Goal: Information Seeking & Learning: Find specific fact

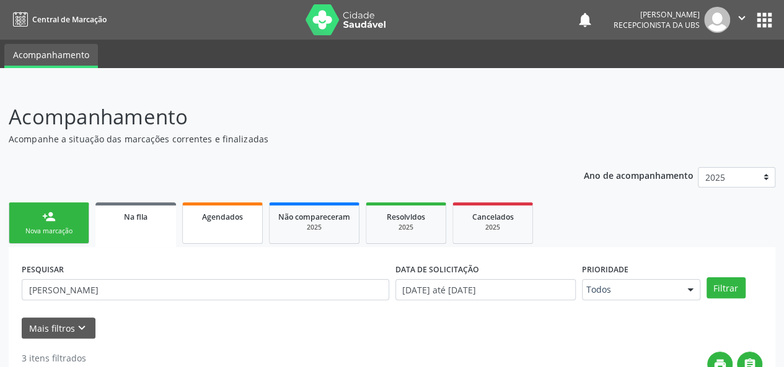
click at [231, 225] on link "Agendados" at bounding box center [222, 224] width 81 height 42
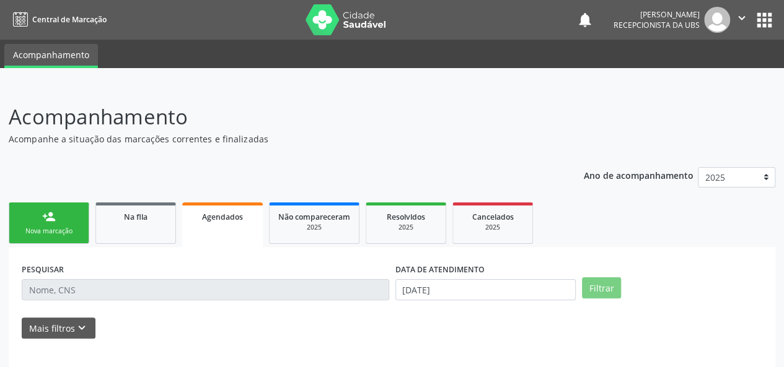
click at [45, 230] on div "Nova marcação" at bounding box center [49, 231] width 62 height 9
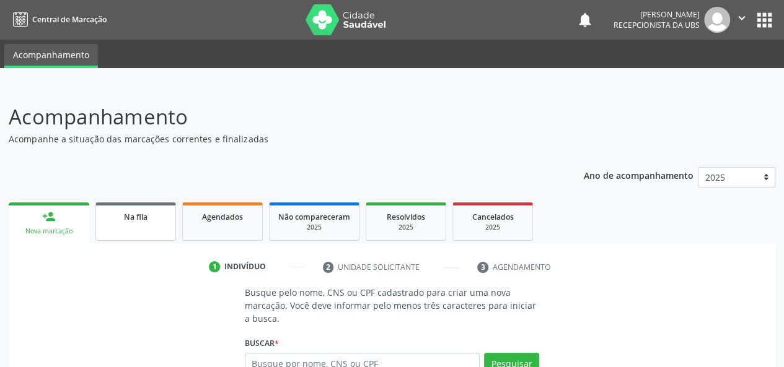
click at [129, 227] on link "Na fila" at bounding box center [135, 222] width 81 height 38
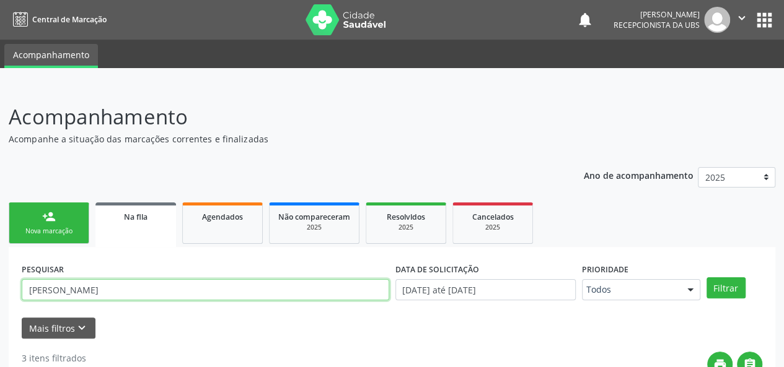
click at [122, 298] on input "[PERSON_NAME]" at bounding box center [205, 289] width 367 height 21
type input "k"
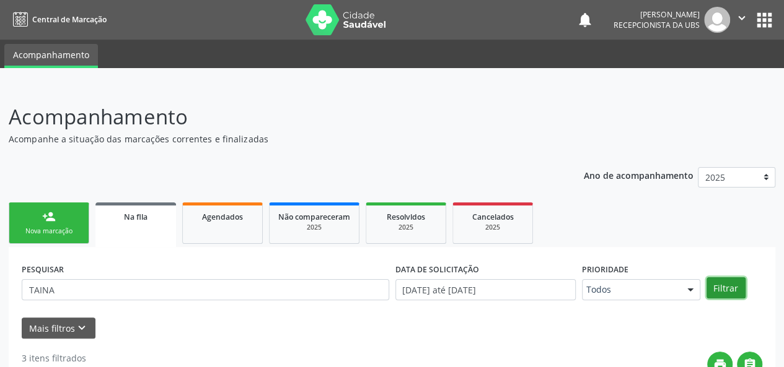
click at [720, 291] on button "Filtrar" at bounding box center [725, 288] width 39 height 21
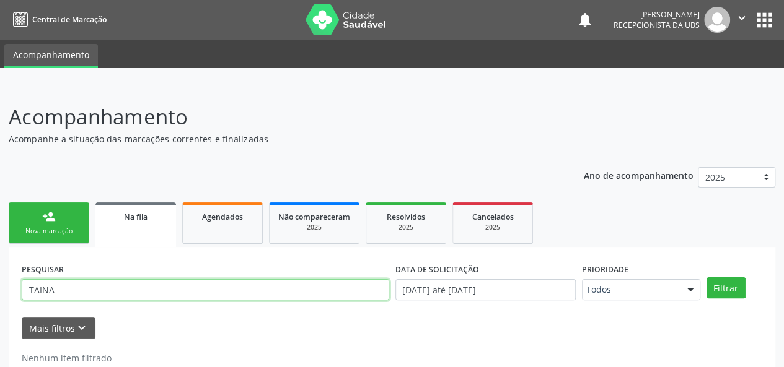
click at [33, 287] on input "TAINA" at bounding box center [205, 289] width 367 height 21
type input "ThAINA"
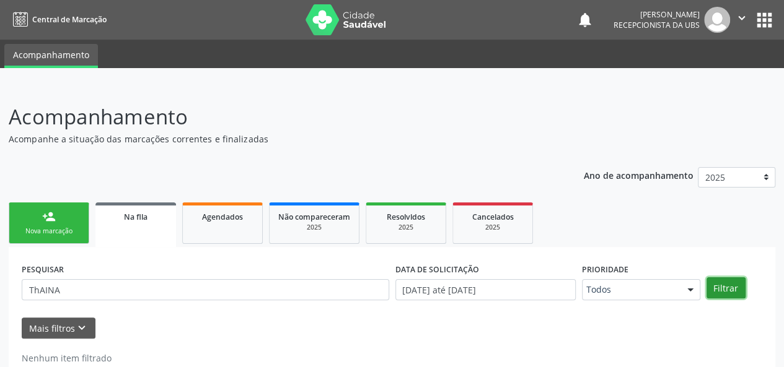
click at [733, 286] on button "Filtrar" at bounding box center [725, 288] width 39 height 21
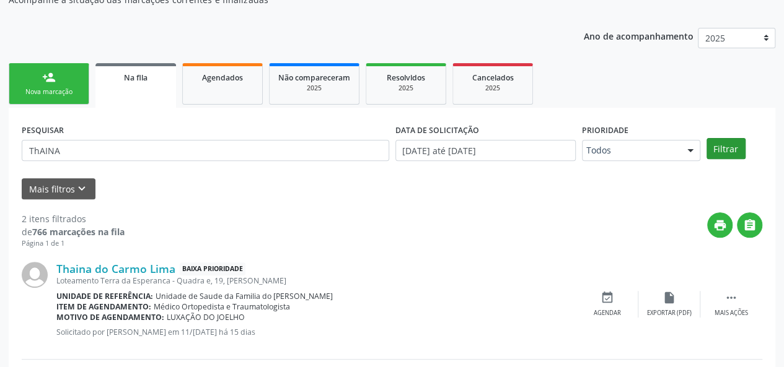
scroll to position [124, 0]
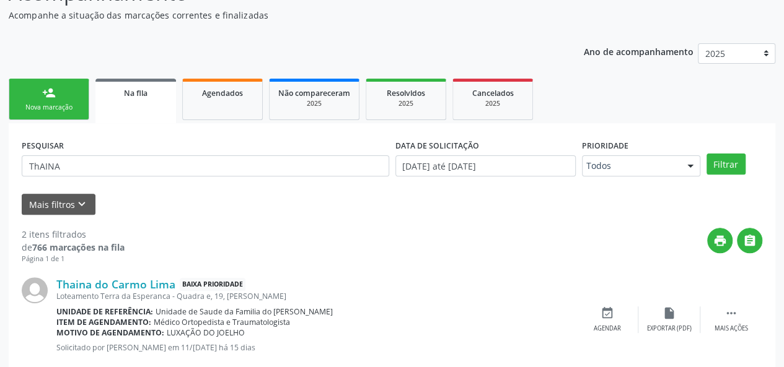
drag, startPoint x: 489, startPoint y: 105, endPoint x: 486, endPoint y: 139, distance: 33.6
click at [489, 107] on div "2025" at bounding box center [492, 103] width 62 height 9
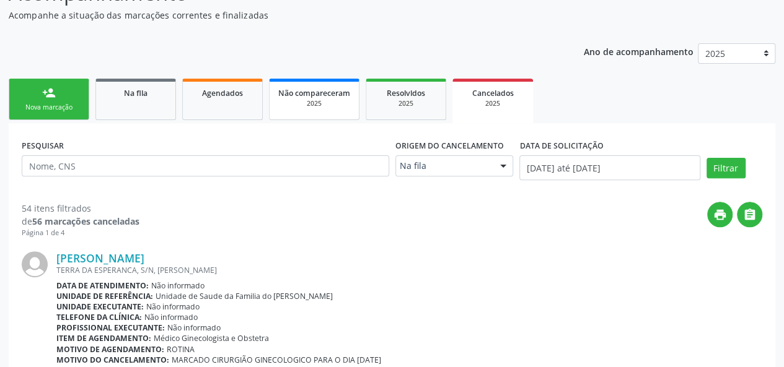
drag, startPoint x: 216, startPoint y: 102, endPoint x: 295, endPoint y: 178, distance: 109.5
click at [216, 102] on link "Agendados" at bounding box center [222, 100] width 81 height 42
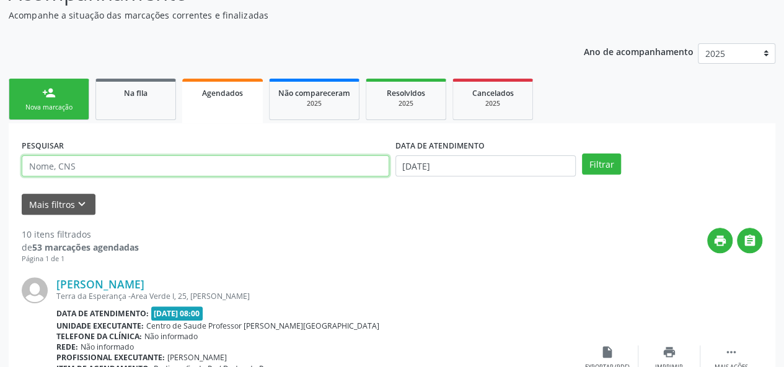
click at [118, 163] on input "text" at bounding box center [205, 165] width 367 height 21
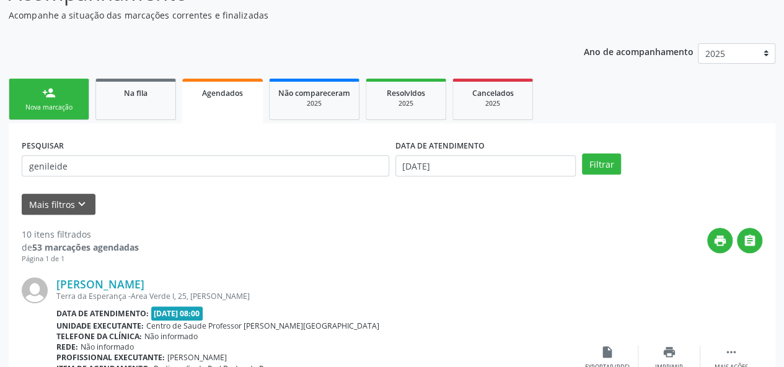
click at [606, 164] on button "Filtrar" at bounding box center [601, 164] width 39 height 21
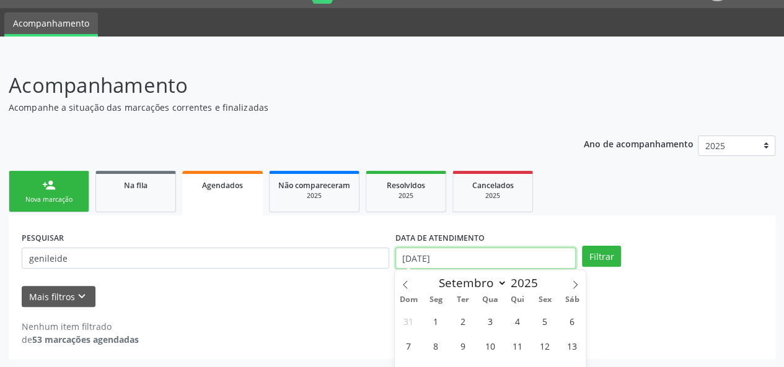
scroll to position [109, 0]
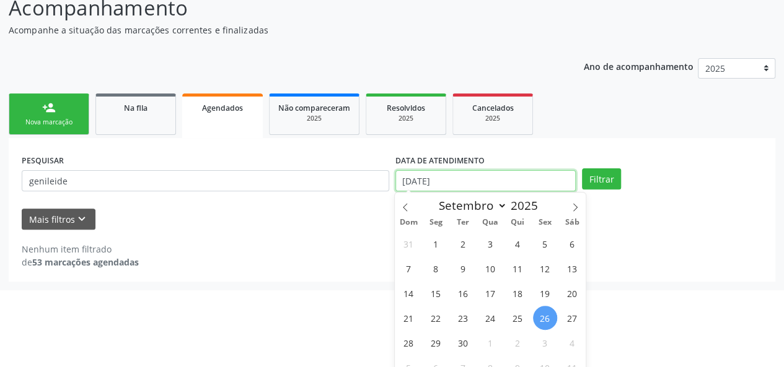
click at [560, 258] on body "Central de Marcação notifications [PERSON_NAME] Recepcionista da UBS  Configur…" at bounding box center [392, 74] width 784 height 367
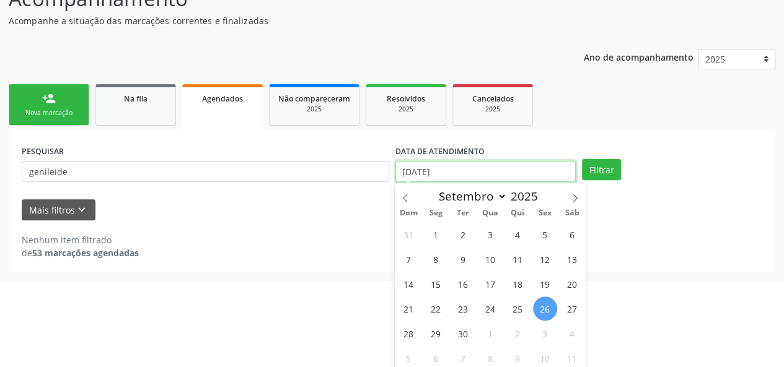
scroll to position [121, 0]
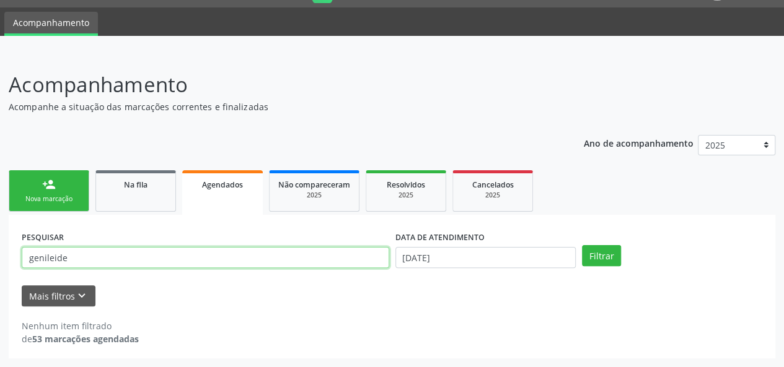
drag, startPoint x: 113, startPoint y: 175, endPoint x: 177, endPoint y: 194, distance: 67.0
click at [113, 175] on div "person_add Nova marcação Na fila Agendados Não compareceram 2025 Resolvidos 202…" at bounding box center [392, 262] width 766 height 191
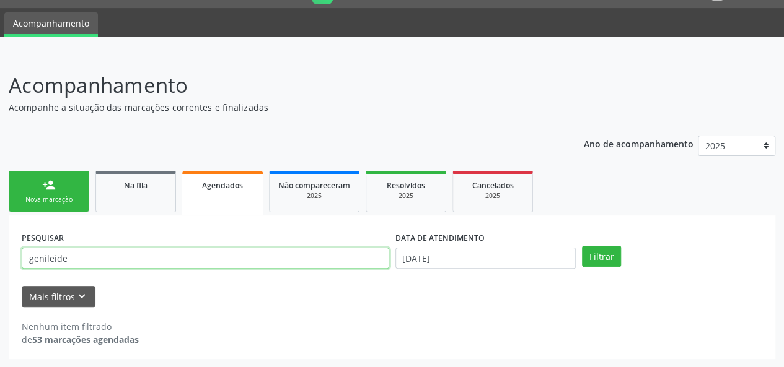
type input "GENILEIDE"
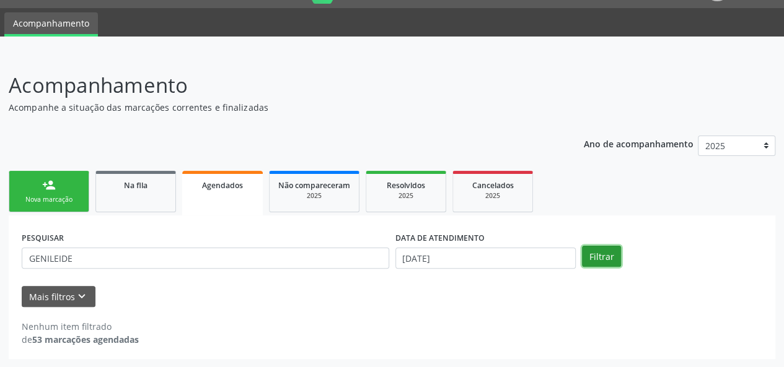
click at [607, 257] on button "Filtrar" at bounding box center [601, 256] width 39 height 21
drag, startPoint x: 607, startPoint y: 256, endPoint x: 559, endPoint y: 254, distance: 48.4
click at [606, 255] on button "Filtrar" at bounding box center [601, 256] width 39 height 21
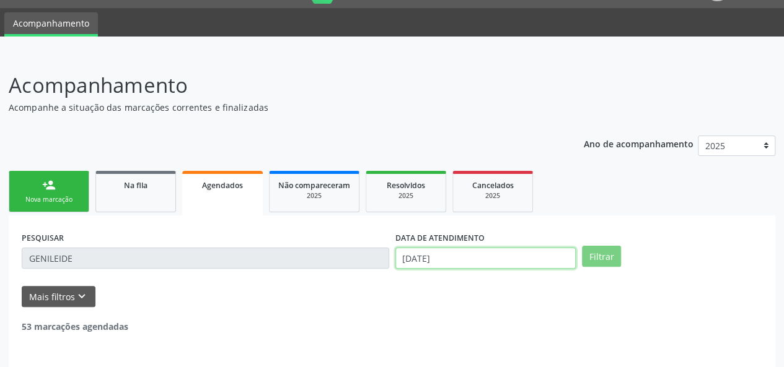
click at [534, 256] on input "[DATE]" at bounding box center [485, 258] width 180 height 21
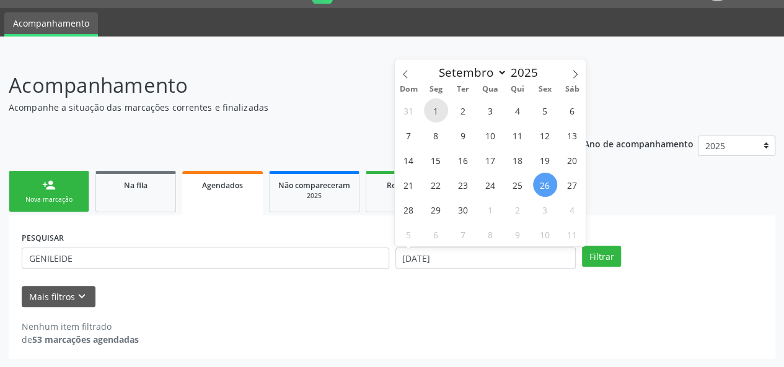
click at [437, 107] on span "1" at bounding box center [436, 110] width 24 height 24
type input "0[DATE]"
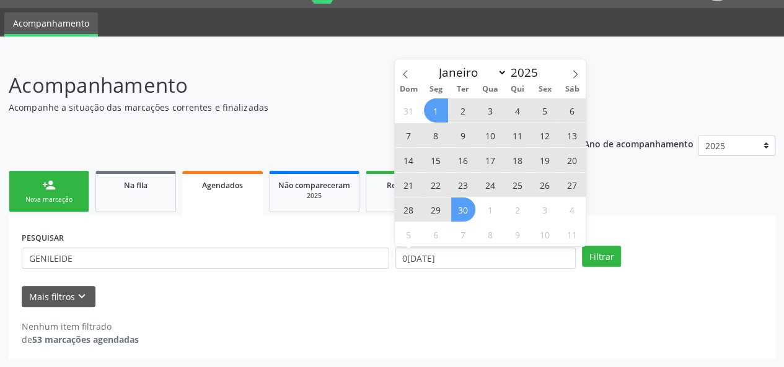
click at [463, 206] on span "30" at bounding box center [463, 210] width 24 height 24
click at [540, 258] on input "[DATE] até [DATE]" at bounding box center [485, 258] width 180 height 21
click at [575, 75] on icon at bounding box center [575, 74] width 4 height 8
select select "9"
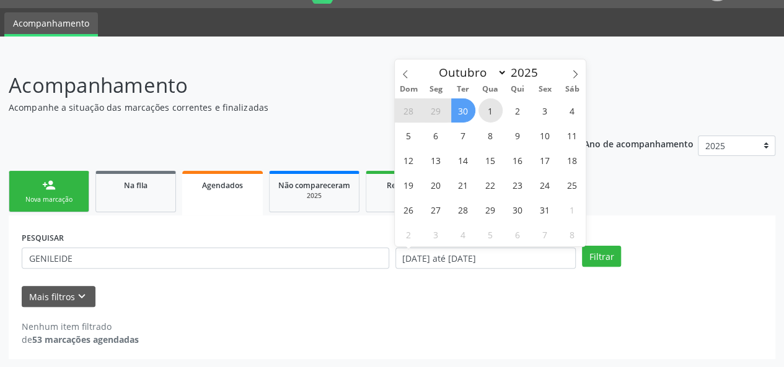
click at [498, 107] on span "1" at bounding box center [490, 110] width 24 height 24
type input "01/10/2025"
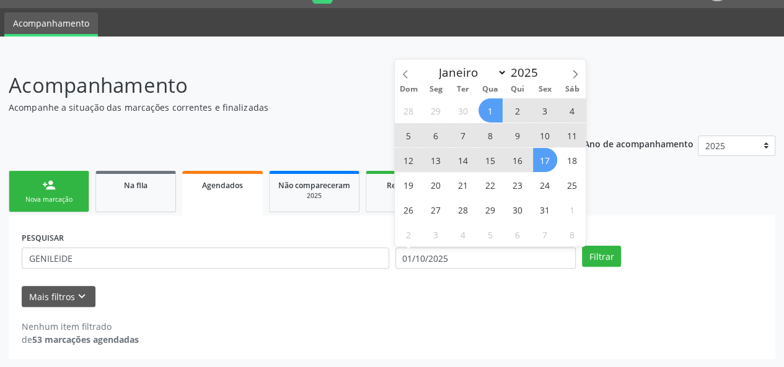
click at [541, 157] on span "17" at bounding box center [545, 160] width 24 height 24
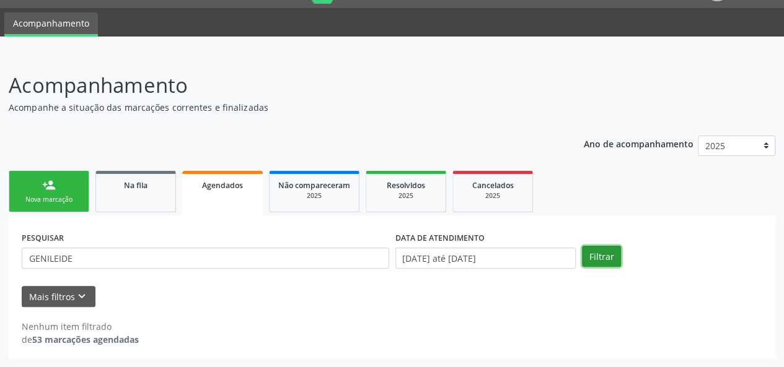
click at [611, 255] on button "Filtrar" at bounding box center [601, 256] width 39 height 21
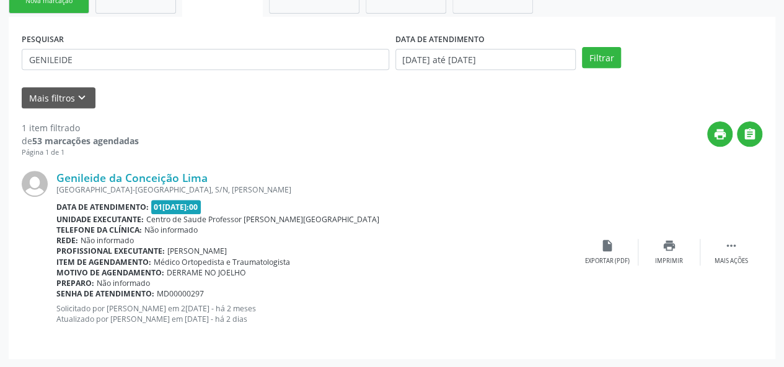
scroll to position [0, 0]
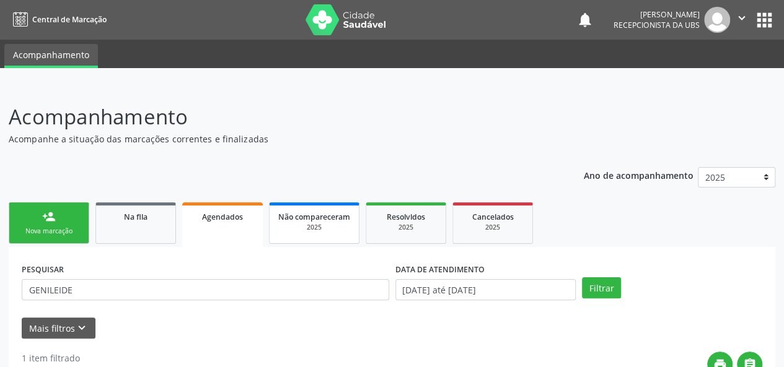
click at [348, 222] on div "Não compareceram" at bounding box center [314, 216] width 72 height 13
click at [177, 226] on ul "person_add Nova marcação Na fila Agendados Não compareceram 2025 Resolvidos 202…" at bounding box center [392, 223] width 766 height 48
click at [213, 231] on link "Agendados" at bounding box center [222, 224] width 81 height 42
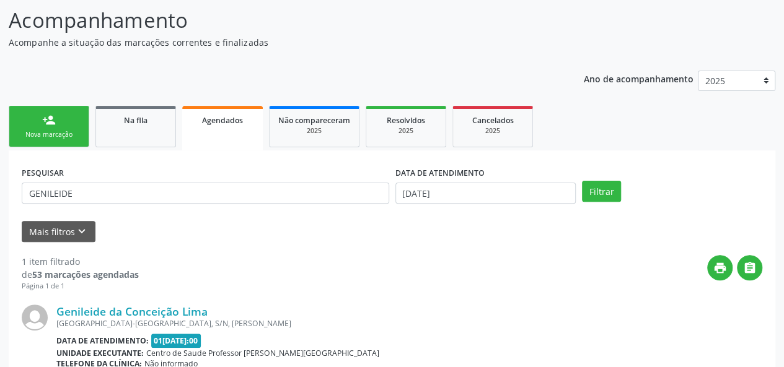
scroll to position [186, 0]
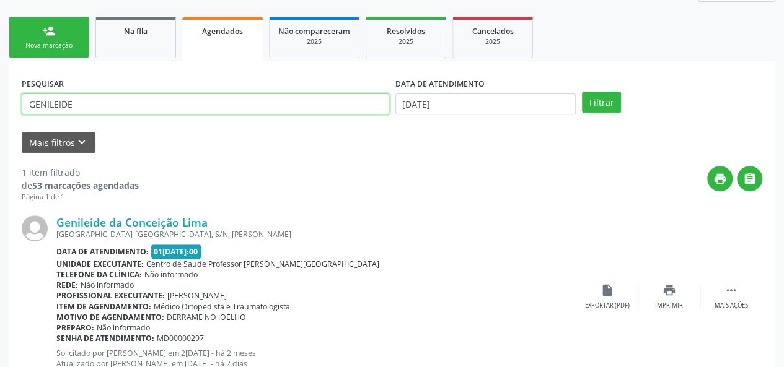
click at [224, 104] on input "GENILEIDE" at bounding box center [205, 104] width 367 height 21
type input "G"
click at [224, 104] on input "text" at bounding box center [205, 104] width 367 height 21
click at [227, 103] on input "text" at bounding box center [205, 104] width 367 height 21
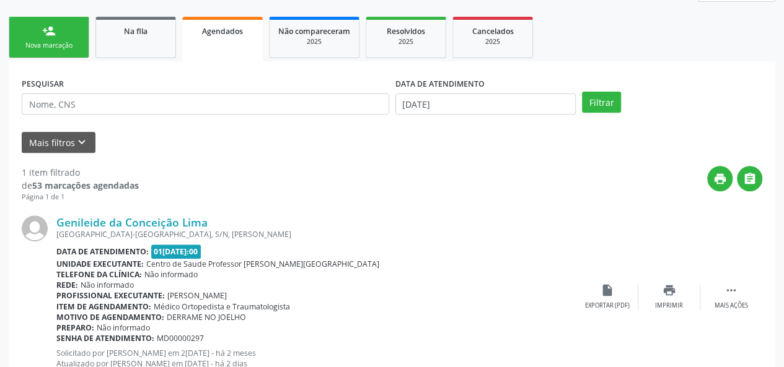
click at [223, 29] on span "Agendados" at bounding box center [222, 31] width 41 height 11
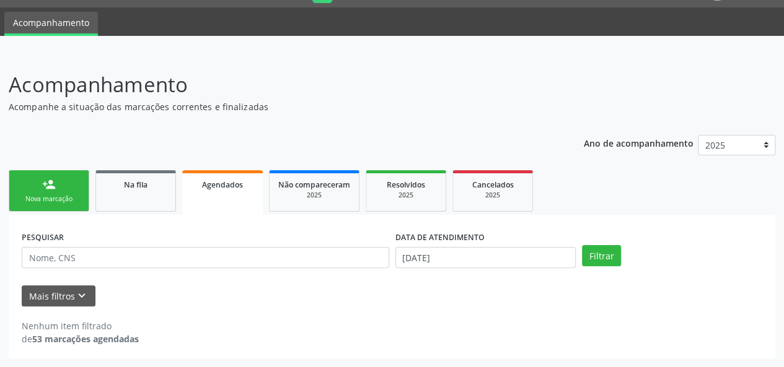
scroll to position [32, 0]
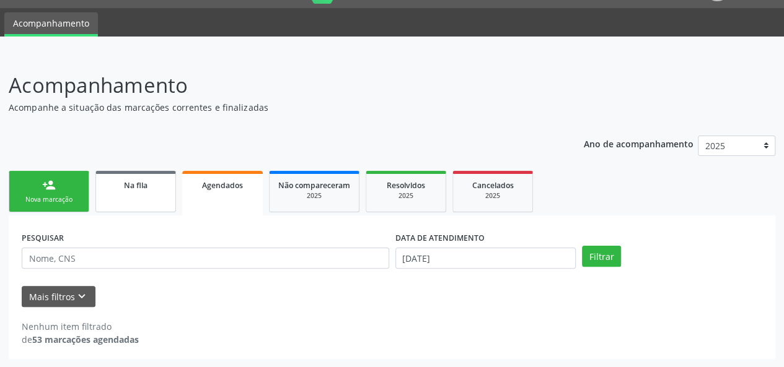
click at [138, 191] on link "Na fila" at bounding box center [135, 192] width 81 height 42
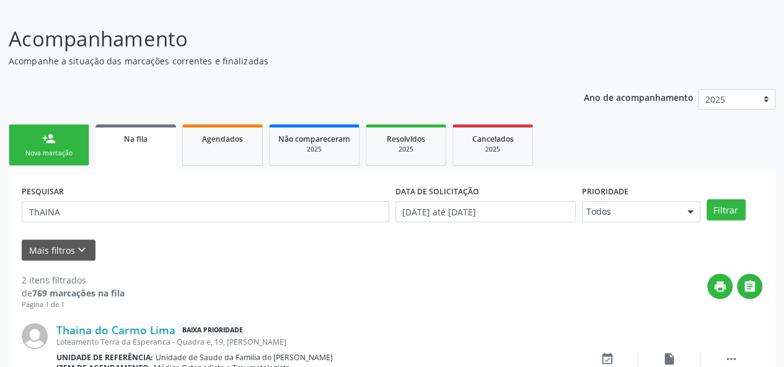
scroll to position [94, 0]
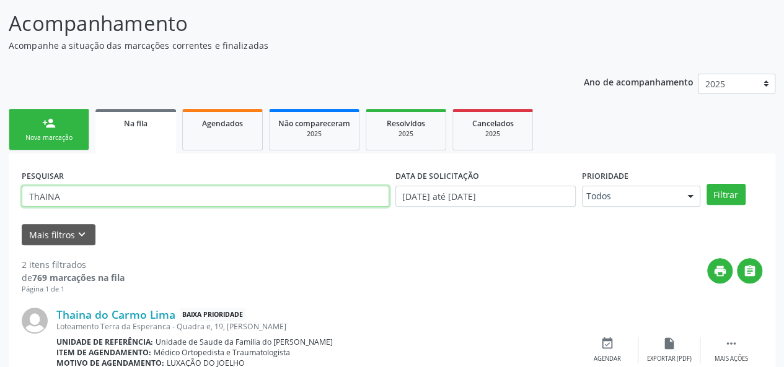
click at [113, 193] on input "ThAINA" at bounding box center [205, 196] width 367 height 21
type input "T"
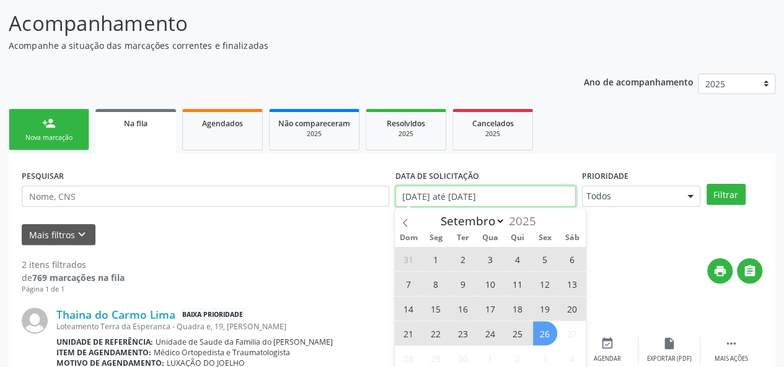
click at [519, 200] on input "[DATE] até [DATE]" at bounding box center [485, 196] width 180 height 21
click at [610, 233] on div "Mais filtros keyboard_arrow_down" at bounding box center [392, 235] width 746 height 22
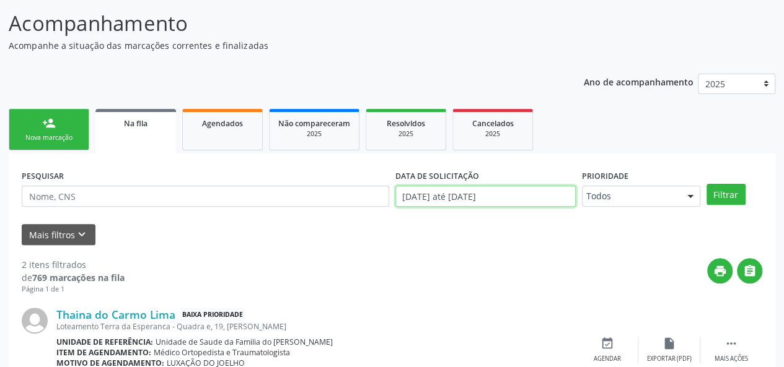
click at [499, 194] on input "[DATE] até [DATE]" at bounding box center [485, 196] width 180 height 21
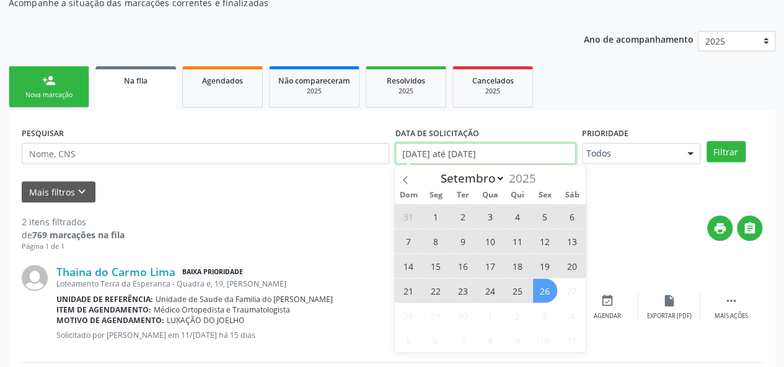
scroll to position [155, 0]
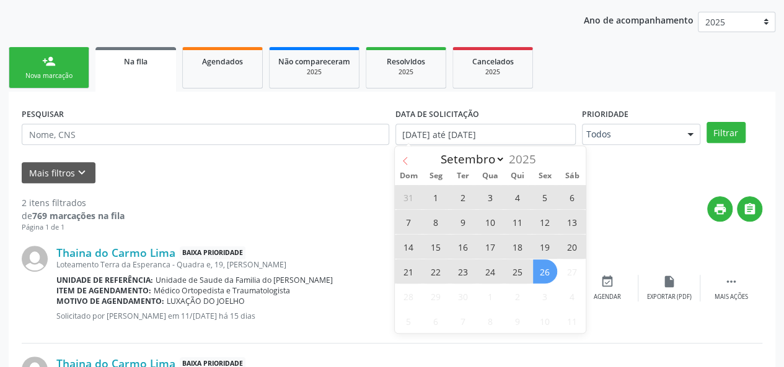
click at [406, 160] on icon at bounding box center [405, 161] width 9 height 9
select select "7"
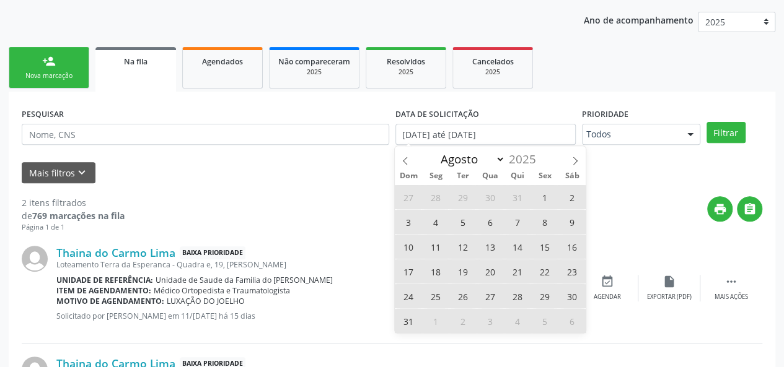
click at [517, 253] on span "14" at bounding box center [517, 247] width 24 height 24
type input "14[DATE]"
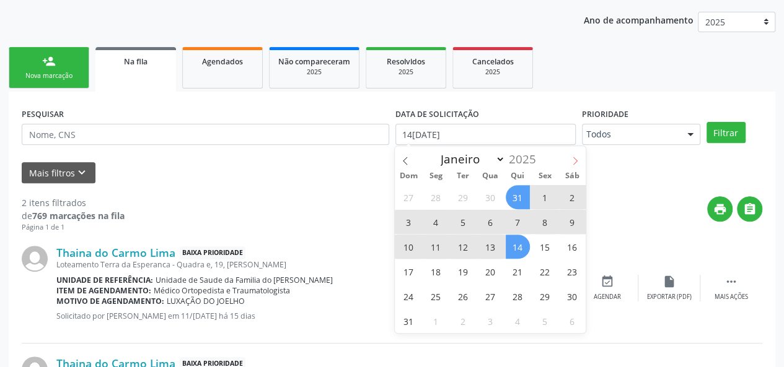
click at [575, 158] on icon at bounding box center [574, 161] width 9 height 9
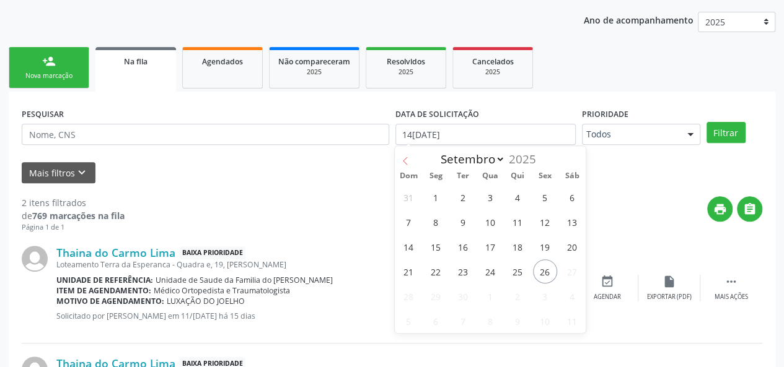
click at [408, 160] on icon at bounding box center [405, 161] width 9 height 9
select select "7"
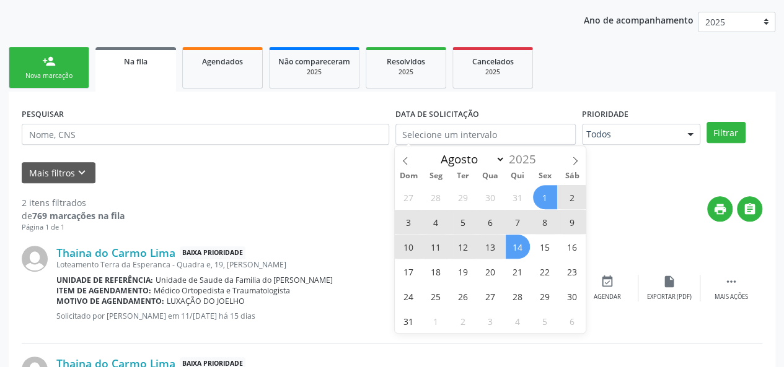
click at [680, 237] on div "Thaina do Carmo Lima Baixa Prioridade Loteamento Terra da Esperanca - Quadra e,…" at bounding box center [392, 288] width 740 height 111
select select "7"
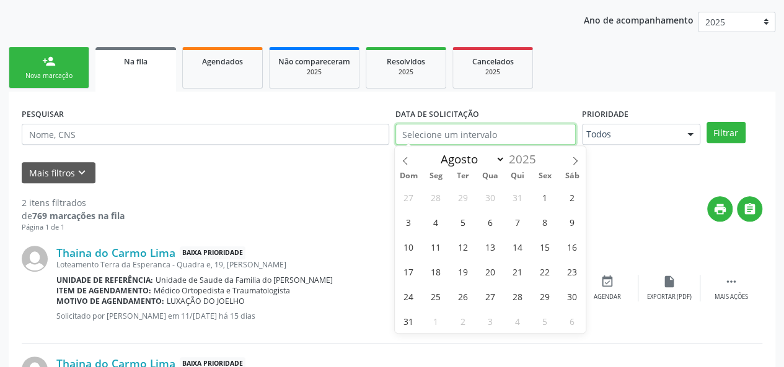
click at [491, 134] on input "text" at bounding box center [485, 134] width 180 height 21
click at [535, 193] on span "1" at bounding box center [545, 197] width 24 height 24
type input "[DATE]"
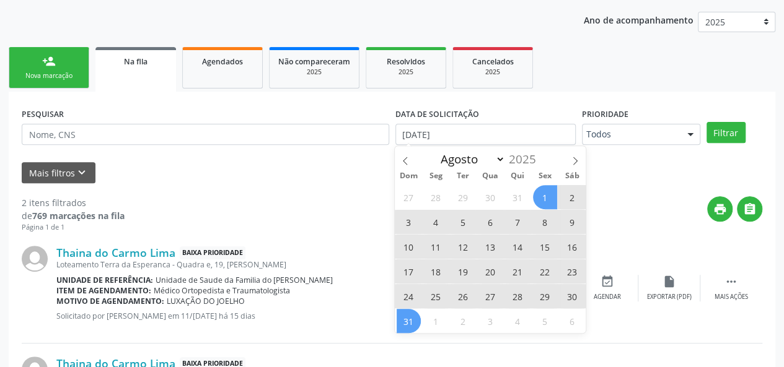
click at [406, 321] on span "31" at bounding box center [408, 321] width 24 height 24
click at [505, 138] on input "01[DATE]té 31[DATE]" at bounding box center [485, 134] width 180 height 21
click at [573, 159] on icon at bounding box center [574, 161] width 9 height 9
select select "8"
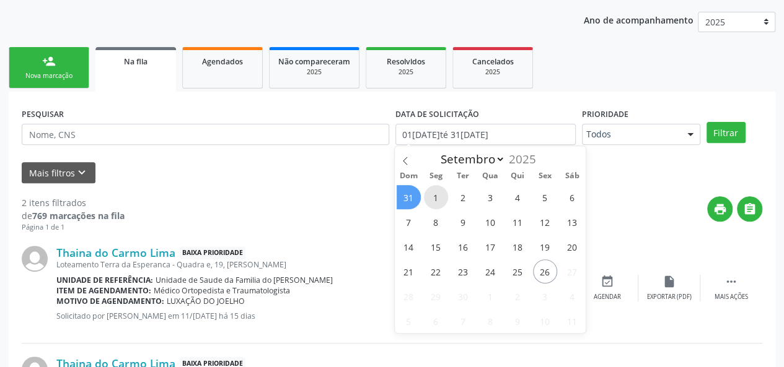
click at [437, 195] on span "1" at bounding box center [436, 197] width 24 height 24
type input "0[DATE]"
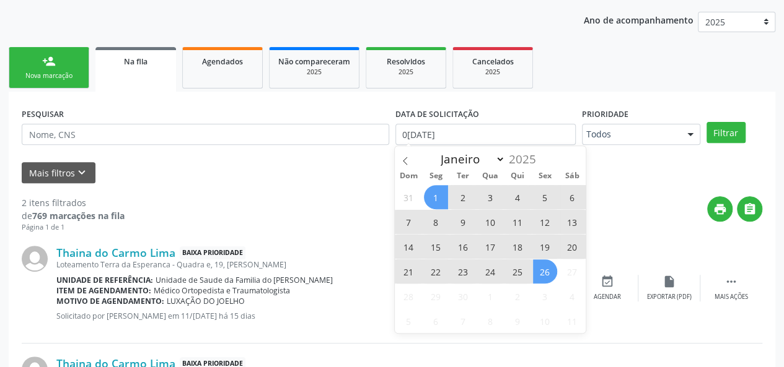
click at [538, 269] on span "26" at bounding box center [545, 272] width 24 height 24
click at [514, 139] on input "01[DATE]té 26[DATE]" at bounding box center [485, 134] width 180 height 21
click at [520, 129] on input "01[DATE]té 26[DATE]" at bounding box center [485, 134] width 180 height 21
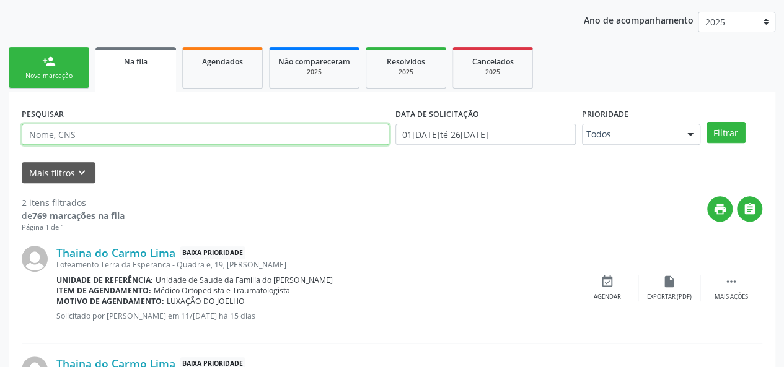
click at [98, 134] on input "text" at bounding box center [205, 134] width 367 height 21
type input "[PERSON_NAME]"
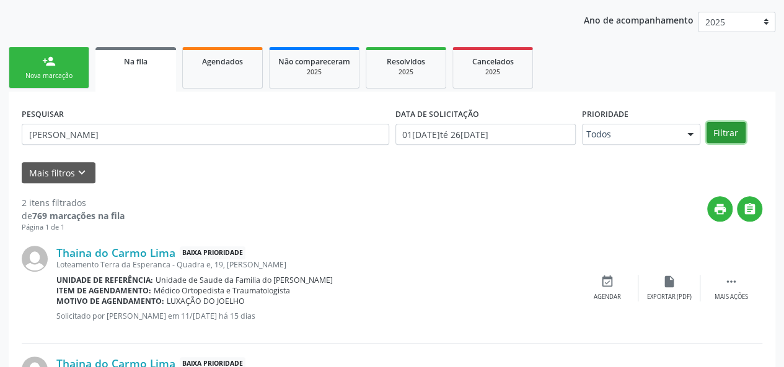
click at [717, 138] on button "Filtrar" at bounding box center [725, 132] width 39 height 21
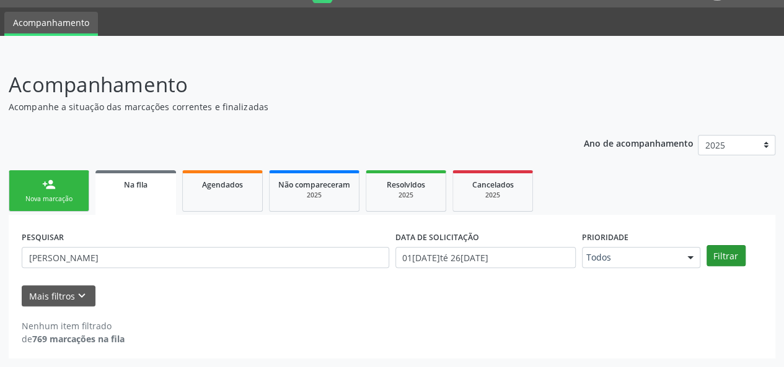
scroll to position [32, 0]
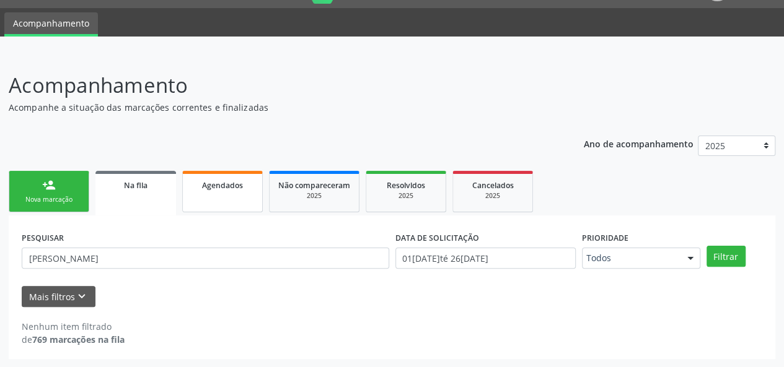
click at [211, 193] on link "Agendados" at bounding box center [222, 192] width 81 height 42
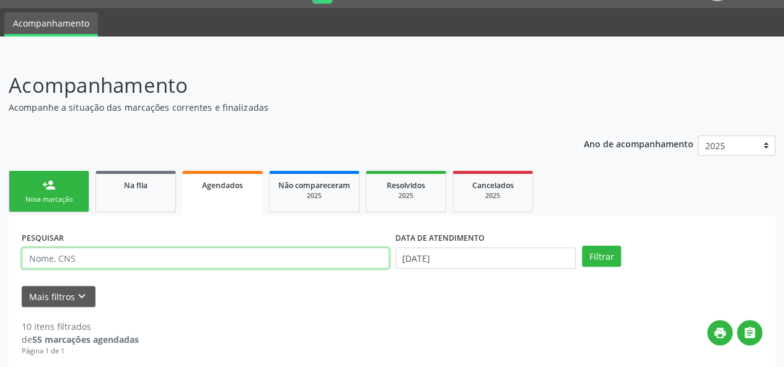
click at [143, 261] on input "text" at bounding box center [205, 258] width 367 height 21
type input "[PERSON_NAME]"
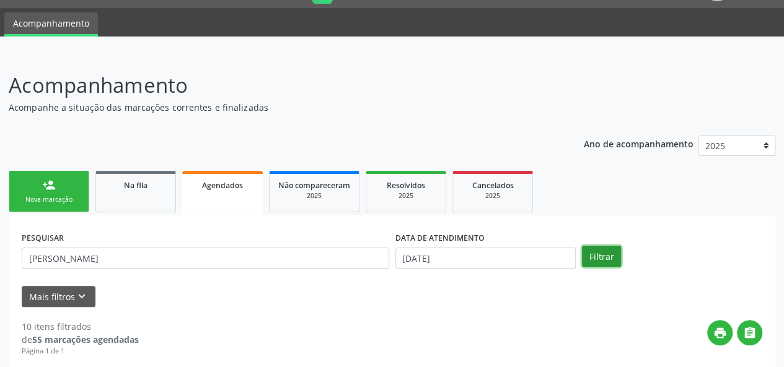
click at [593, 260] on button "Filtrar" at bounding box center [601, 256] width 39 height 21
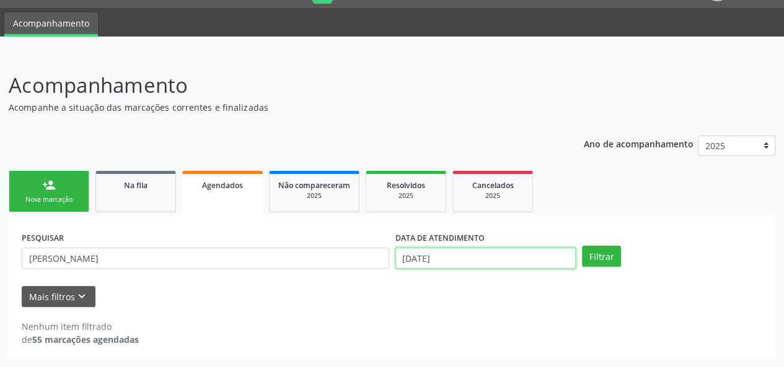
click at [538, 258] on input "[DATE]" at bounding box center [485, 258] width 180 height 21
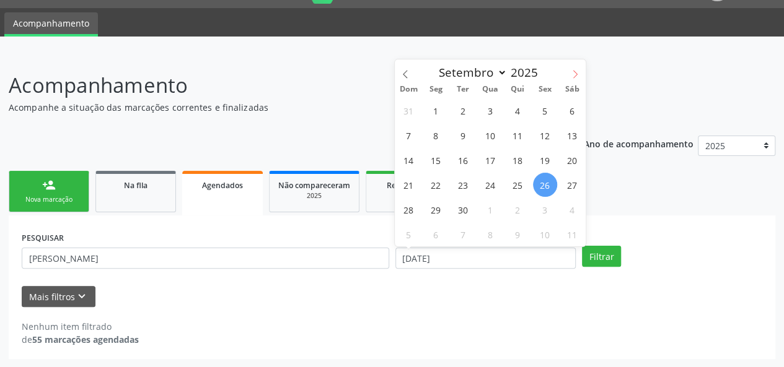
click at [576, 73] on icon at bounding box center [575, 74] width 4 height 8
select select "9"
click at [491, 108] on span "1" at bounding box center [490, 110] width 24 height 24
type input "01/10/2025"
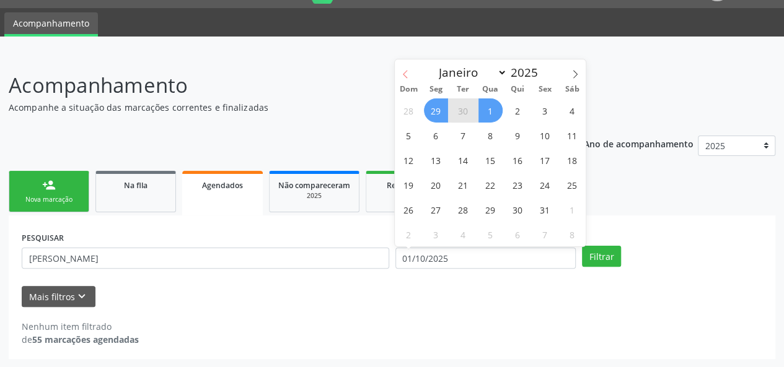
click at [405, 72] on icon at bounding box center [405, 74] width 4 height 8
select select "8"
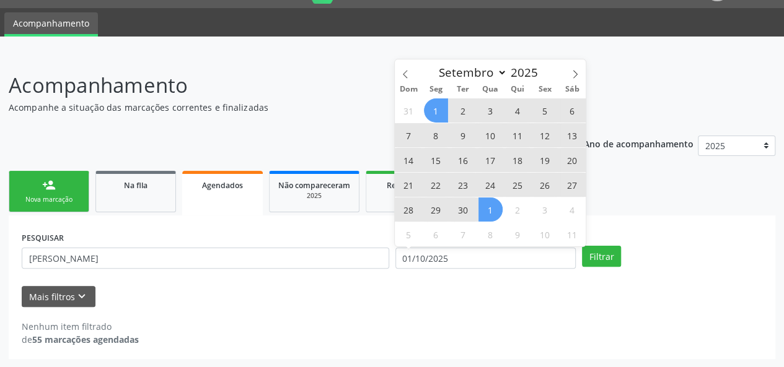
click at [435, 105] on span "1" at bounding box center [436, 110] width 24 height 24
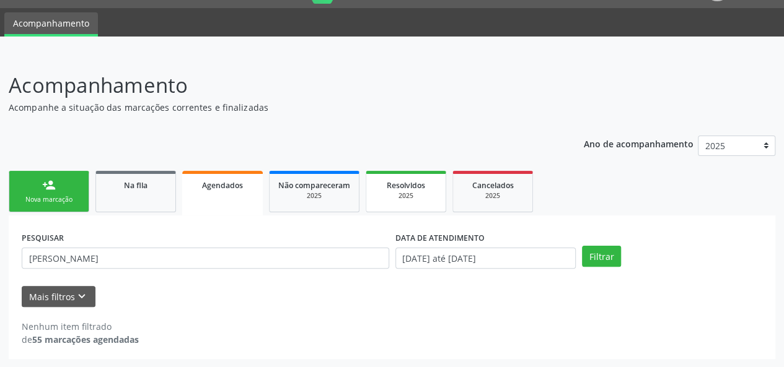
click at [429, 195] on div "2025" at bounding box center [406, 195] width 62 height 9
select select "8"
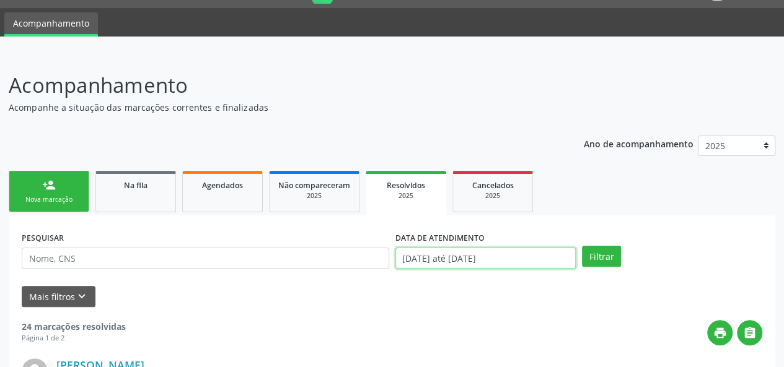
click at [448, 255] on input "[DATE] até [DATE]" at bounding box center [485, 258] width 180 height 21
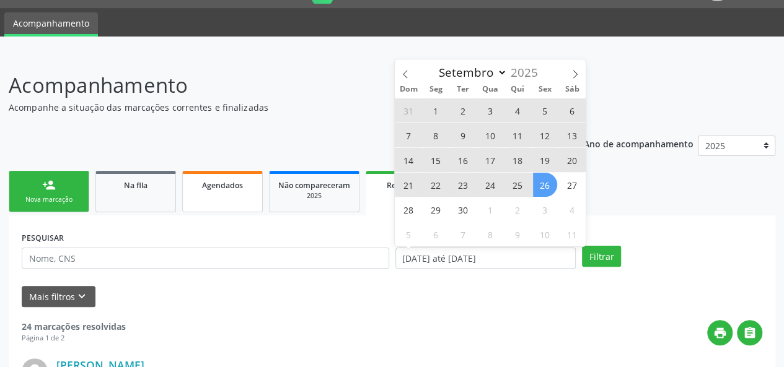
click at [216, 193] on link "Agendados" at bounding box center [222, 192] width 81 height 42
select select "8"
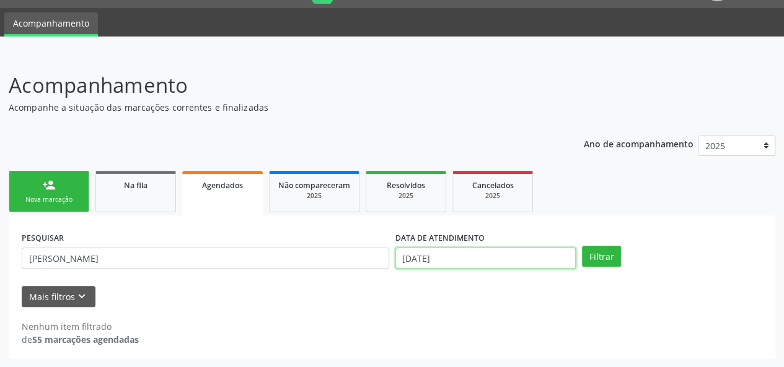
click at [478, 258] on input "[DATE]" at bounding box center [485, 258] width 180 height 21
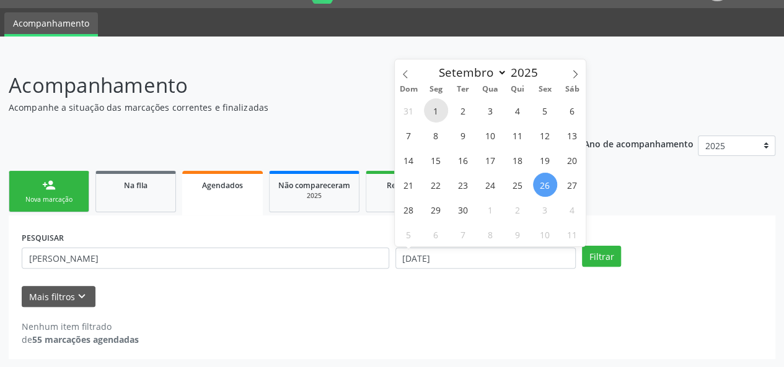
click at [434, 111] on span "1" at bounding box center [436, 110] width 24 height 24
type input "0[DATE]"
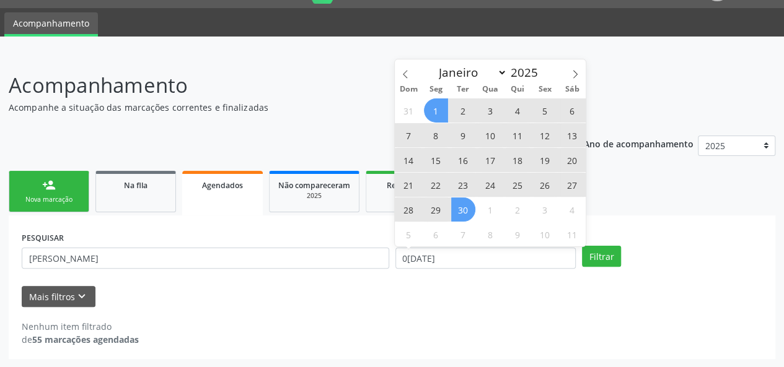
click at [461, 201] on span "30" at bounding box center [463, 210] width 24 height 24
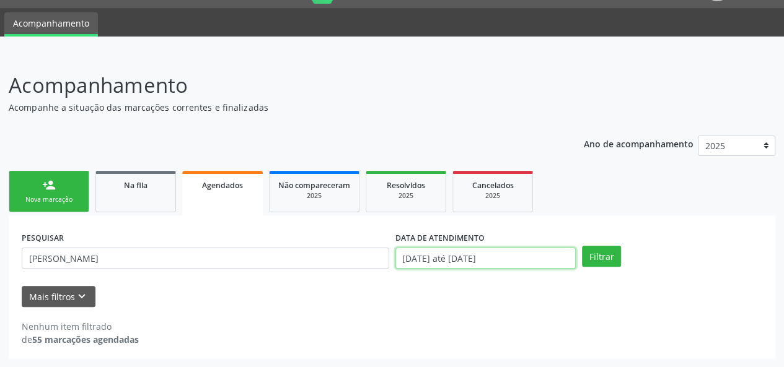
click at [453, 256] on input "[DATE] até [DATE]" at bounding box center [485, 258] width 180 height 21
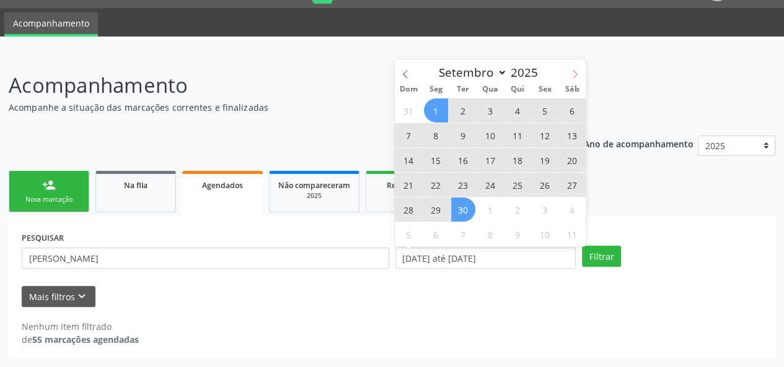
click at [571, 71] on icon at bounding box center [574, 74] width 9 height 9
select select "9"
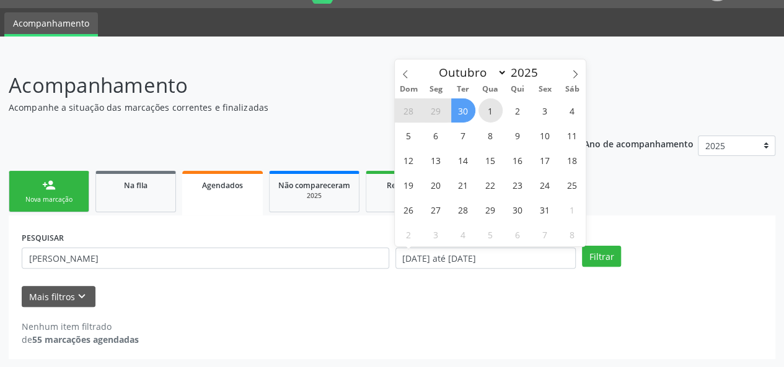
click at [488, 107] on span "1" at bounding box center [490, 110] width 24 height 24
type input "01/10/2025"
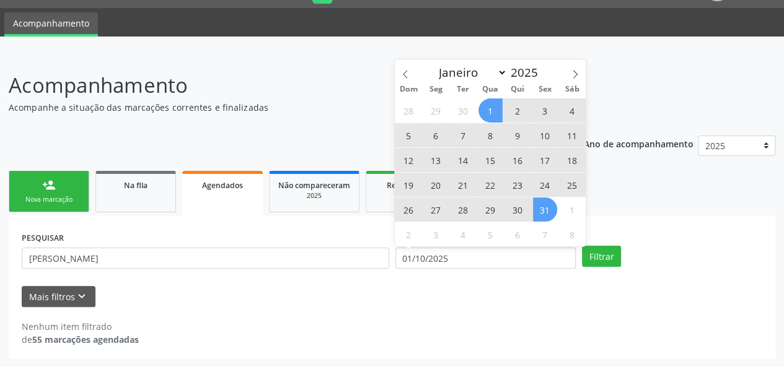
click at [538, 204] on span "31" at bounding box center [545, 210] width 24 height 24
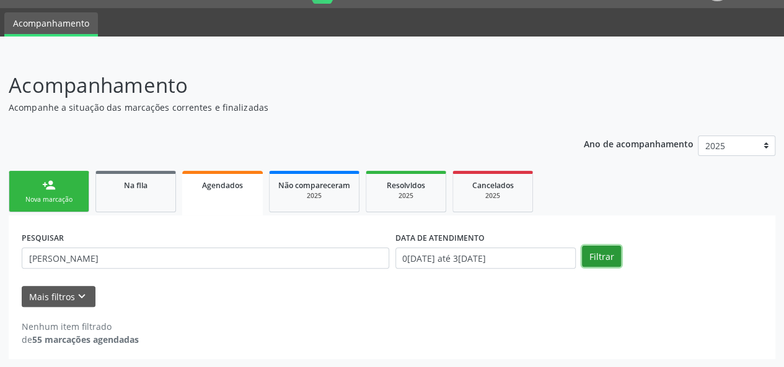
click at [590, 258] on button "Filtrar" at bounding box center [601, 256] width 39 height 21
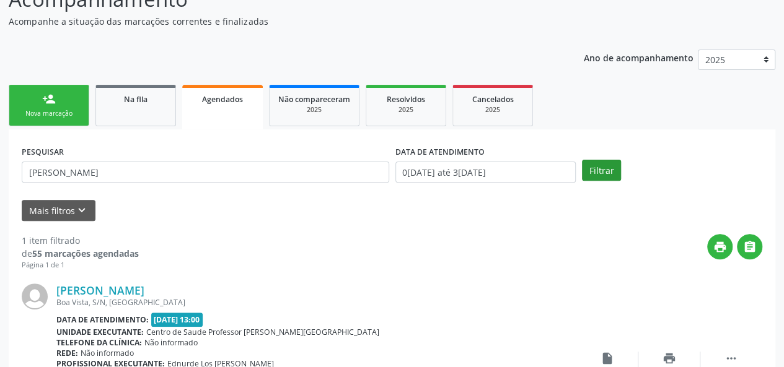
scroll to position [230, 0]
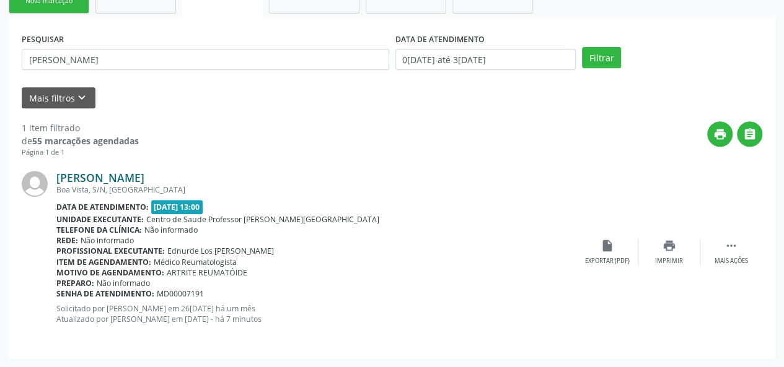
click at [133, 177] on link "[PERSON_NAME]" at bounding box center [100, 178] width 88 height 14
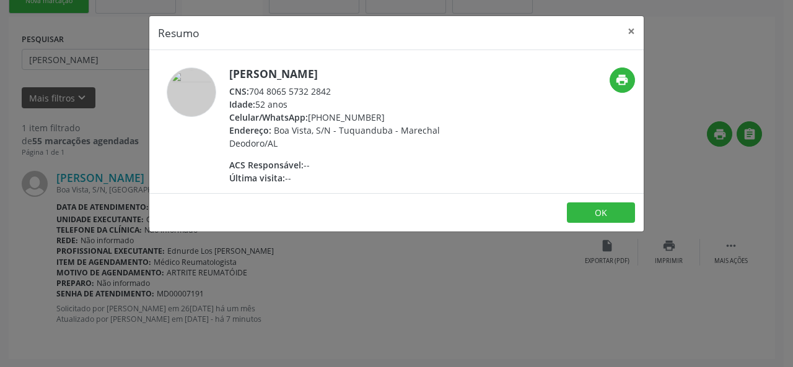
drag, startPoint x: 338, startPoint y: 91, endPoint x: 251, endPoint y: 89, distance: 86.1
click at [251, 89] on div "CNS: 704 8065 5732 2842" at bounding box center [349, 91] width 241 height 13
copy div "704 8065 5732 2842"
click at [632, 32] on button "×" at bounding box center [631, 31] width 25 height 30
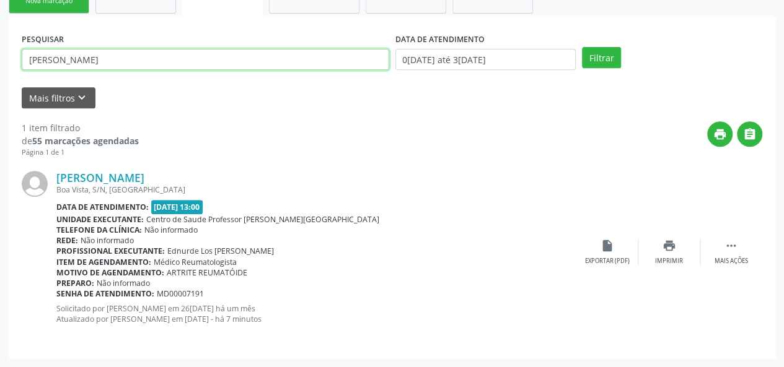
drag, startPoint x: 100, startPoint y: 58, endPoint x: 25, endPoint y: 61, distance: 75.0
click at [25, 61] on input "[PERSON_NAME]" at bounding box center [205, 59] width 367 height 21
type input "[PERSON_NAME]"
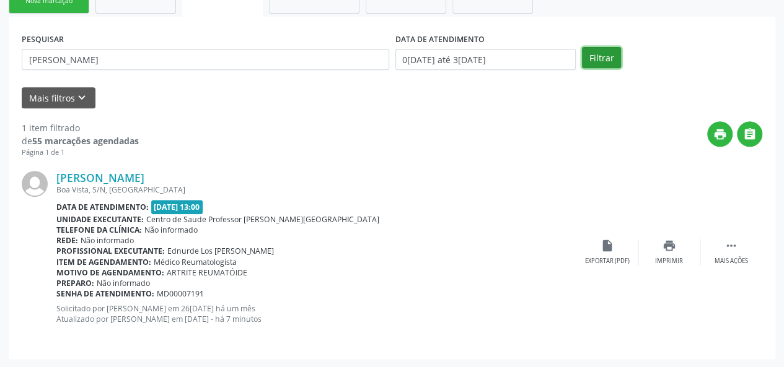
click at [594, 64] on button "Filtrar" at bounding box center [601, 57] width 39 height 21
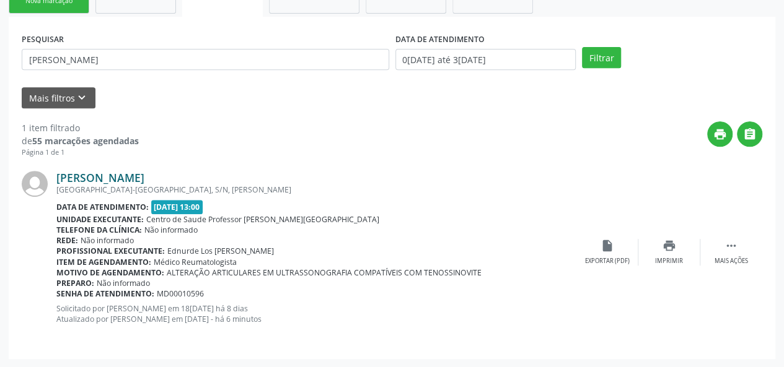
click at [141, 177] on link "[PERSON_NAME]" at bounding box center [100, 178] width 88 height 14
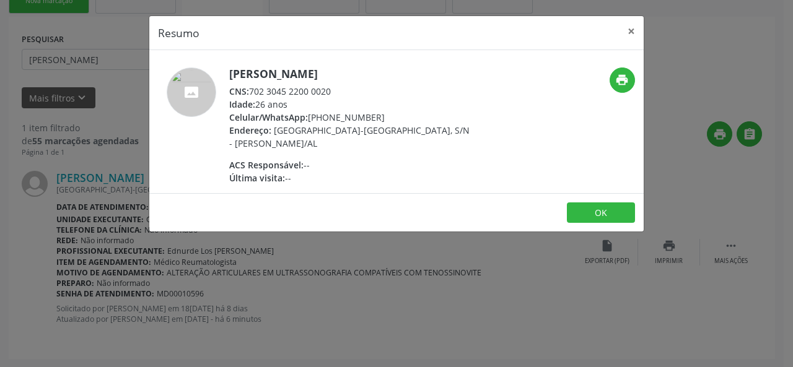
drag, startPoint x: 338, startPoint y: 92, endPoint x: 250, endPoint y: 90, distance: 88.0
click at [250, 90] on div "CNS: 702 3045 2200 0020" at bounding box center [349, 91] width 241 height 13
copy div "702 3045 2200 0020"
click at [633, 32] on button "×" at bounding box center [631, 31] width 25 height 30
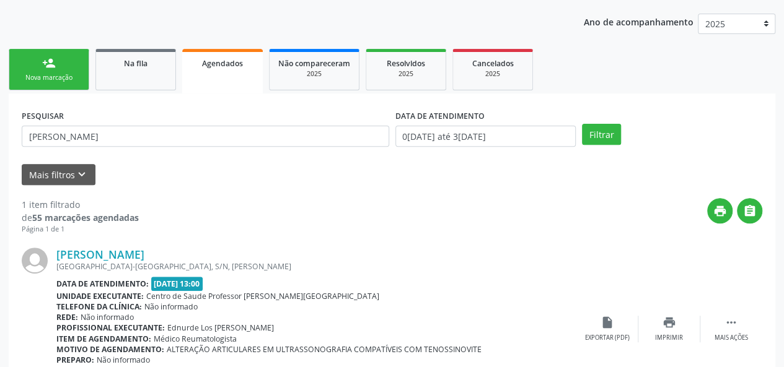
scroll to position [45, 0]
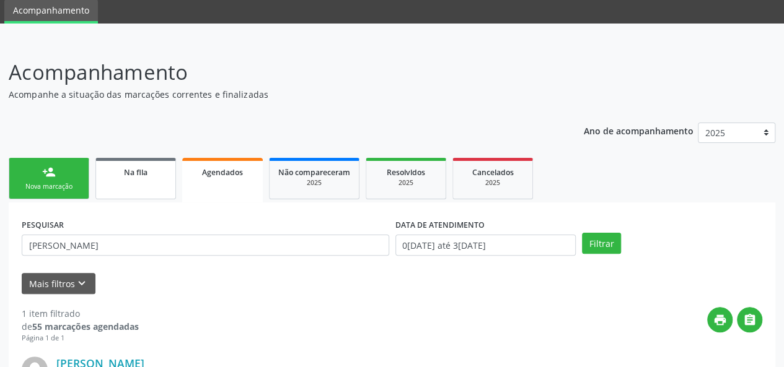
click at [145, 185] on link "Na fila" at bounding box center [135, 179] width 81 height 42
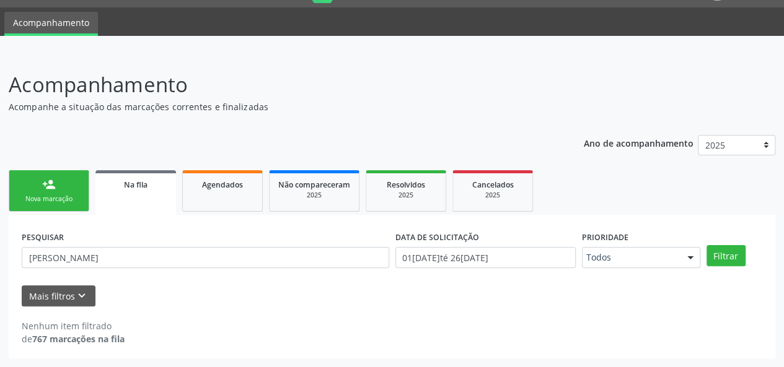
scroll to position [32, 0]
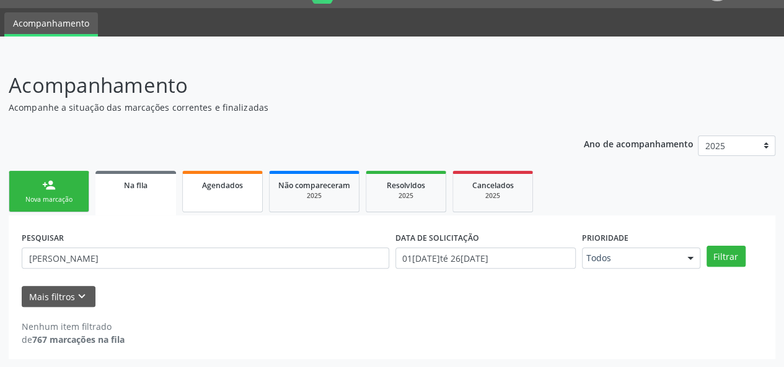
click at [211, 206] on link "Agendados" at bounding box center [222, 192] width 81 height 42
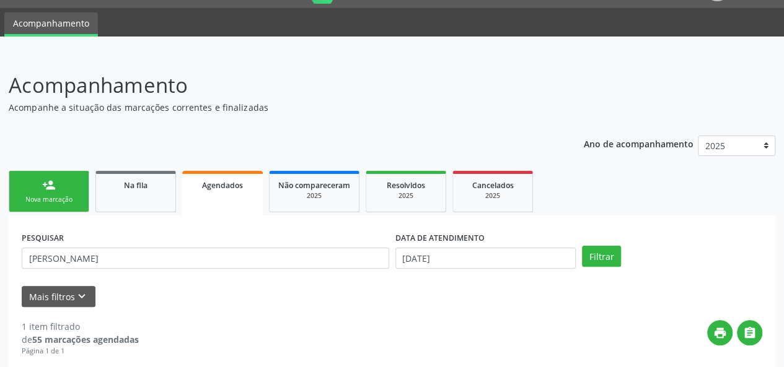
click at [225, 178] on div "Agendados" at bounding box center [222, 184] width 63 height 13
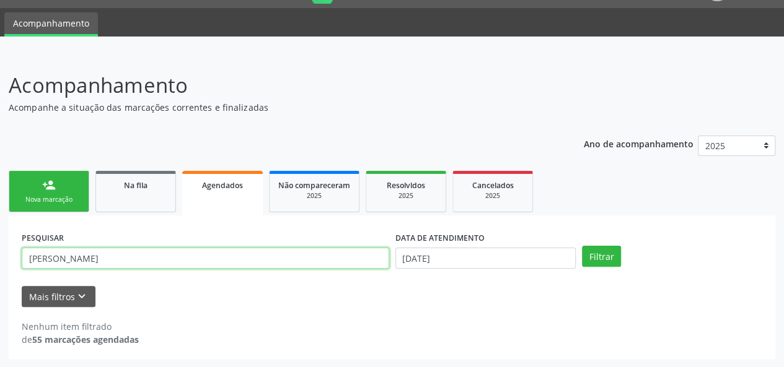
click at [97, 265] on input "[PERSON_NAME]" at bounding box center [205, 258] width 367 height 21
type input "k"
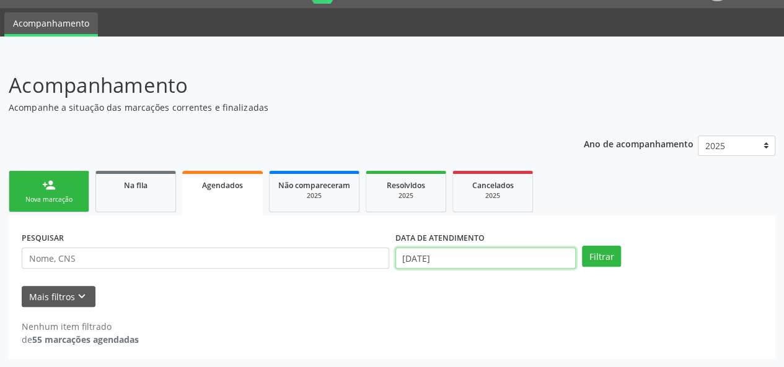
click at [424, 264] on input "[DATE]" at bounding box center [485, 258] width 180 height 21
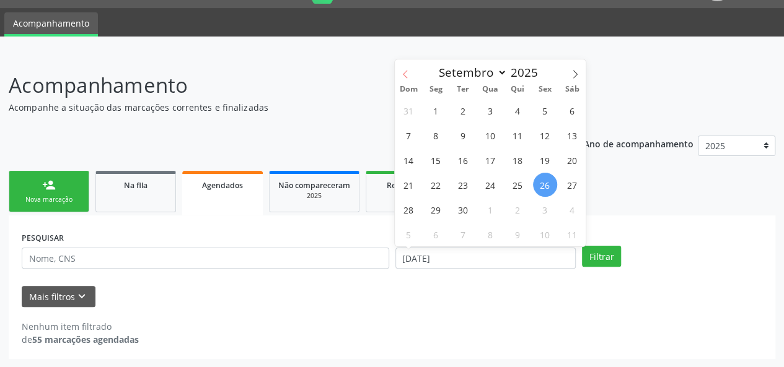
click at [409, 72] on icon at bounding box center [405, 74] width 9 height 9
select select "7"
click at [540, 111] on span "1" at bounding box center [545, 110] width 24 height 24
type input "[DATE]"
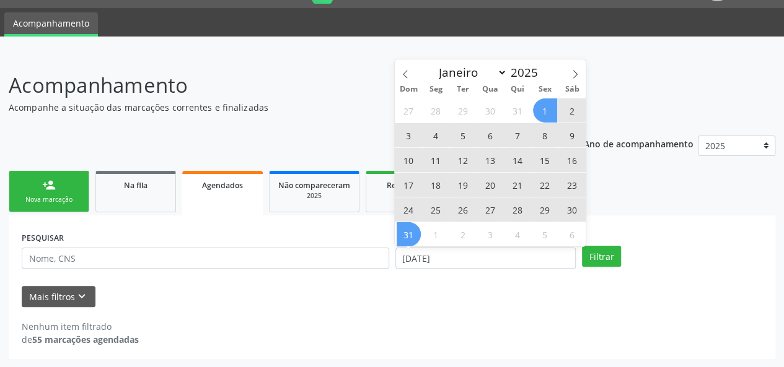
click at [410, 230] on span "31" at bounding box center [408, 234] width 24 height 24
click at [447, 264] on input "01[DATE]té 31[DATE]" at bounding box center [485, 258] width 180 height 21
click at [577, 76] on icon at bounding box center [574, 74] width 9 height 9
select select "8"
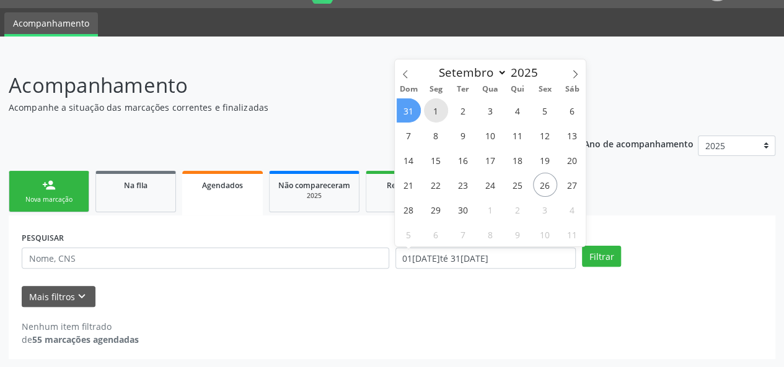
click at [446, 109] on span "1" at bounding box center [436, 110] width 24 height 24
type input "0[DATE]"
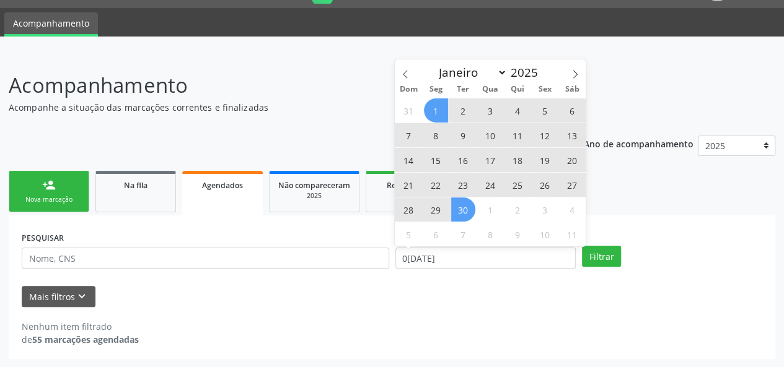
click at [461, 209] on span "30" at bounding box center [463, 210] width 24 height 24
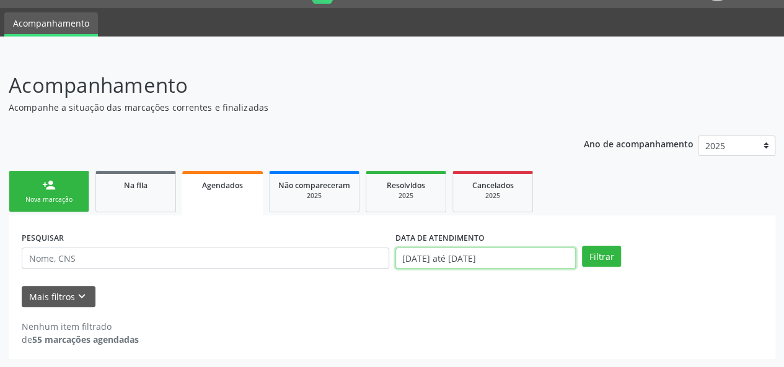
click at [499, 255] on input "[DATE] até [DATE]" at bounding box center [485, 258] width 180 height 21
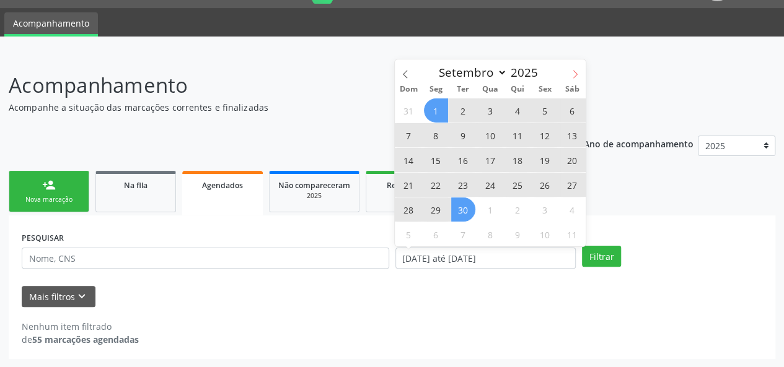
click at [574, 72] on icon at bounding box center [574, 74] width 9 height 9
select select "9"
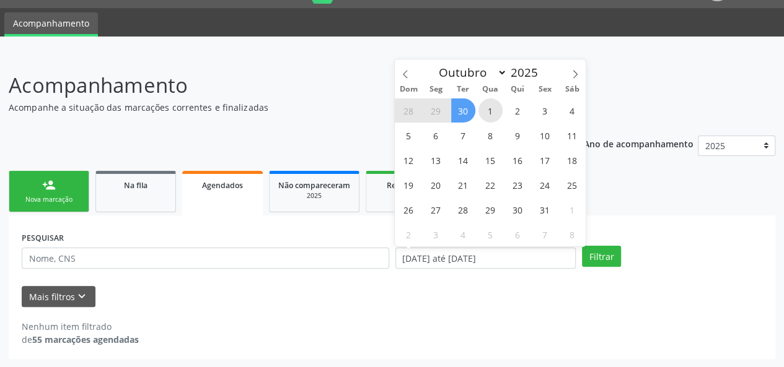
click at [498, 107] on span "1" at bounding box center [490, 110] width 24 height 24
type input "01/10/2025"
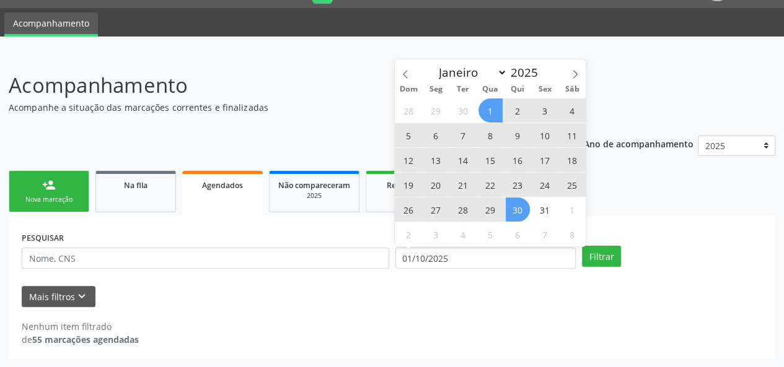
click at [517, 201] on span "30" at bounding box center [517, 210] width 24 height 24
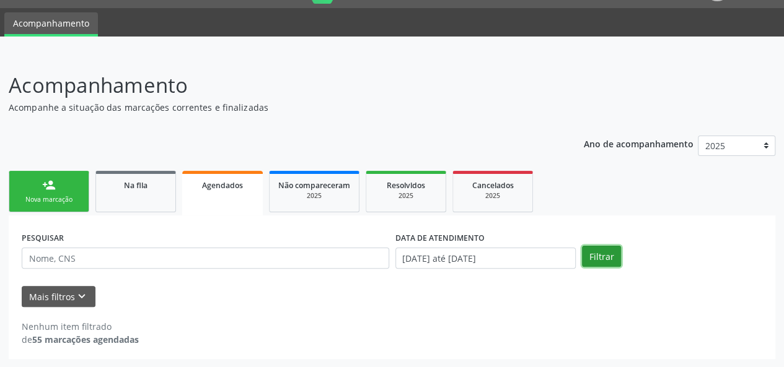
click at [599, 253] on button "Filtrar" at bounding box center [601, 256] width 39 height 21
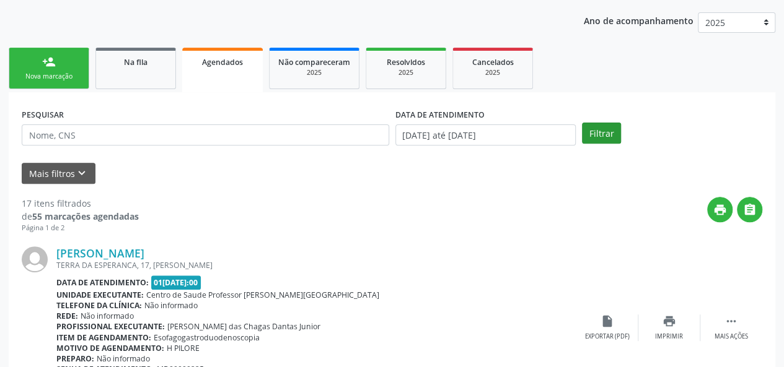
scroll to position [94, 0]
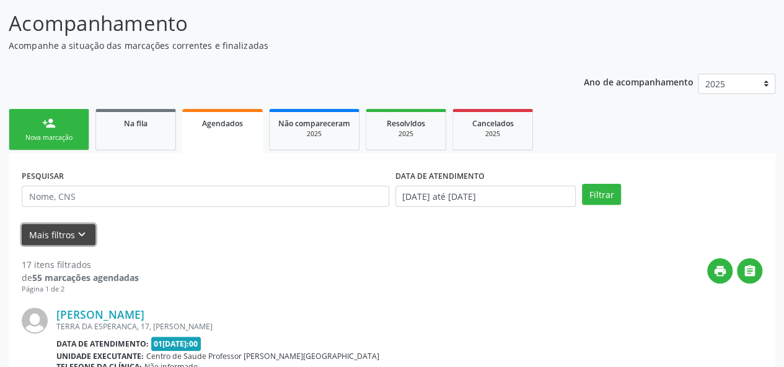
click at [67, 234] on button "Mais filtros keyboard_arrow_down" at bounding box center [59, 235] width 74 height 22
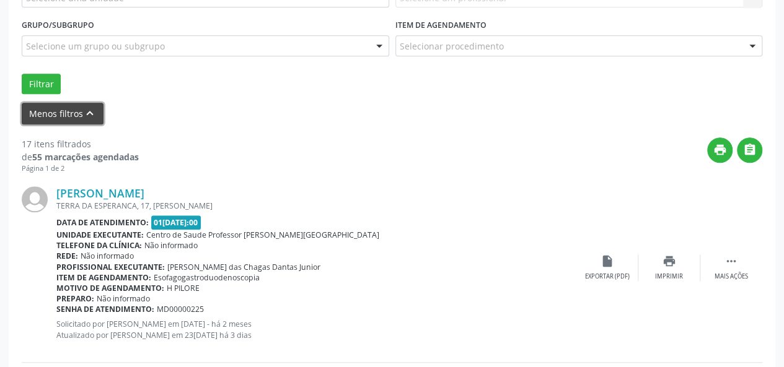
scroll to position [279, 0]
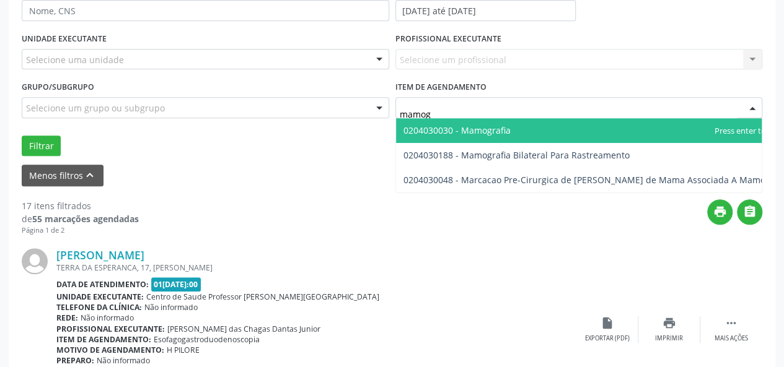
type input "mamogr"
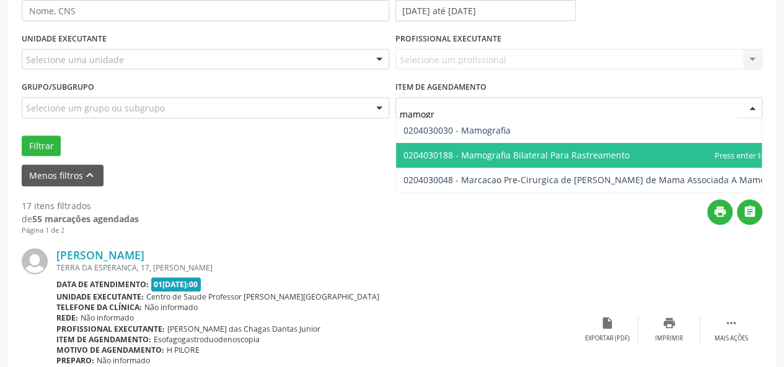
click at [510, 151] on span "0204030188 - Mamografia Bilateral Para Rastreamento" at bounding box center [516, 155] width 226 height 12
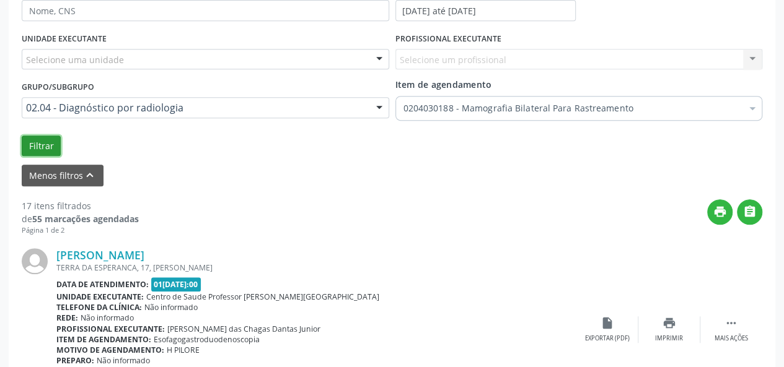
click at [36, 146] on button "Filtrar" at bounding box center [41, 146] width 39 height 21
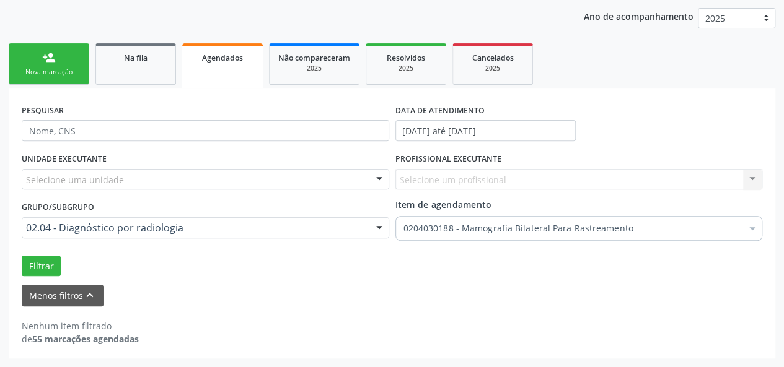
scroll to position [157, 0]
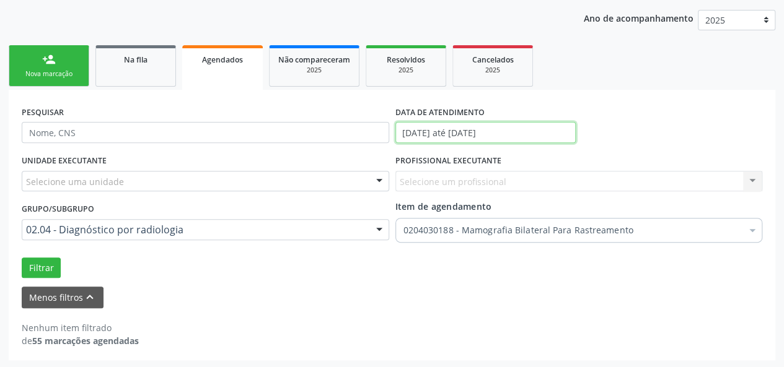
click at [485, 132] on input "[DATE] até [DATE]" at bounding box center [485, 132] width 180 height 21
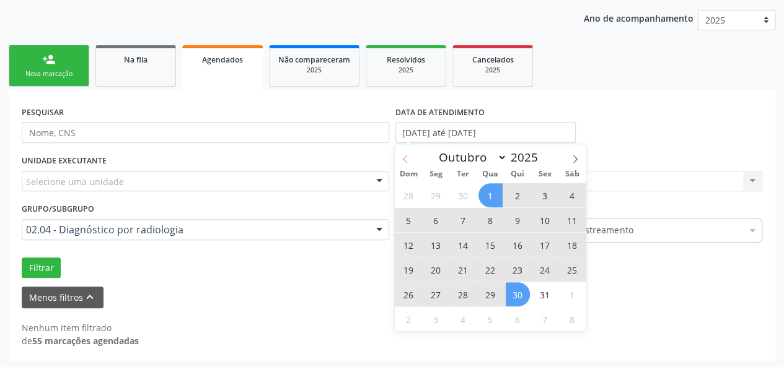
click at [410, 155] on span at bounding box center [405, 154] width 21 height 21
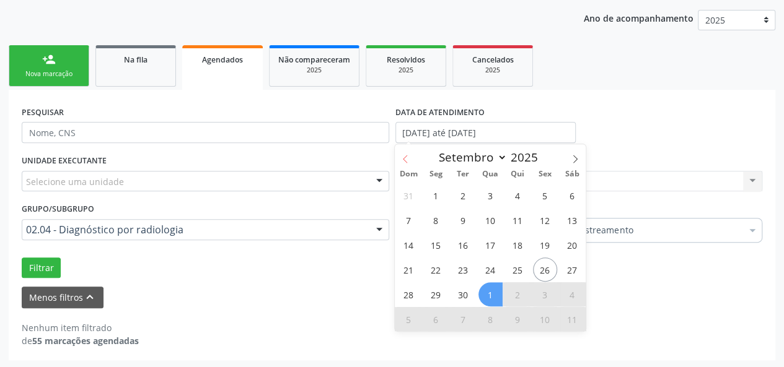
click at [410, 155] on span at bounding box center [405, 154] width 21 height 21
select select "7"
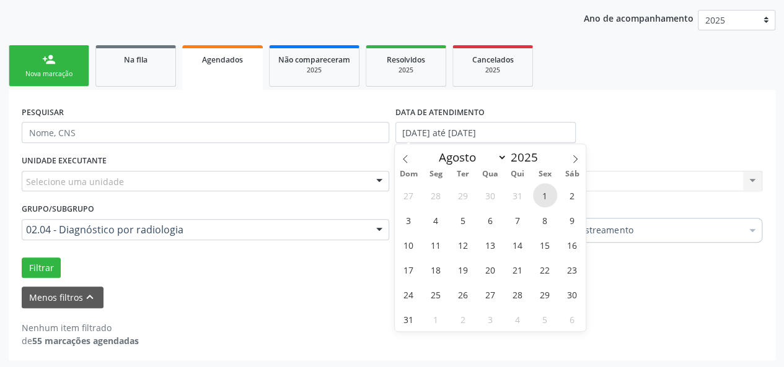
click at [535, 192] on span "1" at bounding box center [545, 195] width 24 height 24
type input "[DATE]"
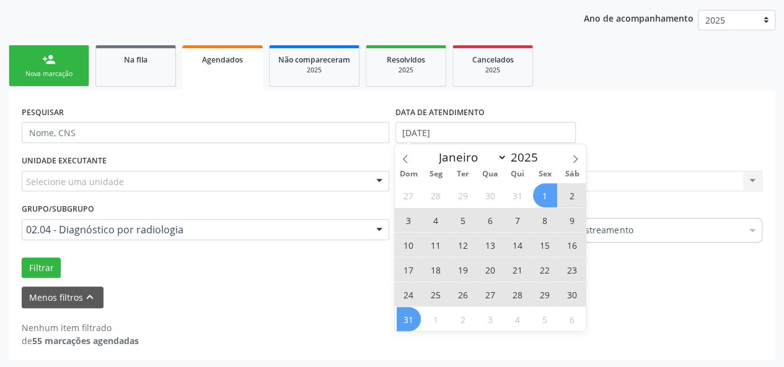
click at [413, 313] on span "31" at bounding box center [408, 319] width 24 height 24
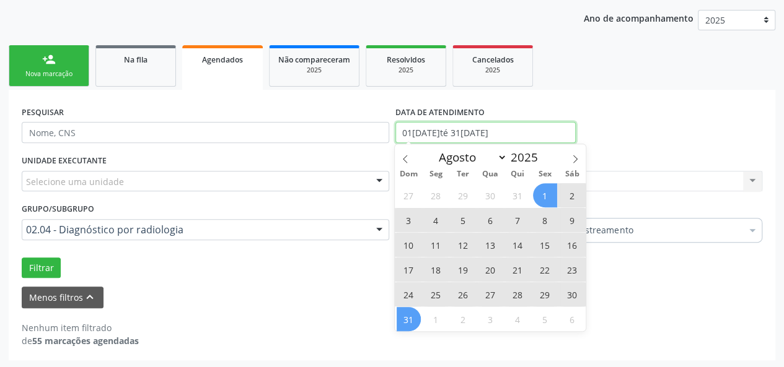
click at [496, 133] on input "01[DATE]té 31[DATE]" at bounding box center [485, 132] width 180 height 21
click at [574, 157] on icon at bounding box center [574, 159] width 9 height 9
select select "8"
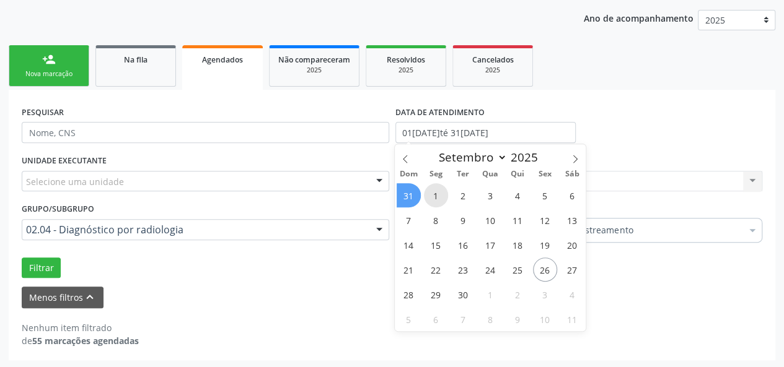
click at [435, 190] on span "1" at bounding box center [436, 195] width 24 height 24
type input "0[DATE]"
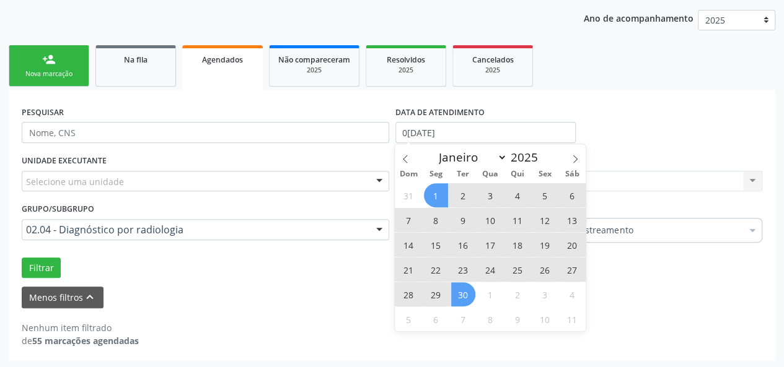
click at [457, 298] on span "30" at bounding box center [463, 294] width 24 height 24
click at [507, 130] on input "[DATE] até [DATE]" at bounding box center [485, 132] width 180 height 21
click at [580, 160] on span at bounding box center [574, 154] width 21 height 21
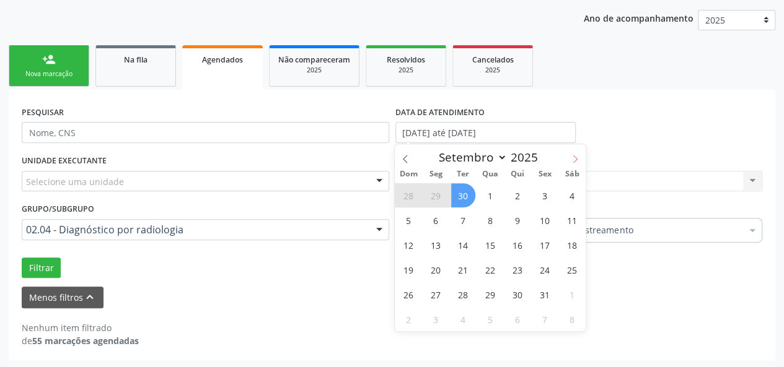
select select "9"
click at [495, 190] on span "1" at bounding box center [490, 195] width 24 height 24
type input "01/10/2025"
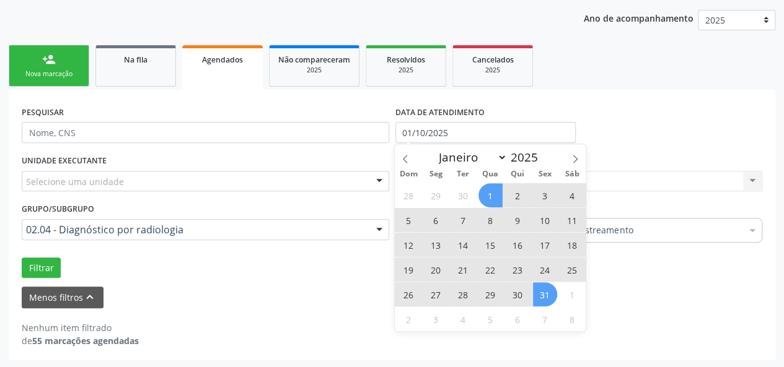
click at [545, 288] on span "31" at bounding box center [545, 294] width 24 height 24
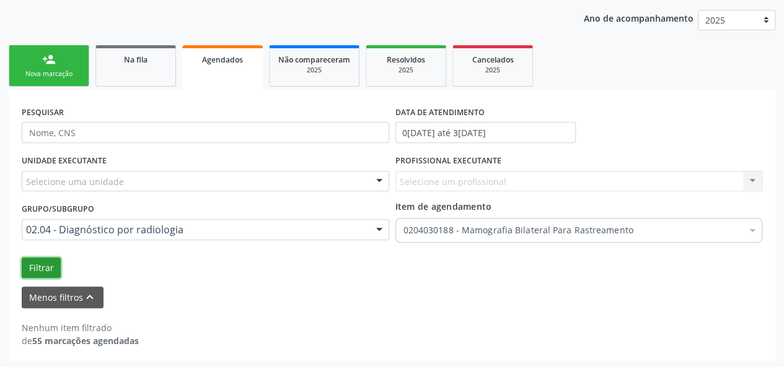
click at [50, 269] on button "Filtrar" at bounding box center [41, 268] width 39 height 21
click at [90, 291] on icon "keyboard_arrow_up" at bounding box center [90, 298] width 14 height 14
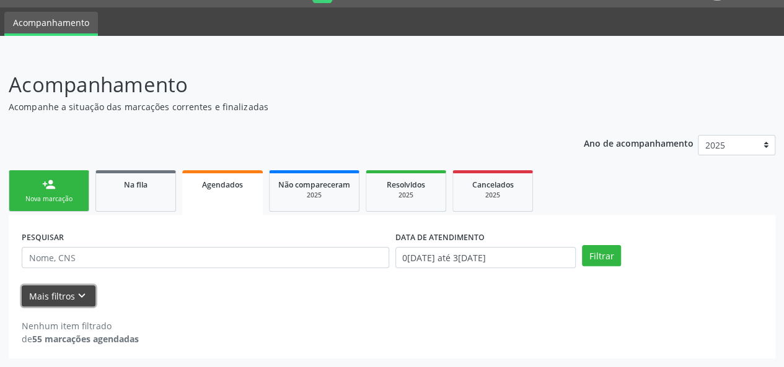
scroll to position [32, 0]
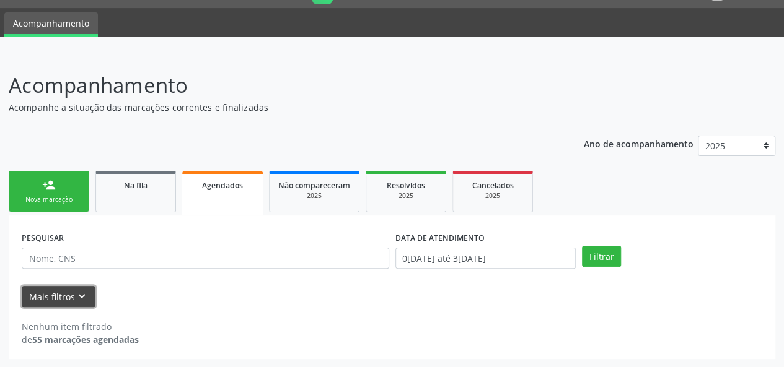
click at [76, 296] on icon "keyboard_arrow_down" at bounding box center [82, 297] width 14 height 14
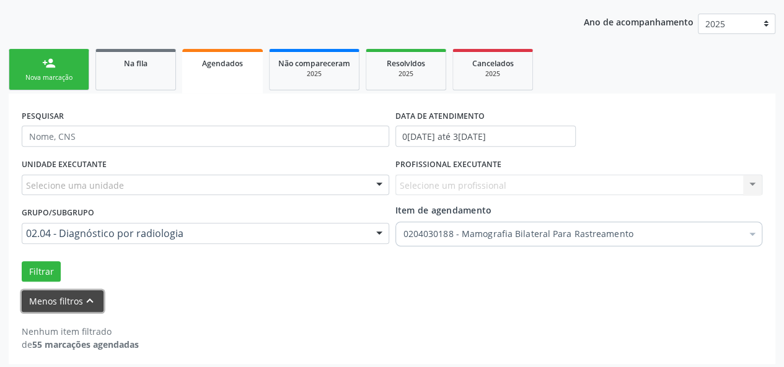
scroll to position [157, 0]
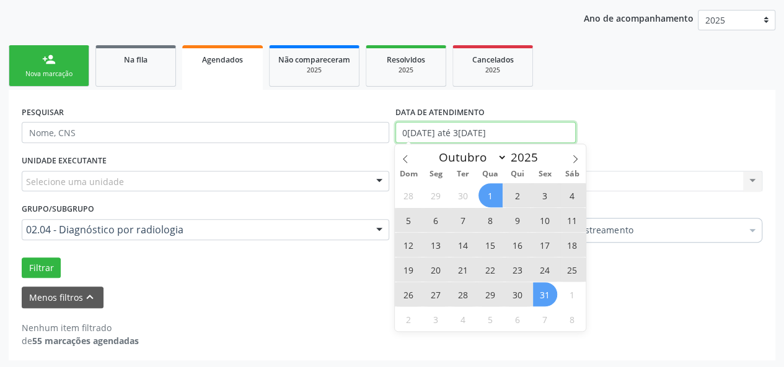
click at [533, 131] on input "0[DATE] até 3[DATE]" at bounding box center [485, 132] width 180 height 21
click at [404, 159] on icon at bounding box center [405, 159] width 4 height 8
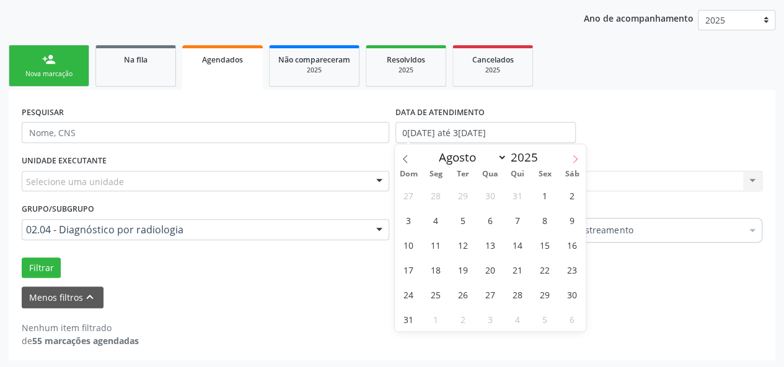
click at [572, 158] on icon at bounding box center [574, 159] width 9 height 9
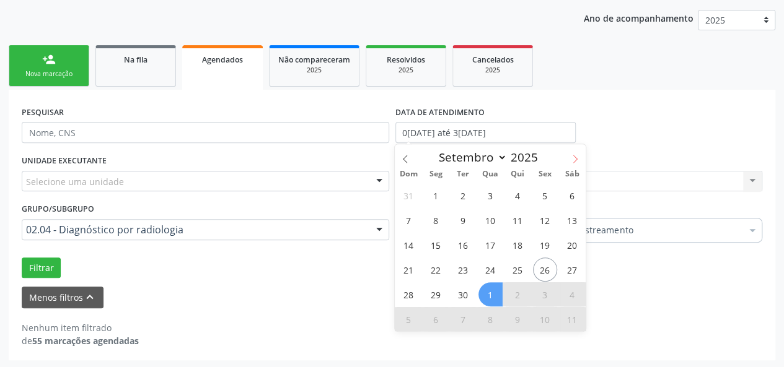
click at [572, 158] on icon at bounding box center [574, 159] width 9 height 9
select select "9"
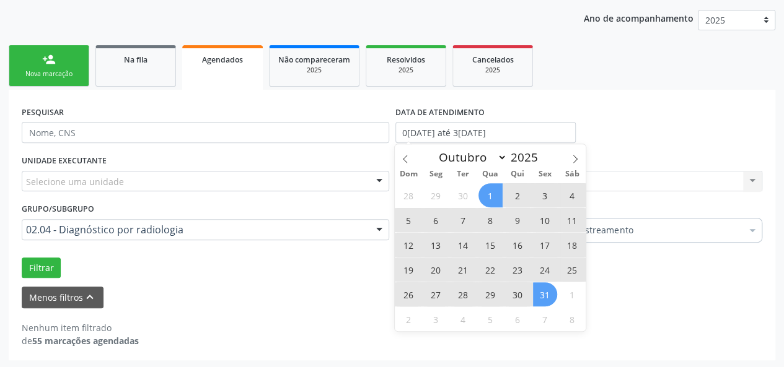
click at [640, 285] on form "PESQUISAR DATA DE ATENDIMENTO 01[DATE]té 31[DATE] UNIDADE EXECUTANTE Selecione …" at bounding box center [392, 205] width 740 height 205
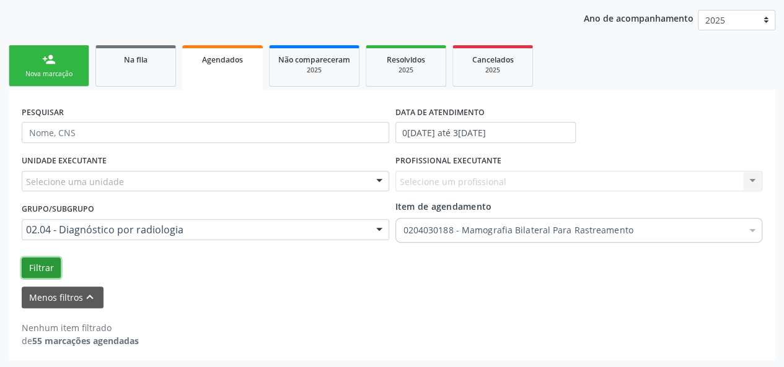
click at [25, 262] on button "Filtrar" at bounding box center [41, 268] width 39 height 21
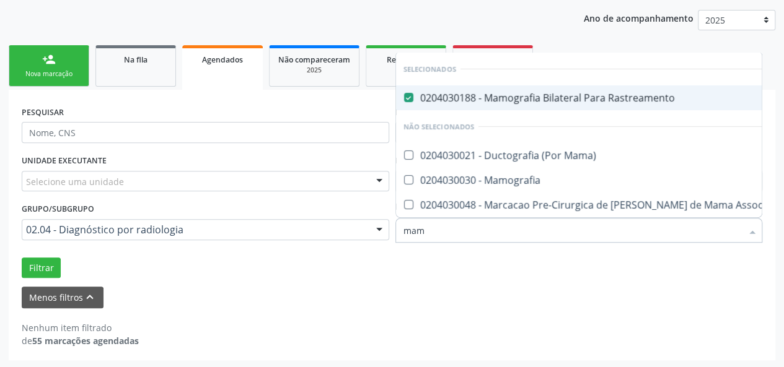
type input "mamo"
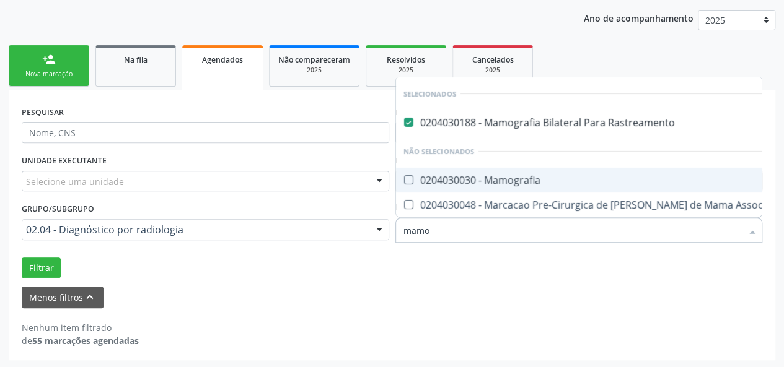
click at [404, 175] on Mamografia at bounding box center [408, 179] width 9 height 9
click at [404, 176] on Mamografia "checkbox" at bounding box center [400, 180] width 8 height 8
checkbox Mamografia "true"
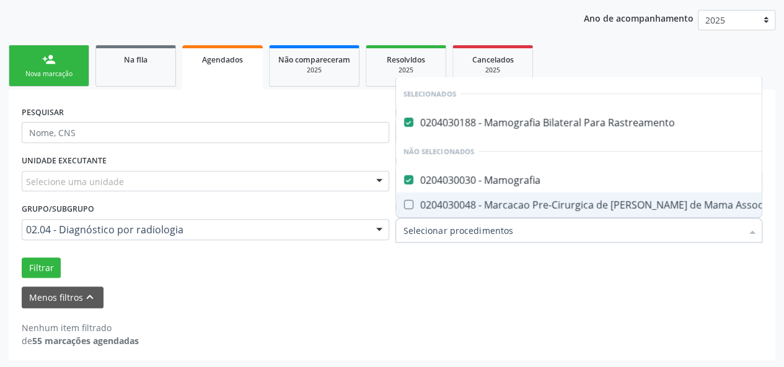
click at [434, 263] on div "Filtrar" at bounding box center [392, 268] width 746 height 21
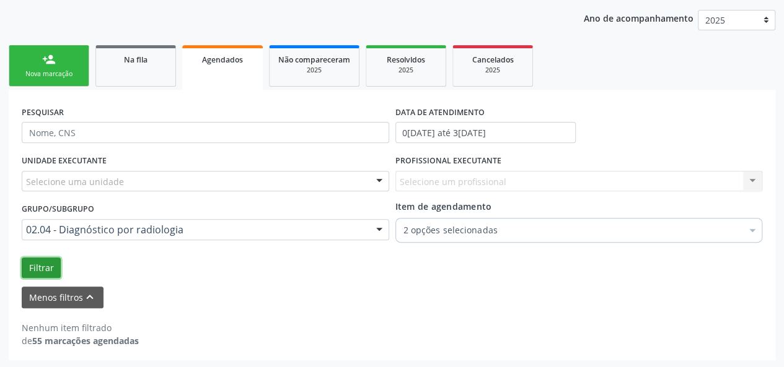
click at [48, 268] on button "Filtrar" at bounding box center [41, 268] width 39 height 21
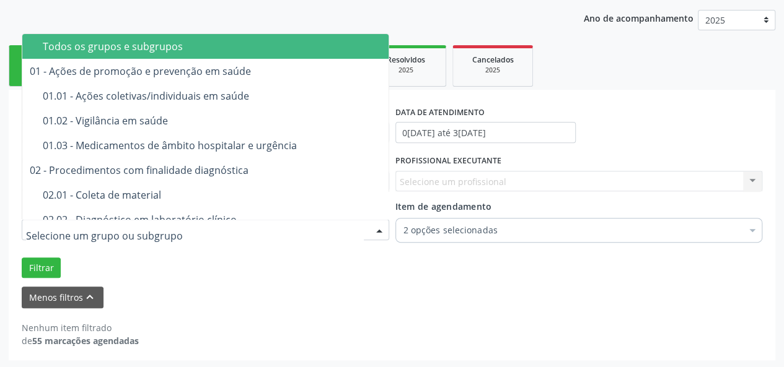
click at [229, 240] on input "text" at bounding box center [195, 236] width 338 height 25
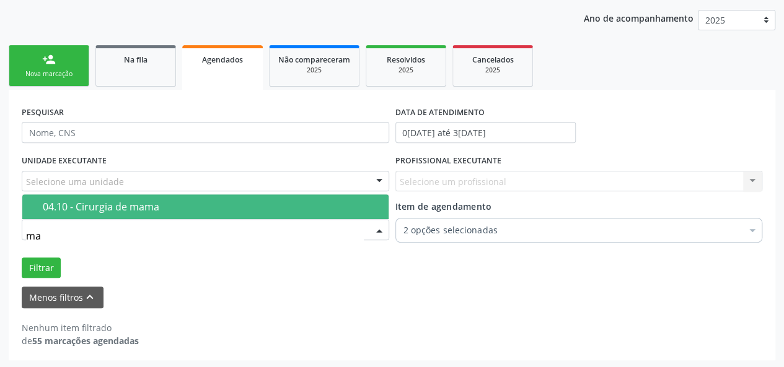
type input "m"
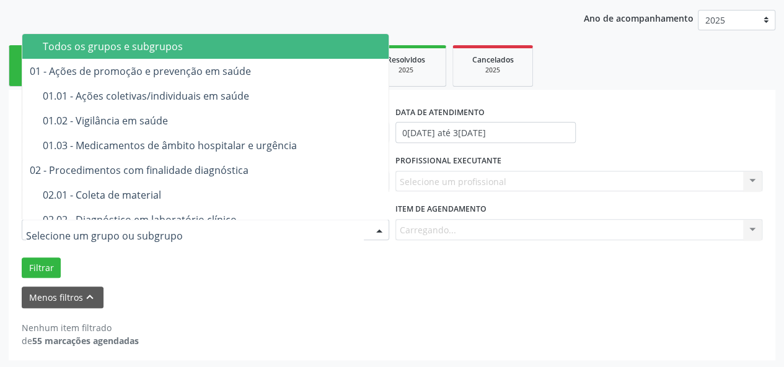
click at [325, 288] on div "Menos filtros keyboard_arrow_up" at bounding box center [392, 298] width 746 height 22
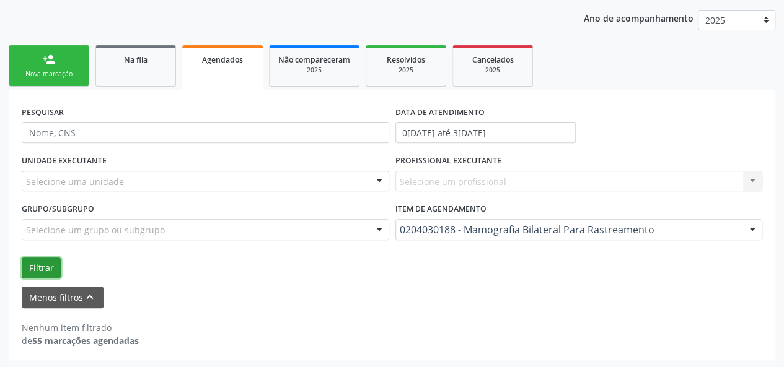
click at [35, 262] on button "Filtrar" at bounding box center [41, 268] width 39 height 21
click at [146, 69] on link "Na fila" at bounding box center [135, 66] width 81 height 42
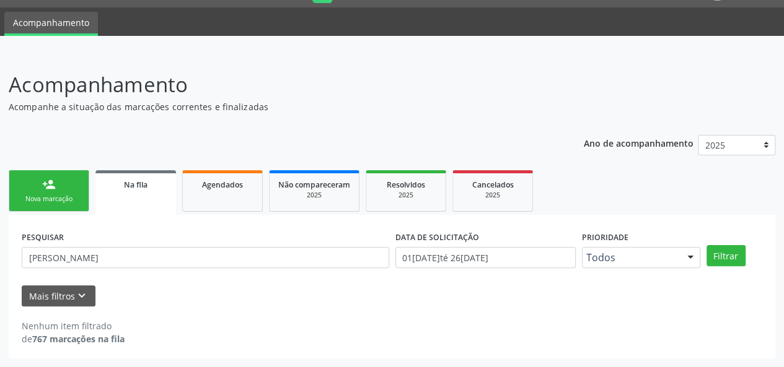
scroll to position [32, 0]
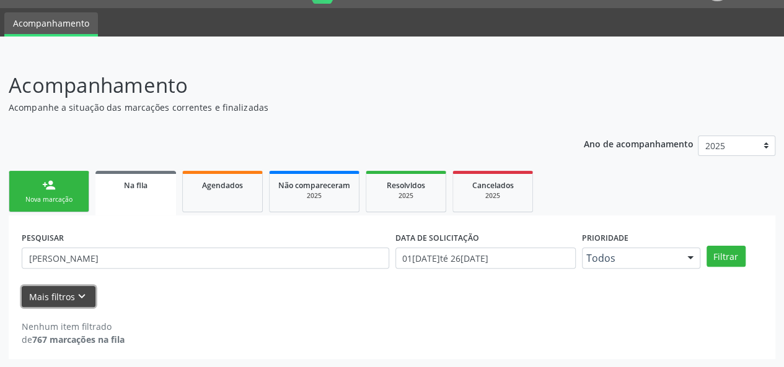
click at [79, 296] on icon "keyboard_arrow_down" at bounding box center [82, 297] width 14 height 14
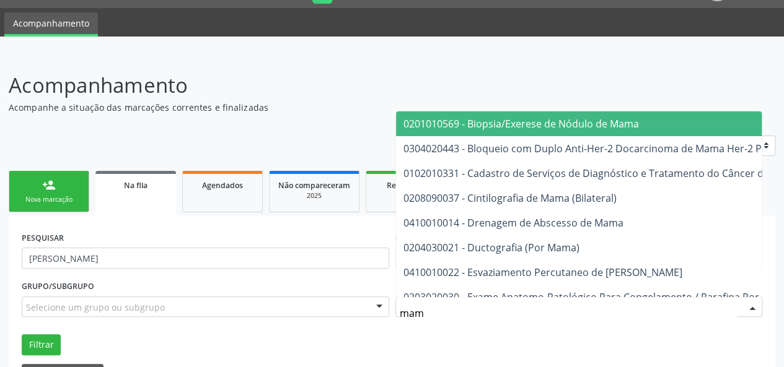
type input "mamo"
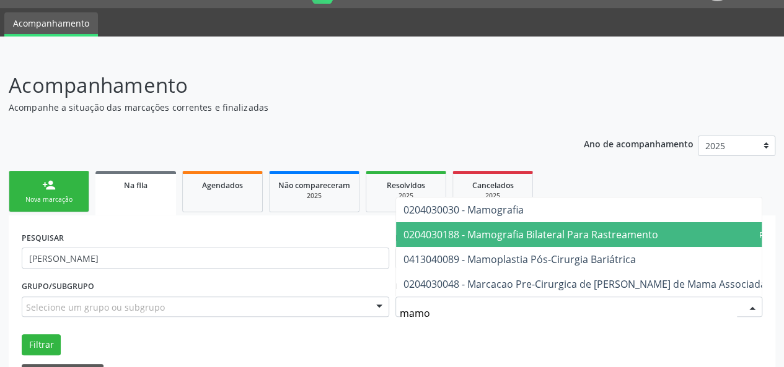
click at [513, 228] on span "0204030188 - Mamografia Bilateral Para Rastreamento" at bounding box center [530, 235] width 255 height 14
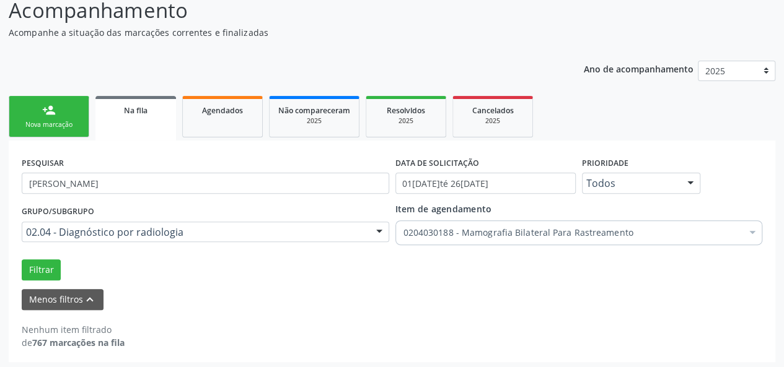
scroll to position [109, 0]
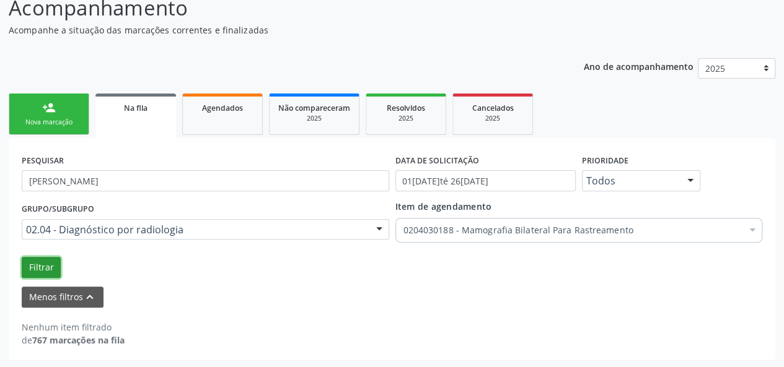
click at [34, 264] on button "Filtrar" at bounding box center [41, 267] width 39 height 21
click at [146, 114] on link "Na fila" at bounding box center [135, 116] width 81 height 45
click at [117, 114] on link "Na fila" at bounding box center [135, 116] width 81 height 45
click at [45, 263] on button "Filtrar" at bounding box center [41, 267] width 39 height 21
click at [221, 112] on div "Agendados" at bounding box center [222, 107] width 62 height 13
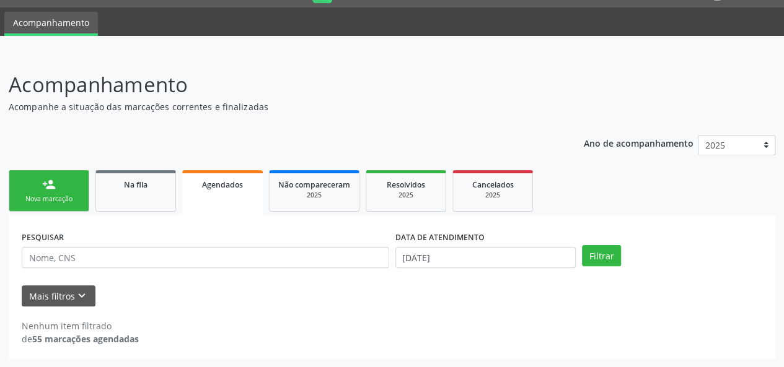
scroll to position [32, 0]
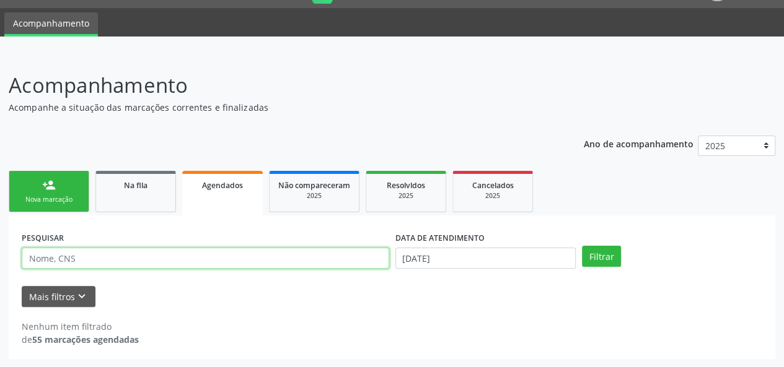
click at [116, 266] on input "text" at bounding box center [205, 258] width 367 height 21
type input "[PERSON_NAME]"
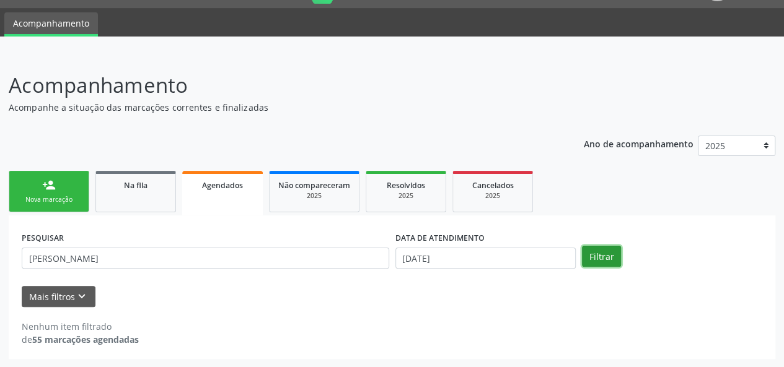
click at [602, 256] on button "Filtrar" at bounding box center [601, 256] width 39 height 21
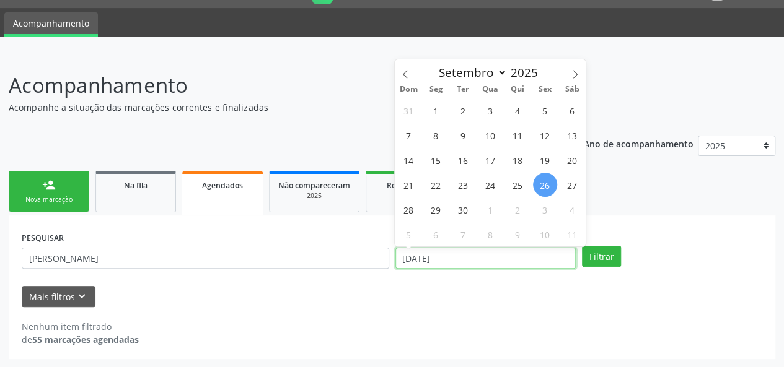
click at [491, 260] on input "[DATE]" at bounding box center [485, 258] width 180 height 21
click at [569, 72] on span at bounding box center [574, 69] width 21 height 21
select select "9"
click at [489, 113] on span "1" at bounding box center [490, 110] width 24 height 24
type input "01/10/2025"
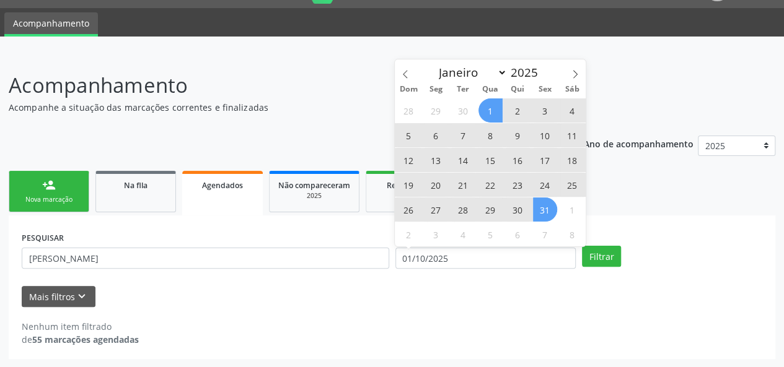
click at [543, 205] on span "31" at bounding box center [545, 210] width 24 height 24
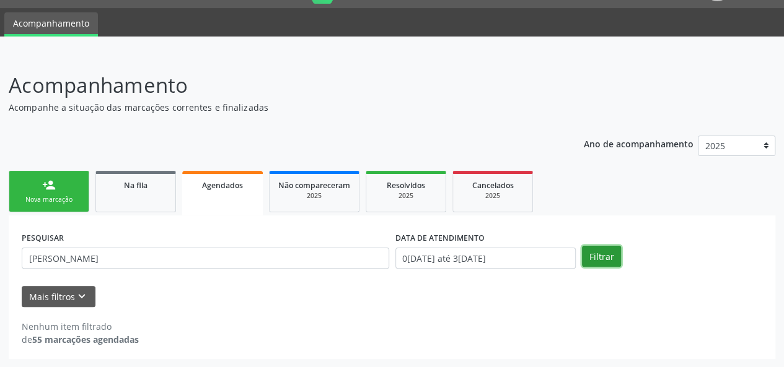
click at [605, 255] on button "Filtrar" at bounding box center [601, 256] width 39 height 21
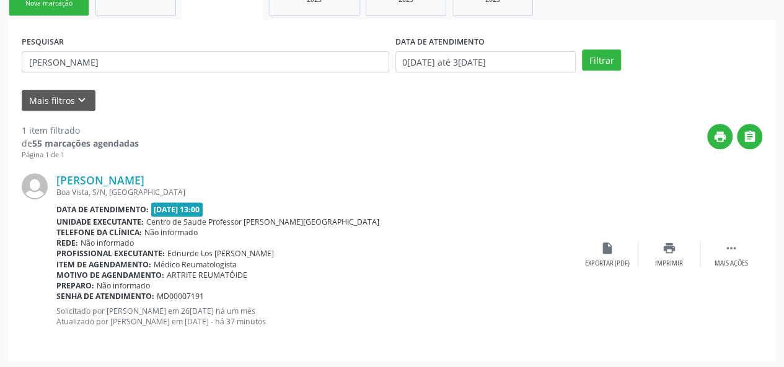
scroll to position [230, 0]
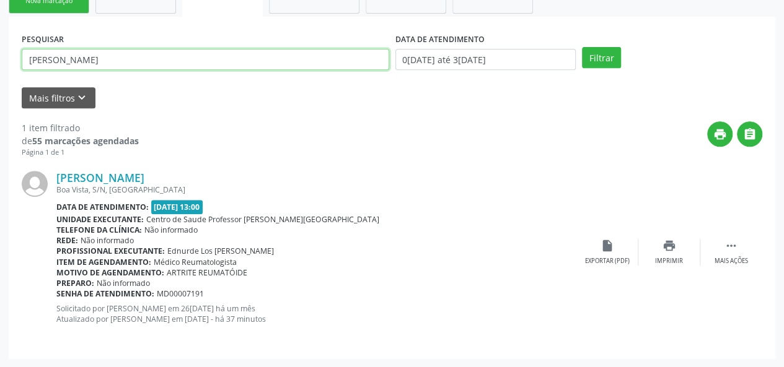
click at [107, 60] on input "[PERSON_NAME]" at bounding box center [205, 59] width 367 height 21
type input "g"
type input "[PERSON_NAME]"
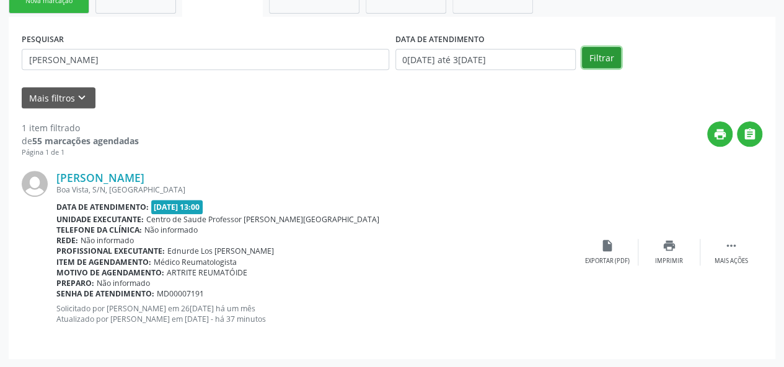
click at [607, 61] on button "Filtrar" at bounding box center [601, 57] width 39 height 21
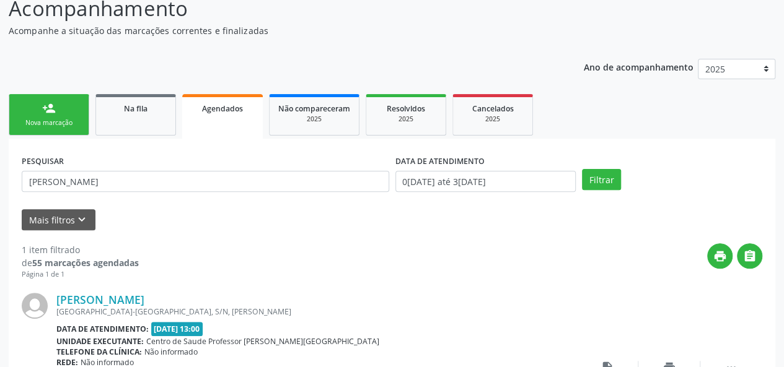
scroll to position [107, 0]
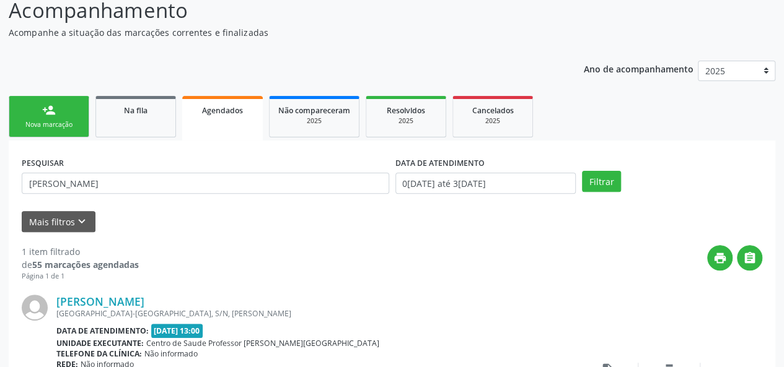
drag, startPoint x: 223, startPoint y: 300, endPoint x: 55, endPoint y: 304, distance: 168.5
copy div "[PERSON_NAME]"
click at [130, 106] on span "Na fila" at bounding box center [136, 110] width 24 height 11
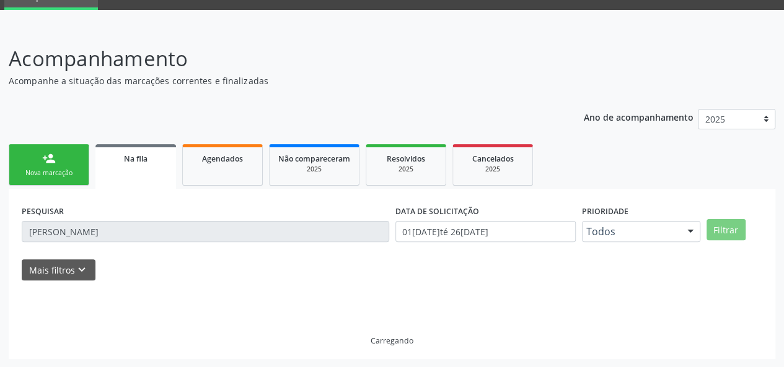
scroll to position [32, 0]
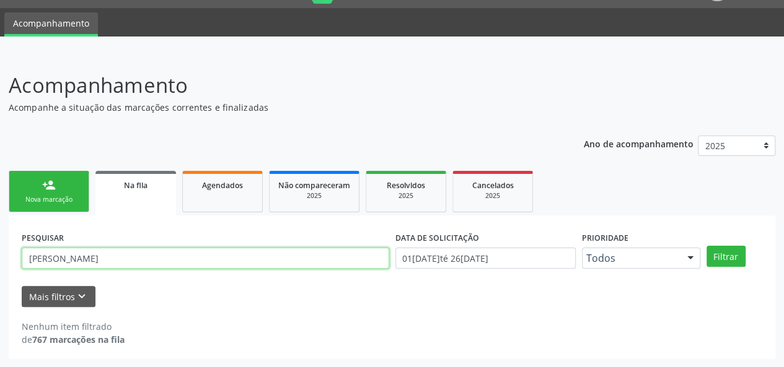
click at [51, 261] on input "[PERSON_NAME]" at bounding box center [205, 258] width 367 height 21
paste input "[PERSON_NAME]"
type input "[PERSON_NAME]"
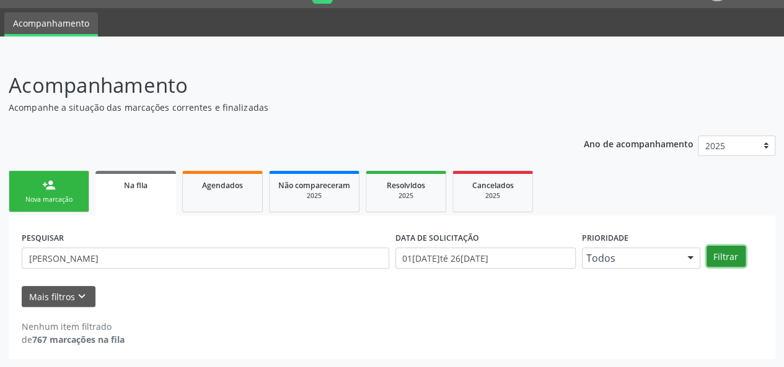
click at [732, 255] on button "Filtrar" at bounding box center [725, 256] width 39 height 21
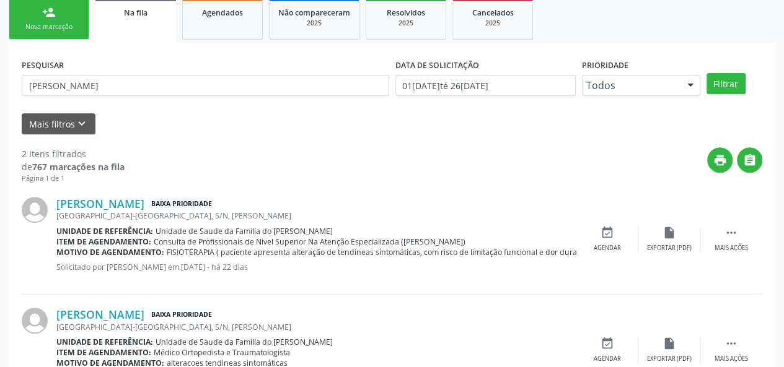
scroll to position [263, 0]
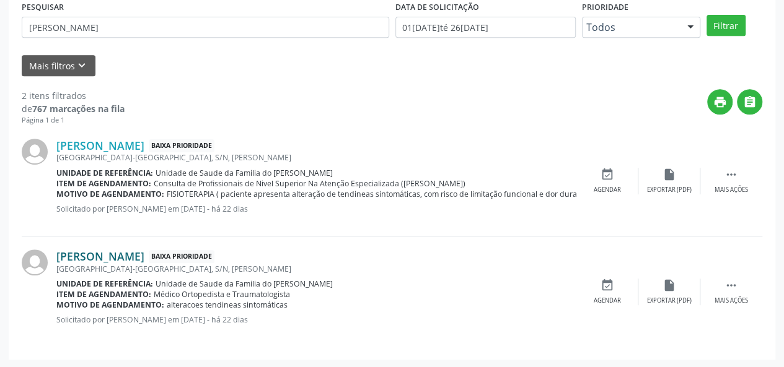
click at [110, 261] on link "[PERSON_NAME]" at bounding box center [100, 257] width 88 height 14
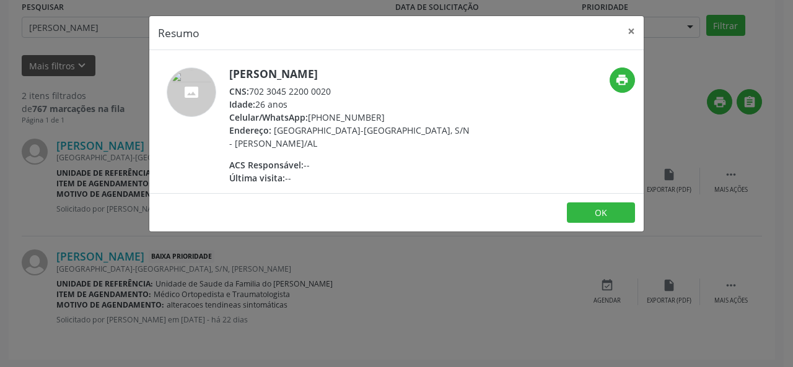
drag, startPoint x: 338, startPoint y: 91, endPoint x: 247, endPoint y: 92, distance: 91.1
click at [247, 92] on div "CNS: 702 3045 2200 0020" at bounding box center [349, 91] width 241 height 13
copy div "702 3045 2200 0020"
click at [640, 28] on button "×" at bounding box center [631, 31] width 25 height 30
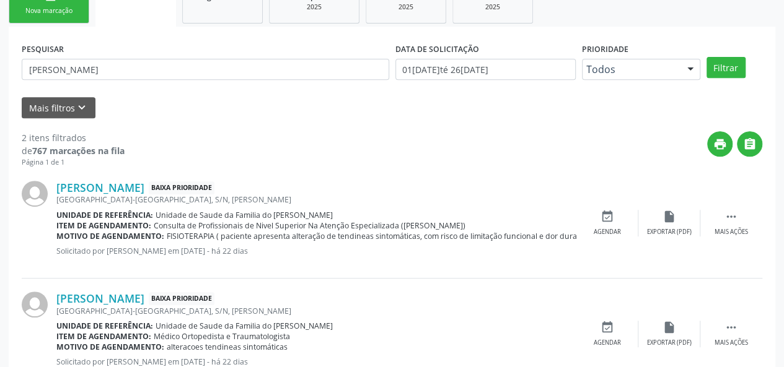
scroll to position [201, 0]
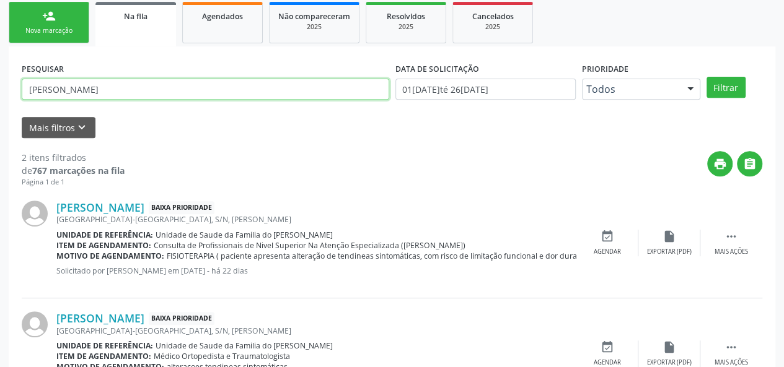
drag, startPoint x: 161, startPoint y: 92, endPoint x: 0, endPoint y: 91, distance: 161.1
click at [0, 91] on div "Acompanhamento Acompanhe a situação das marcações correntes e finalizadas Relat…" at bounding box center [392, 158] width 784 height 546
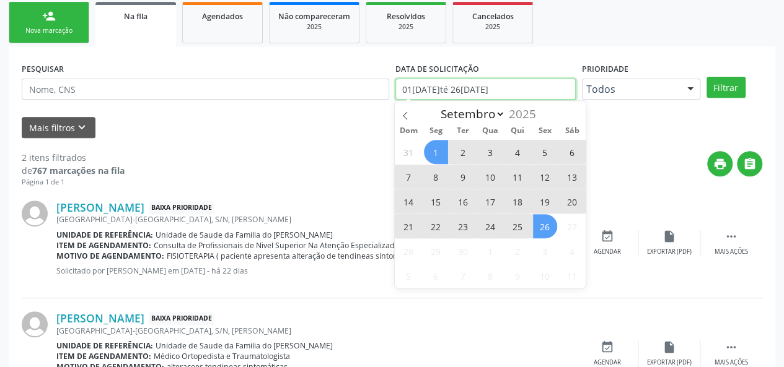
click at [455, 90] on input "01[DATE]té 26[DATE]" at bounding box center [485, 89] width 180 height 21
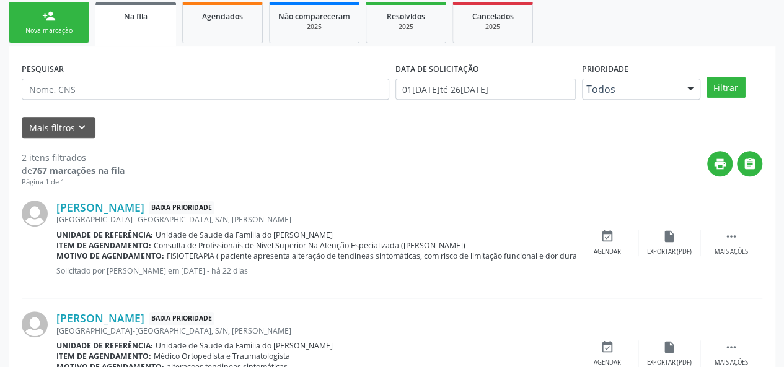
click at [633, 119] on div "Mais filtros keyboard_arrow_down" at bounding box center [392, 128] width 746 height 22
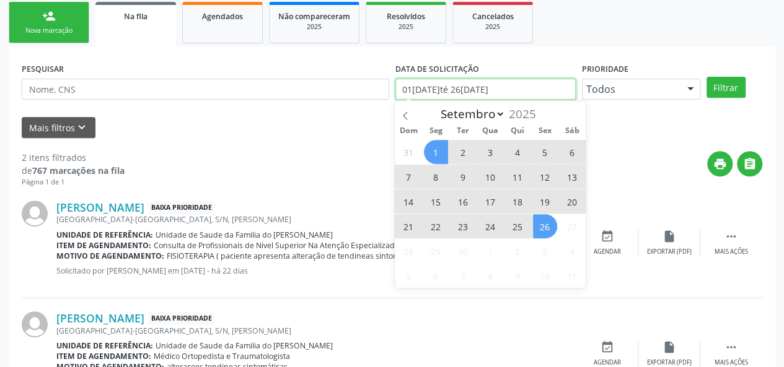
click at [505, 84] on input "01[DATE]té 26[DATE]" at bounding box center [485, 89] width 180 height 21
click at [404, 110] on span at bounding box center [405, 111] width 21 height 21
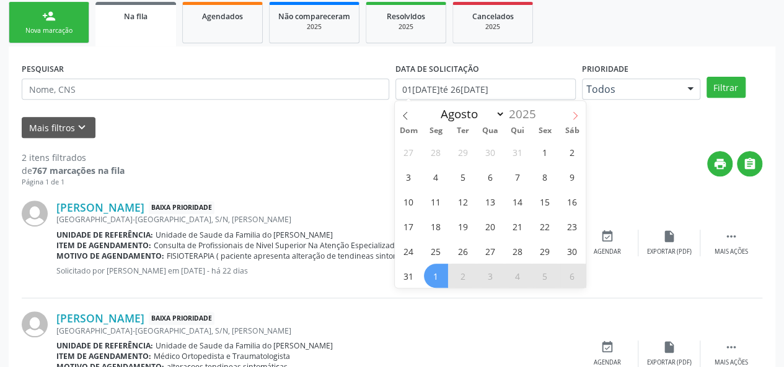
drag, startPoint x: 576, startPoint y: 115, endPoint x: 638, endPoint y: 137, distance: 65.8
click at [576, 115] on icon at bounding box center [574, 115] width 9 height 9
select select "8"
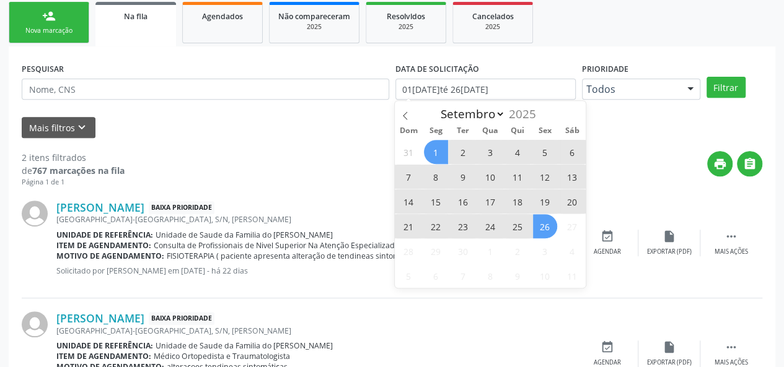
select select "8"
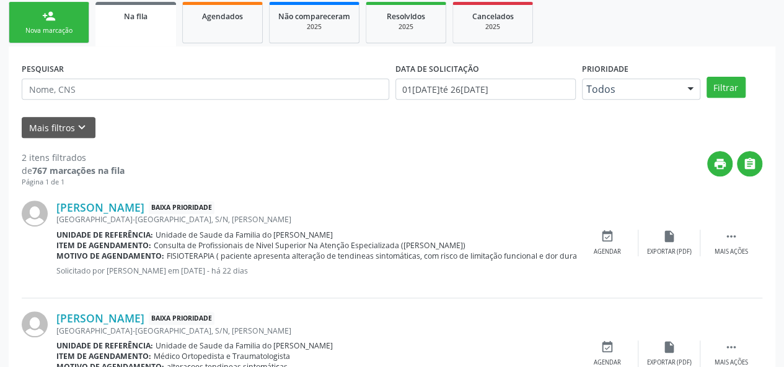
click at [638, 137] on div "Mais filtros keyboard_arrow_down" at bounding box center [392, 128] width 746 height 22
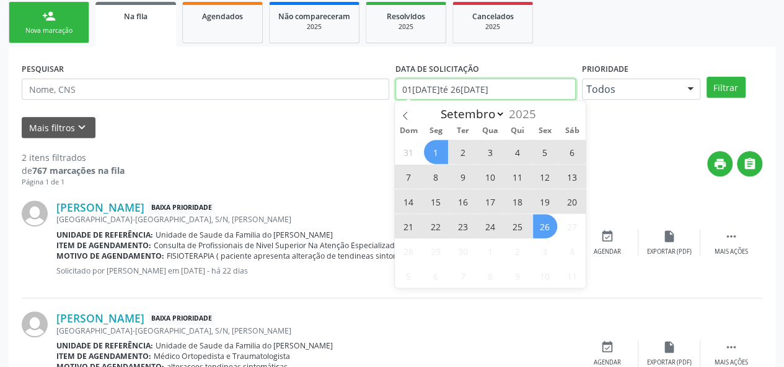
click at [543, 90] on input "01[DATE]té 26[DATE]" at bounding box center [485, 89] width 180 height 21
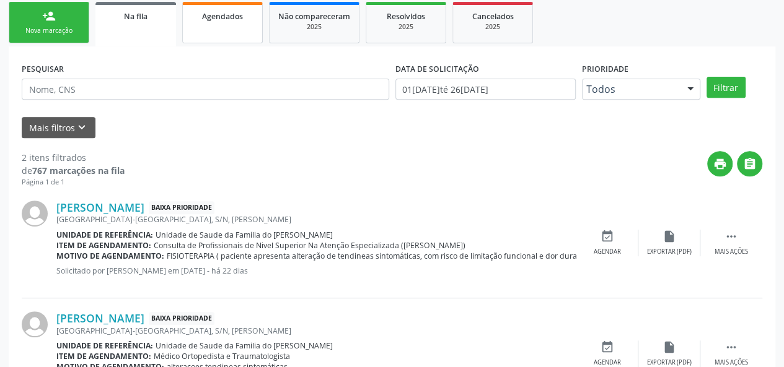
click at [211, 28] on link "Agendados" at bounding box center [222, 23] width 81 height 42
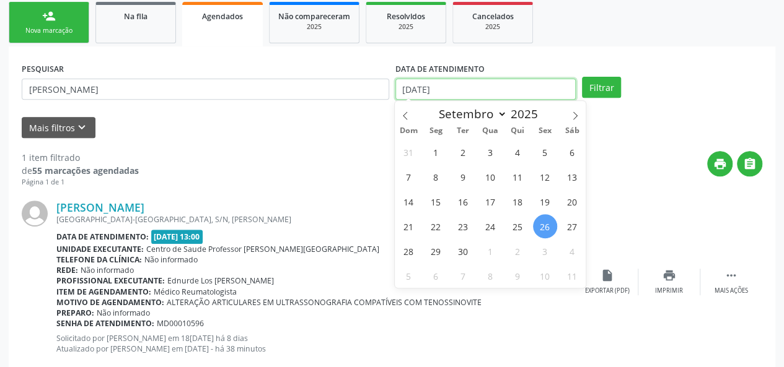
click at [468, 89] on input "[DATE]" at bounding box center [485, 89] width 180 height 21
click at [571, 115] on icon at bounding box center [574, 115] width 9 height 9
select select "9"
click at [484, 144] on span "1" at bounding box center [490, 152] width 24 height 24
type input "01/10/2025"
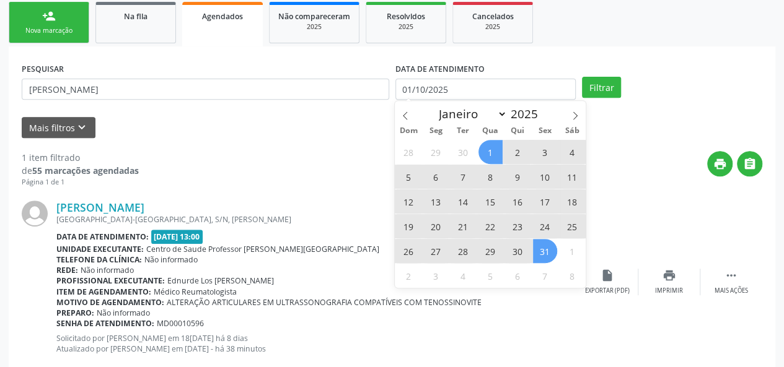
click at [541, 248] on span "31" at bounding box center [545, 251] width 24 height 24
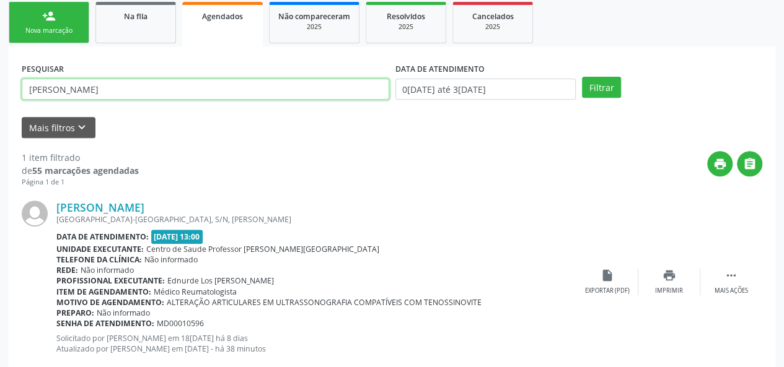
click at [73, 90] on input "[PERSON_NAME]" at bounding box center [205, 89] width 367 height 21
type input "k"
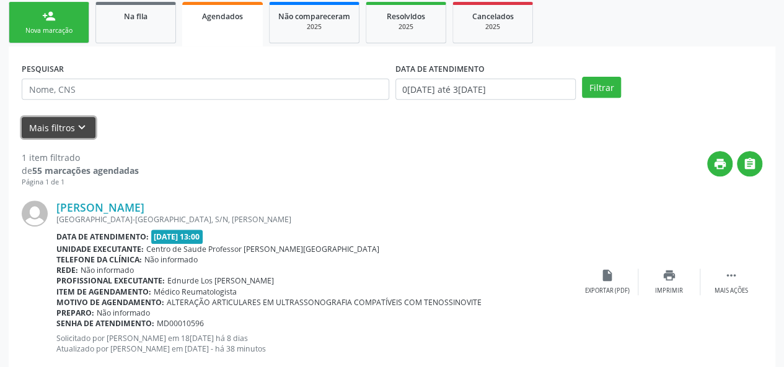
click at [72, 126] on button "Mais filtros keyboard_arrow_down" at bounding box center [59, 128] width 74 height 22
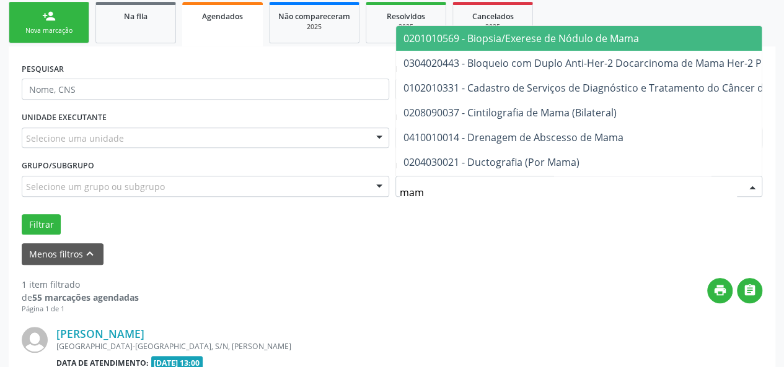
type input "mamo"
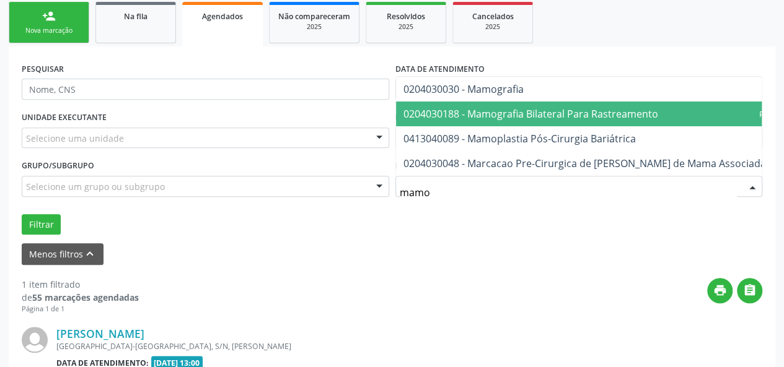
click at [465, 107] on span "0204030188 - Mamografia Bilateral Para Rastreamento" at bounding box center [530, 114] width 255 height 14
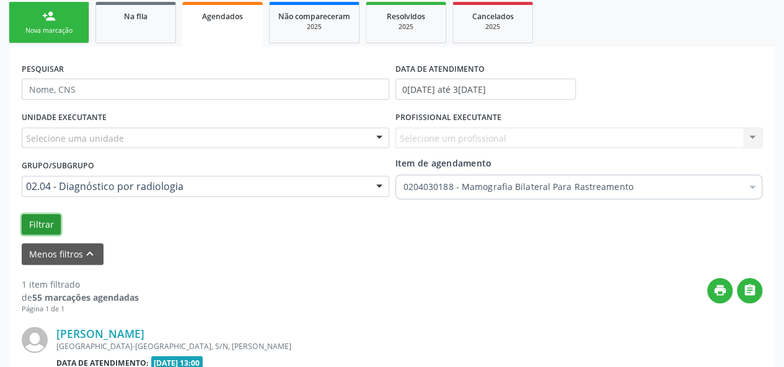
click at [46, 220] on button "Filtrar" at bounding box center [41, 224] width 39 height 21
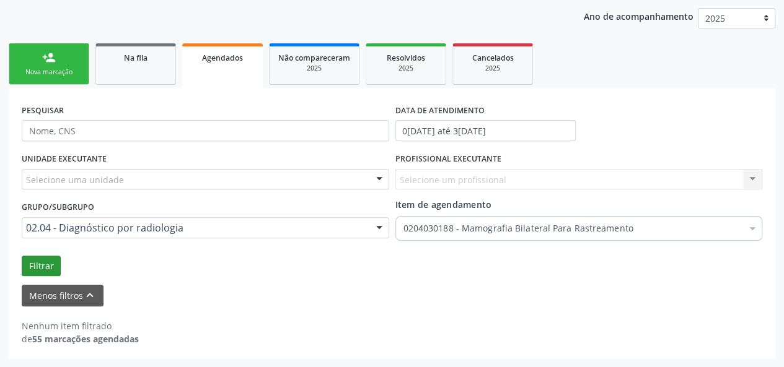
scroll to position [157, 0]
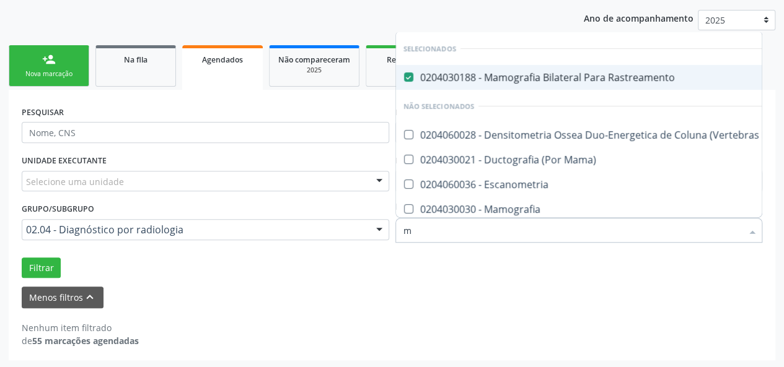
type input "ma"
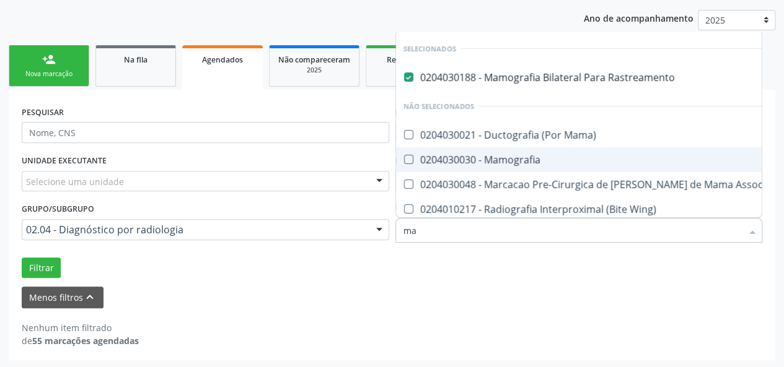
click at [406, 155] on Mamografia at bounding box center [408, 159] width 9 height 9
click at [404, 155] on Mamografia "checkbox" at bounding box center [400, 159] width 8 height 8
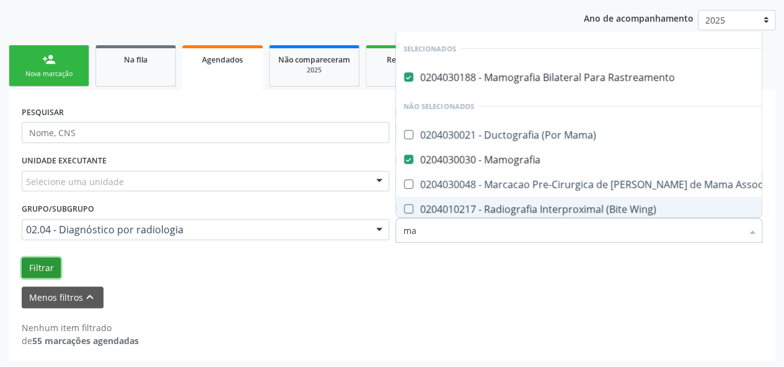
checkbox Mamografia "false"
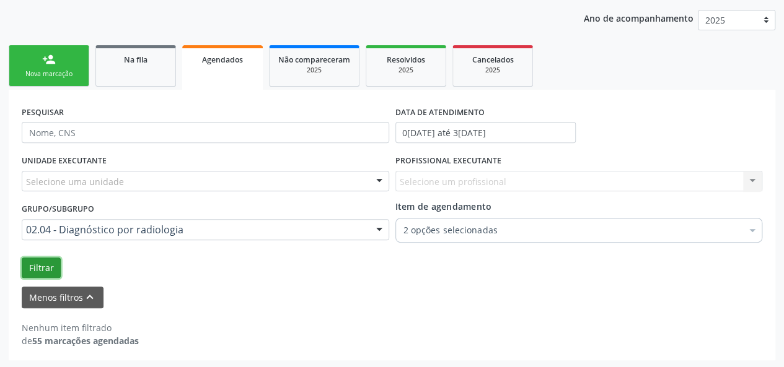
click at [39, 263] on button "Filtrar" at bounding box center [41, 268] width 39 height 21
click at [60, 295] on button "Menos filtros keyboard_arrow_up" at bounding box center [63, 298] width 82 height 22
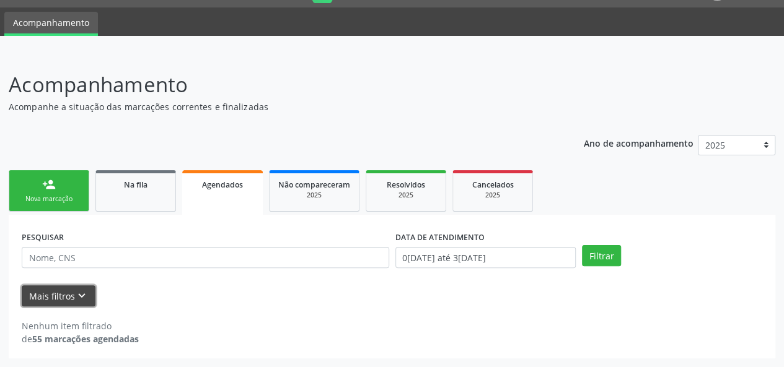
scroll to position [32, 0]
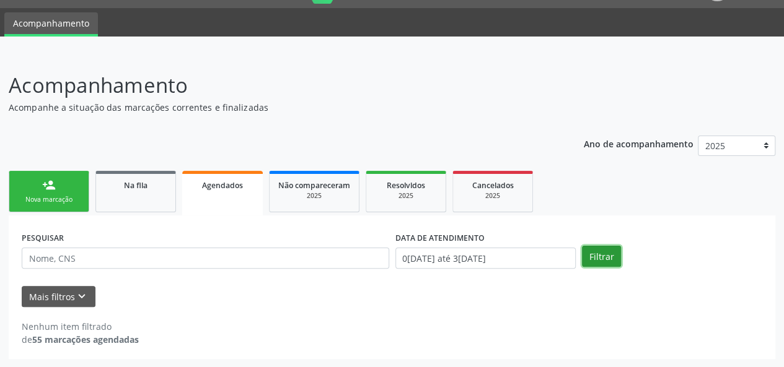
click at [607, 257] on button "Filtrar" at bounding box center [601, 256] width 39 height 21
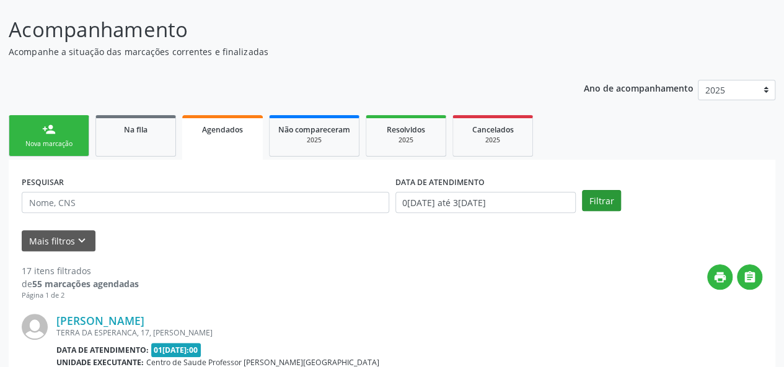
scroll to position [124, 0]
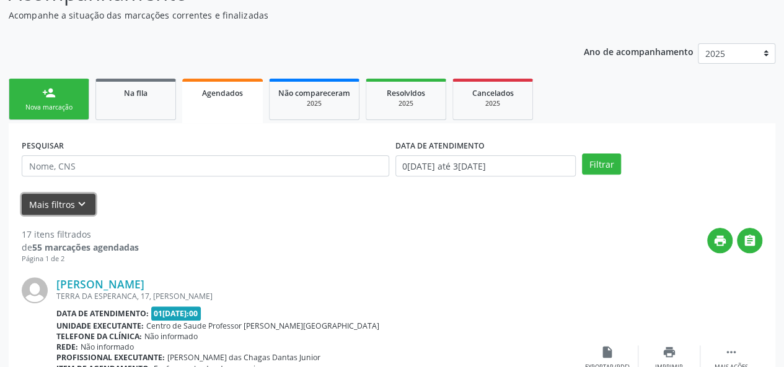
click at [85, 202] on icon "keyboard_arrow_down" at bounding box center [82, 205] width 14 height 14
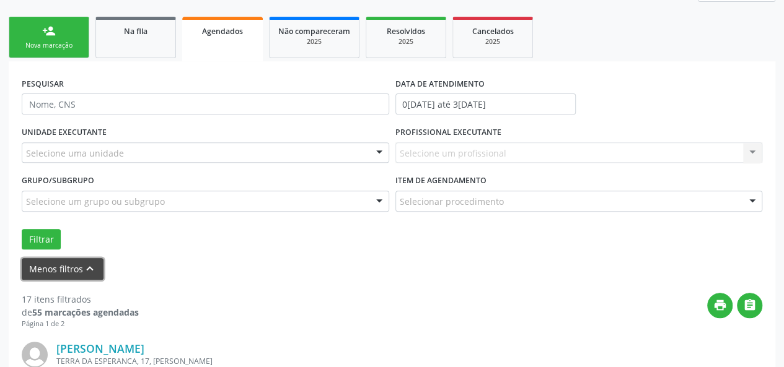
scroll to position [0, 0]
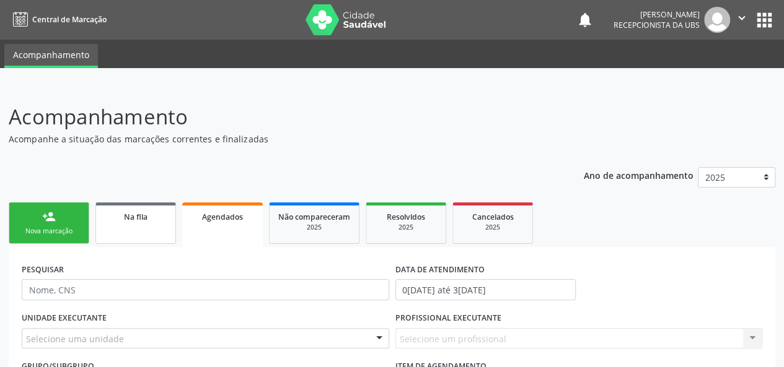
click at [131, 222] on div "Na fila" at bounding box center [136, 216] width 62 height 13
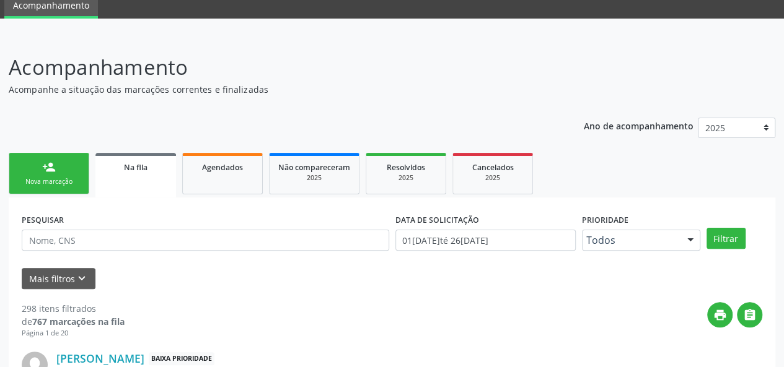
scroll to position [124, 0]
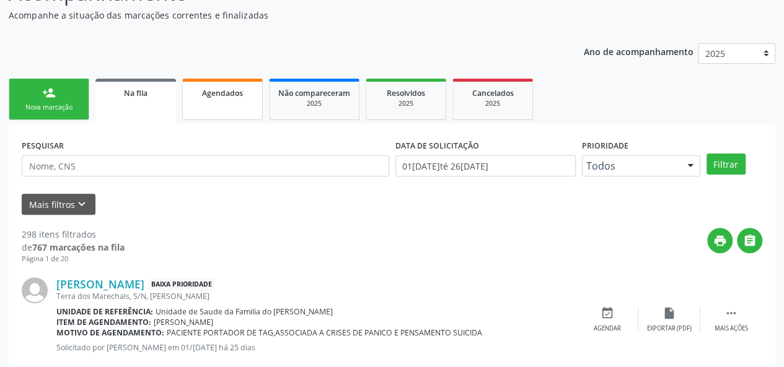
click at [223, 100] on link "Agendados" at bounding box center [222, 100] width 81 height 42
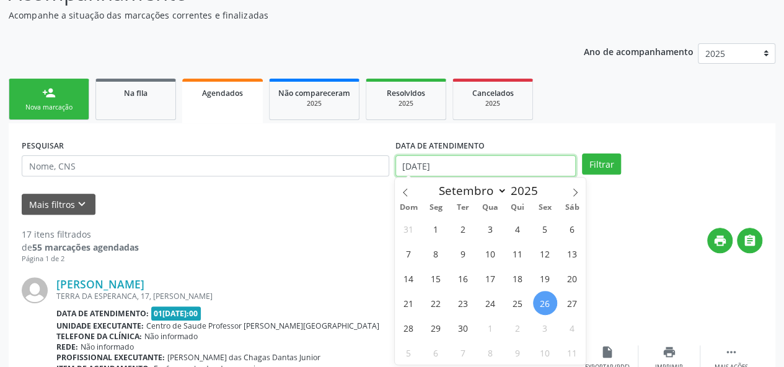
click at [430, 172] on input "[DATE]" at bounding box center [485, 165] width 180 height 21
click at [576, 193] on icon at bounding box center [574, 192] width 9 height 9
select select "9"
click at [496, 226] on span "1" at bounding box center [490, 229] width 24 height 24
type input "01/10/2025"
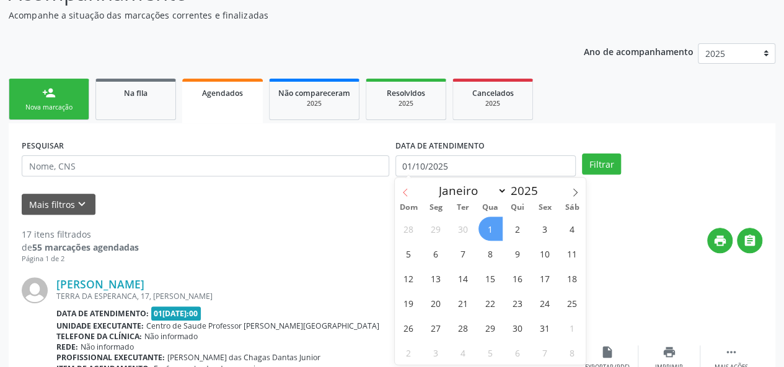
click at [403, 195] on icon at bounding box center [405, 192] width 9 height 9
select select "8"
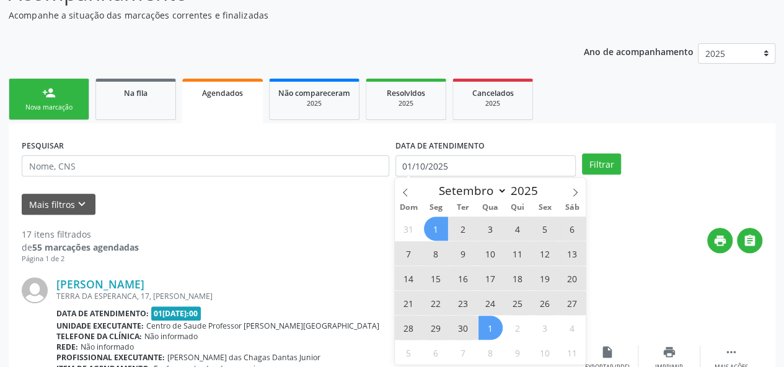
click at [439, 224] on span "1" at bounding box center [436, 229] width 24 height 24
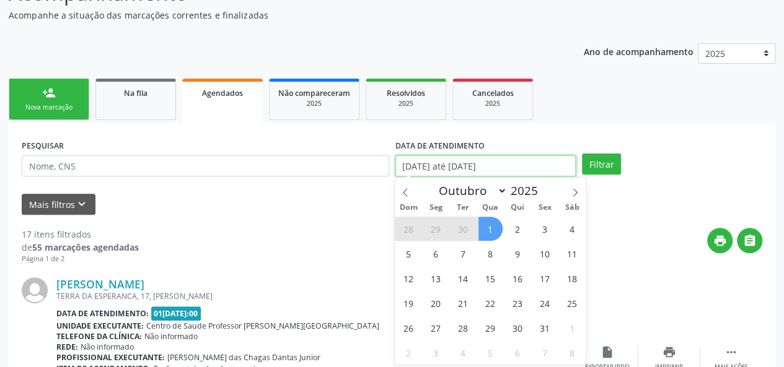
click at [435, 168] on input "[DATE] até [DATE]" at bounding box center [485, 165] width 180 height 21
click at [409, 191] on span at bounding box center [405, 188] width 21 height 21
select select "8"
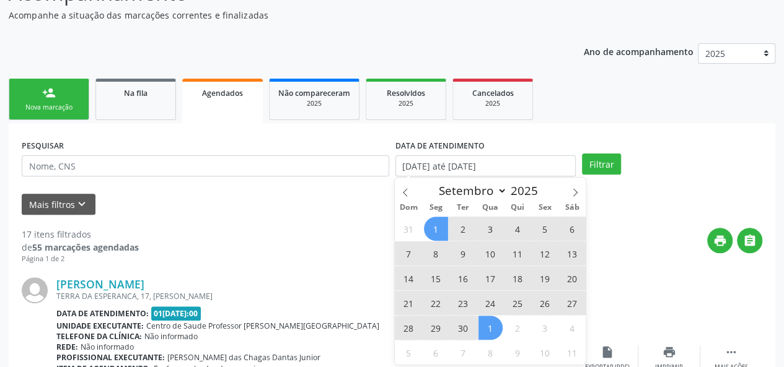
click at [440, 225] on span "1" at bounding box center [436, 229] width 24 height 24
type input "0[DATE]"
click at [460, 329] on span "30" at bounding box center [463, 328] width 24 height 24
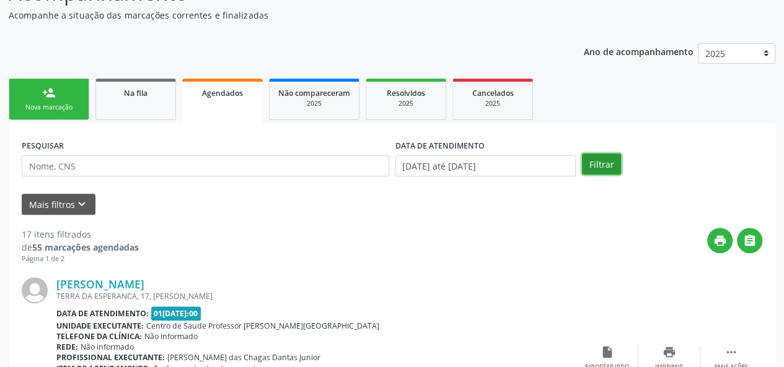
click at [592, 166] on button "Filtrar" at bounding box center [601, 164] width 39 height 21
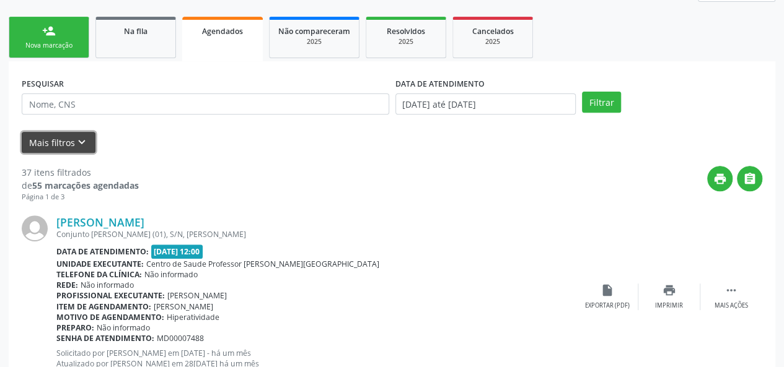
click at [75, 138] on icon "keyboard_arrow_down" at bounding box center [82, 143] width 14 height 14
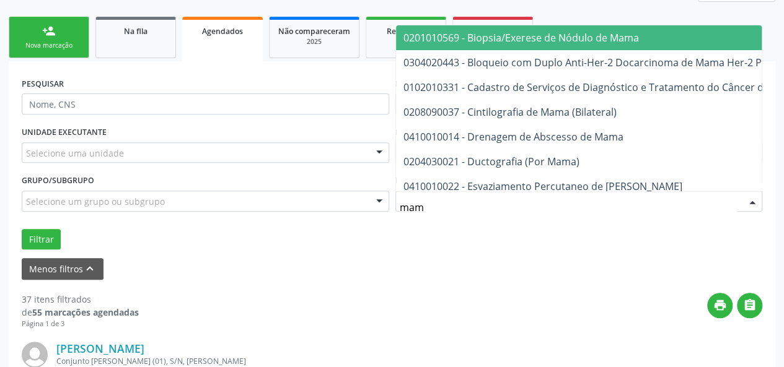
type input "mamo"
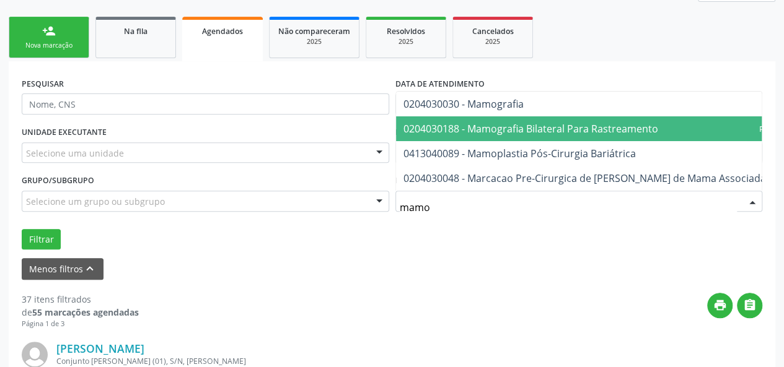
click at [422, 122] on span "0204030188 - Mamografia Bilateral Para Rastreamento" at bounding box center [530, 129] width 255 height 14
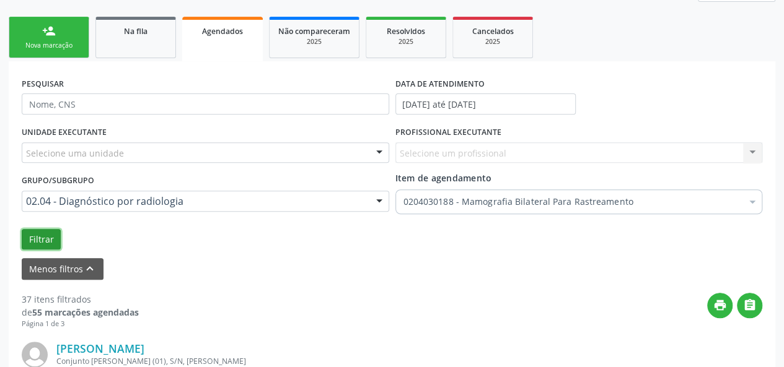
click at [36, 236] on button "Filtrar" at bounding box center [41, 239] width 39 height 21
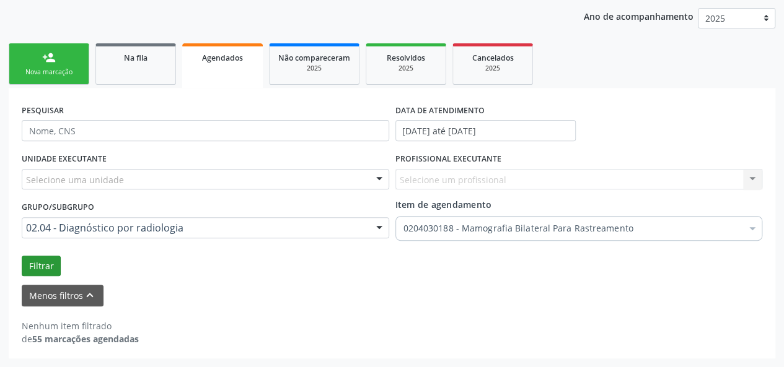
scroll to position [157, 0]
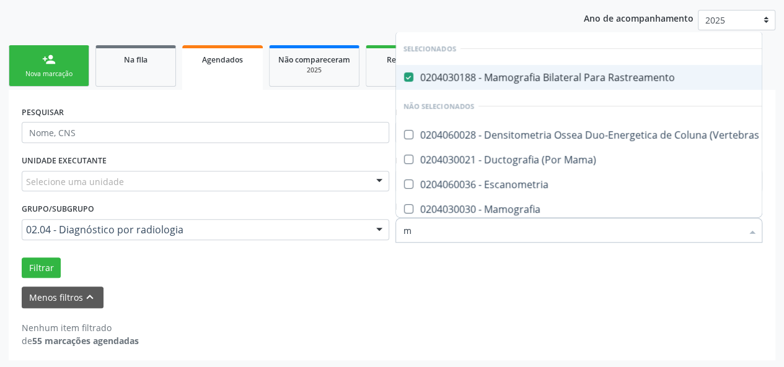
type input "ma"
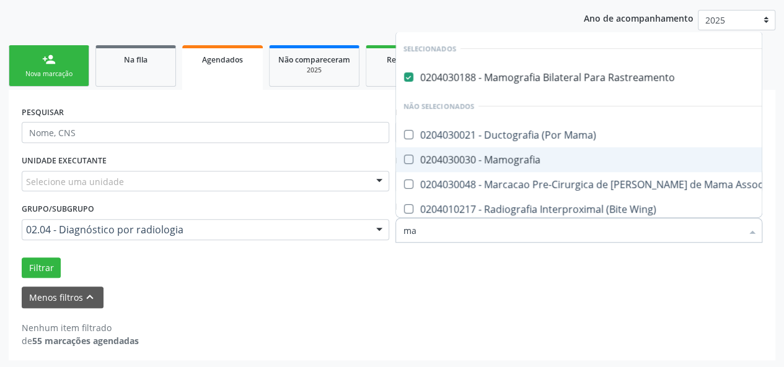
click at [410, 158] on Mamografia at bounding box center [408, 159] width 9 height 9
click at [404, 158] on Mamografia "checkbox" at bounding box center [400, 159] width 8 height 8
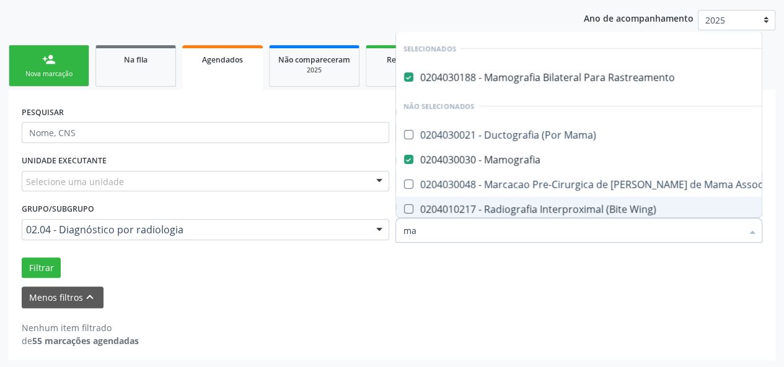
checkbox Mamografia "false"
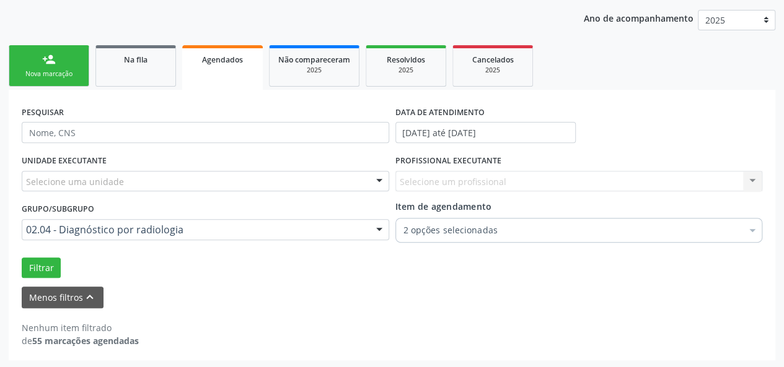
click at [300, 292] on div "Menos filtros keyboard_arrow_up" at bounding box center [392, 298] width 746 height 22
click at [32, 267] on button "Filtrar" at bounding box center [41, 268] width 39 height 21
click at [118, 68] on link "Na fila" at bounding box center [135, 66] width 81 height 42
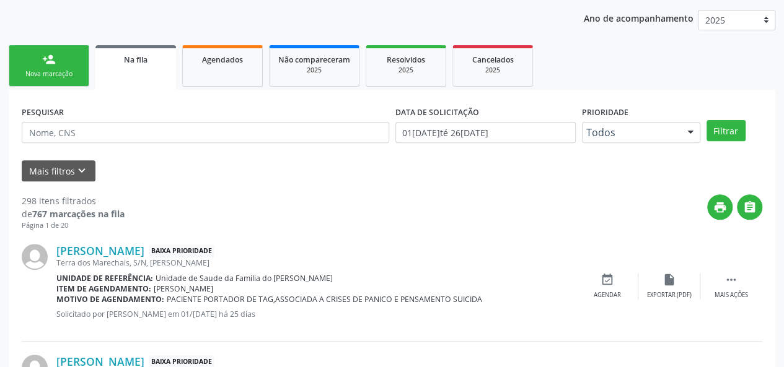
scroll to position [219, 0]
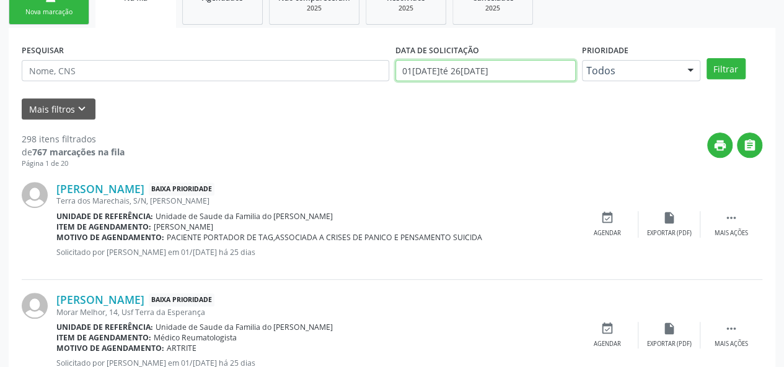
click at [527, 70] on input "01[DATE]té 26[DATE]" at bounding box center [485, 70] width 180 height 21
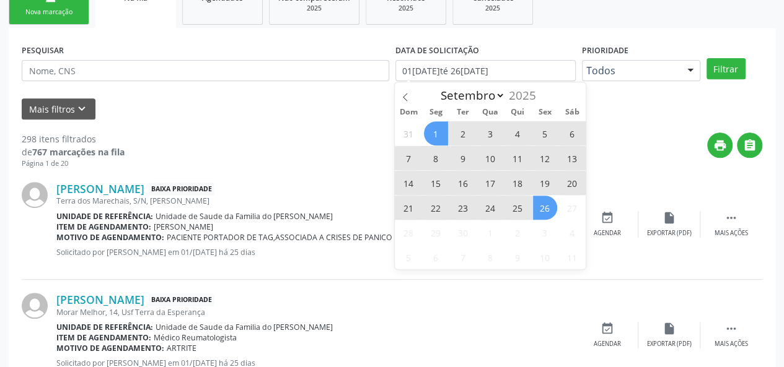
click at [619, 102] on div "Mais filtros keyboard_arrow_down" at bounding box center [392, 109] width 746 height 22
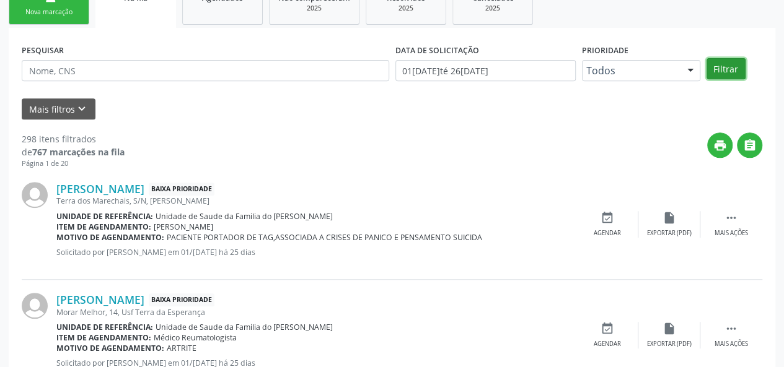
click at [726, 68] on button "Filtrar" at bounding box center [725, 68] width 39 height 21
click at [47, 110] on button "Mais filtros keyboard_arrow_down" at bounding box center [59, 109] width 74 height 22
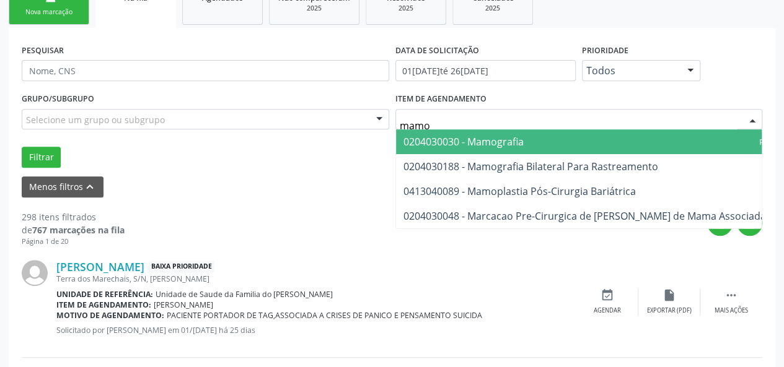
type input "mamog"
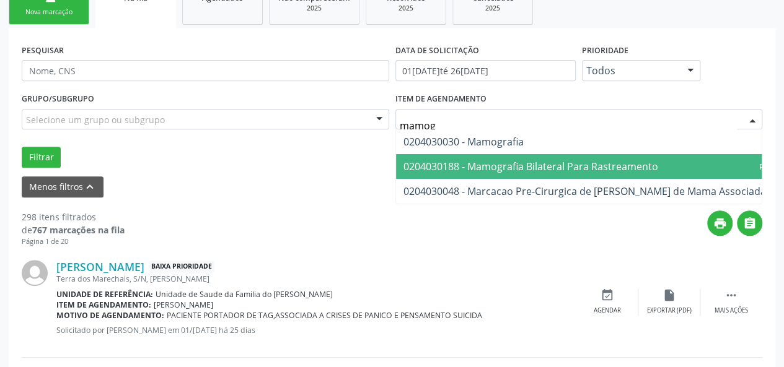
click at [481, 160] on span "0204030188 - Mamografia Bilateral Para Rastreamento" at bounding box center [530, 167] width 255 height 14
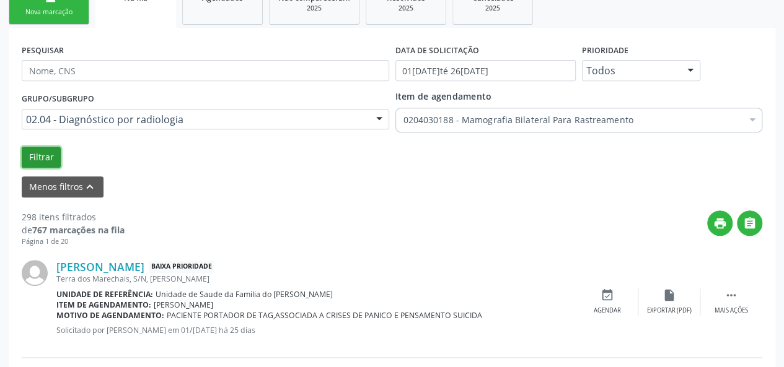
click at [26, 150] on button "Filtrar" at bounding box center [41, 157] width 39 height 21
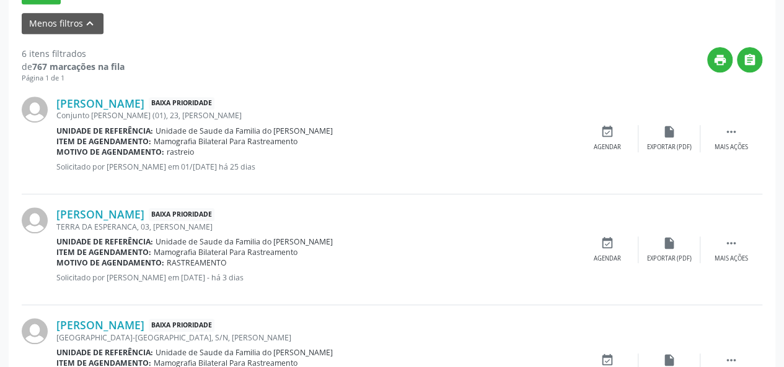
scroll to position [402, 0]
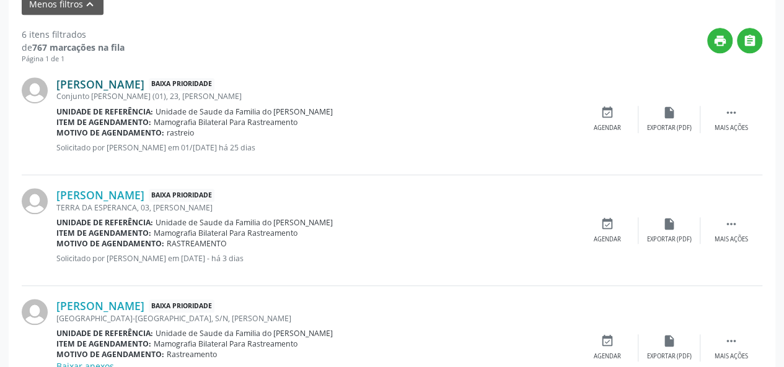
click at [123, 82] on link "[PERSON_NAME]" at bounding box center [100, 84] width 88 height 14
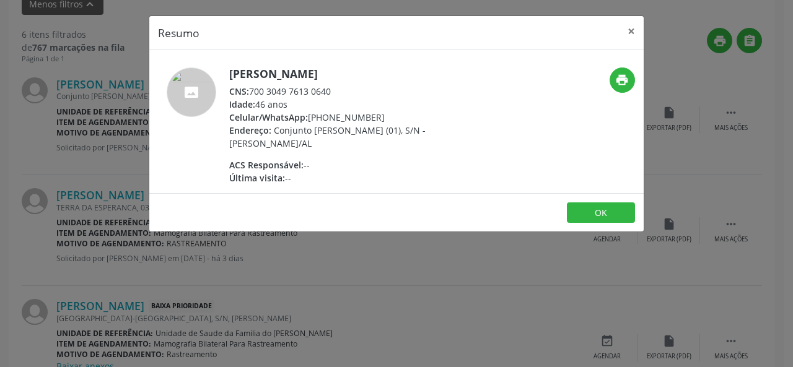
drag, startPoint x: 344, startPoint y: 90, endPoint x: 252, endPoint y: 90, distance: 92.3
click at [252, 90] on div "CNS: 700 3049 7613 0640" at bounding box center [349, 91] width 241 height 13
copy div "700 3049 7613 0640"
click at [636, 29] on button "×" at bounding box center [631, 31] width 25 height 30
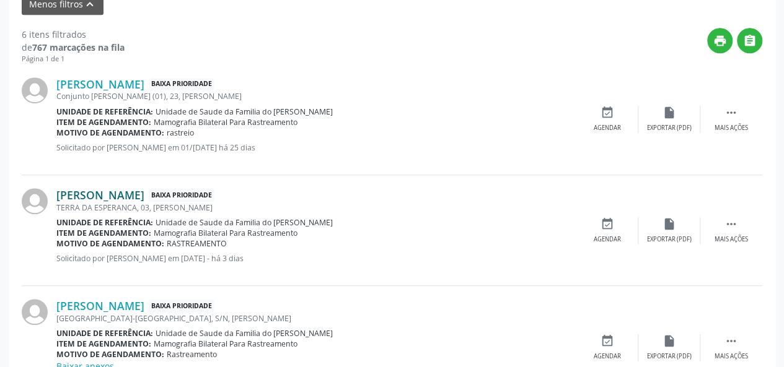
click at [128, 196] on link "[PERSON_NAME]" at bounding box center [100, 195] width 88 height 14
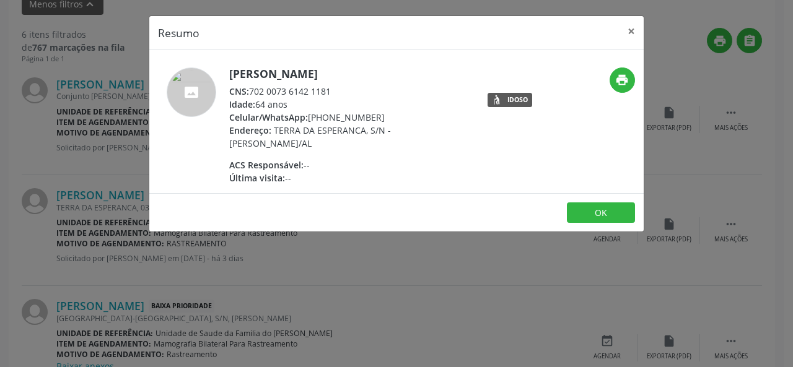
drag, startPoint x: 336, startPoint y: 89, endPoint x: 250, endPoint y: 89, distance: 85.5
click at [250, 89] on div "CNS: 702 0073 6142 1181" at bounding box center [349, 91] width 241 height 13
copy div "702 0073 6142 1181"
click at [632, 31] on button "×" at bounding box center [631, 31] width 25 height 30
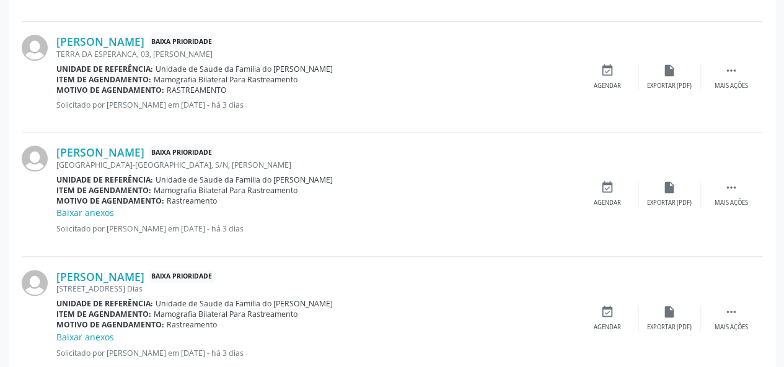
scroll to position [588, 0]
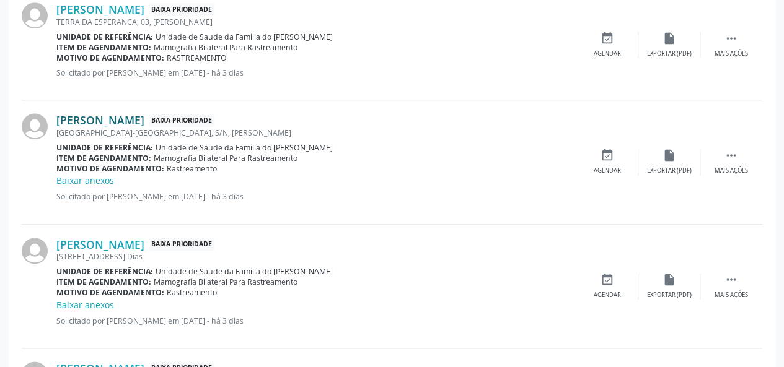
click at [144, 119] on link "[PERSON_NAME]" at bounding box center [100, 120] width 88 height 14
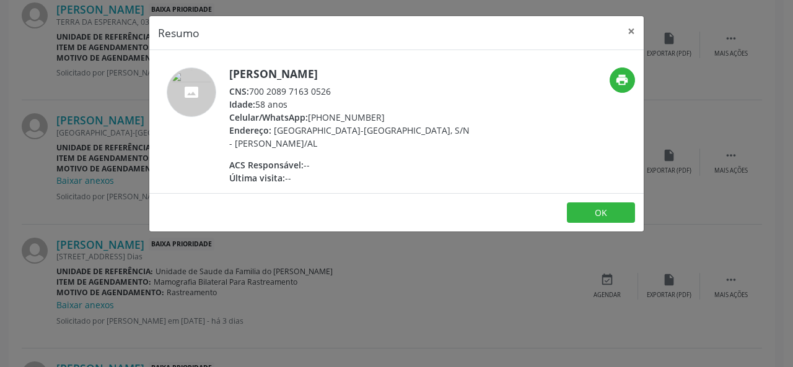
drag, startPoint x: 341, startPoint y: 93, endPoint x: 252, endPoint y: 92, distance: 88.6
click at [252, 92] on div "CNS: 700 2089 7163 0526" at bounding box center [349, 91] width 241 height 13
copy div "700 2089 7163 0526"
click at [631, 35] on button "×" at bounding box center [631, 31] width 25 height 30
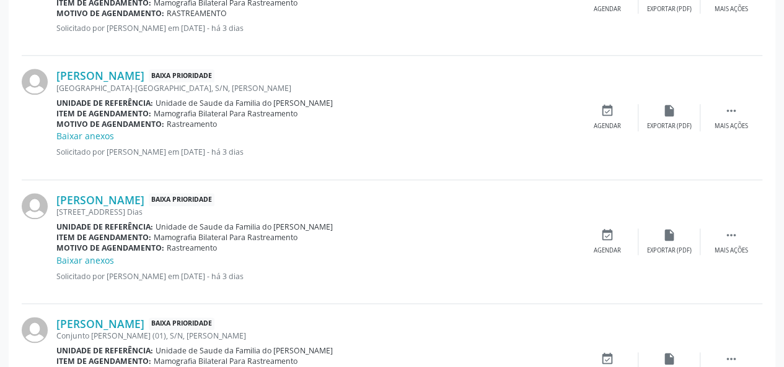
scroll to position [650, 0]
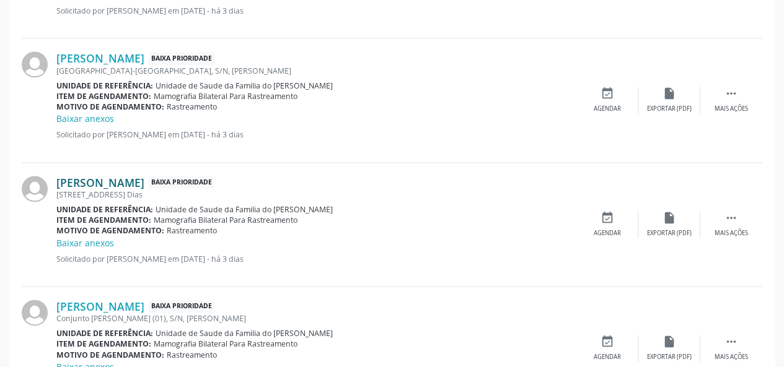
click at [111, 179] on link "[PERSON_NAME]" at bounding box center [100, 183] width 88 height 14
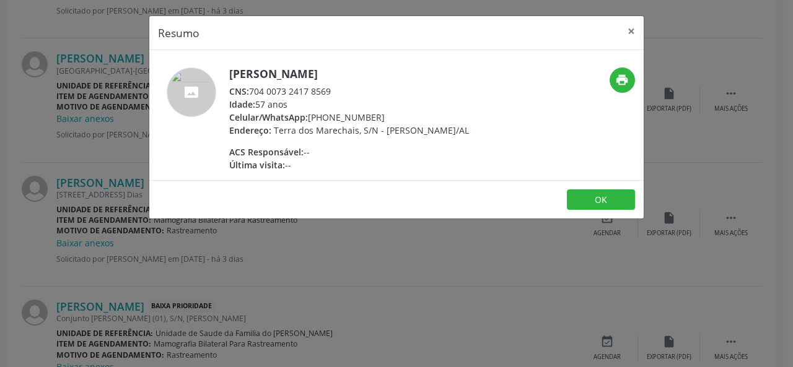
drag, startPoint x: 346, startPoint y: 84, endPoint x: 252, endPoint y: 89, distance: 93.7
click at [252, 89] on div "CNS: 704 0073 2417 8569" at bounding box center [349, 91] width 240 height 13
copy div "704 0073 2417 8569"
click at [631, 30] on button "×" at bounding box center [631, 31] width 25 height 30
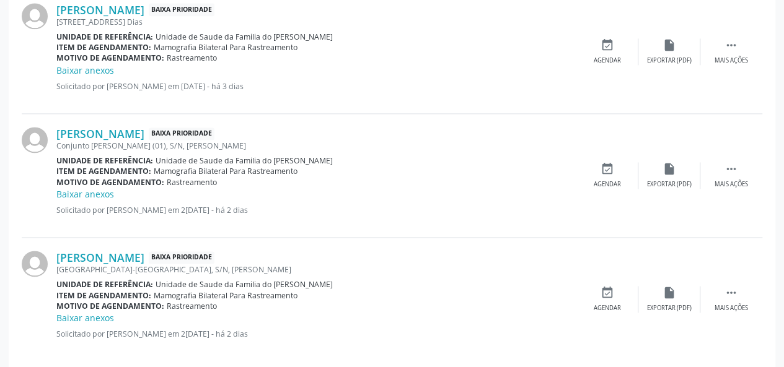
scroll to position [836, 0]
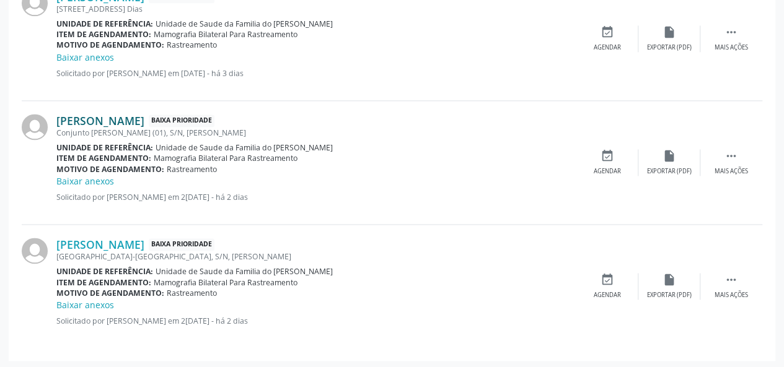
click at [144, 120] on link "[PERSON_NAME]" at bounding box center [100, 121] width 88 height 14
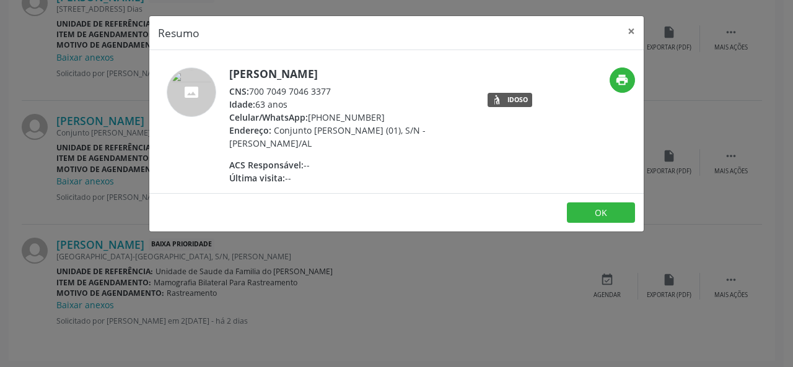
drag, startPoint x: 345, startPoint y: 92, endPoint x: 253, endPoint y: 91, distance: 92.3
click at [253, 91] on div "CNS: 700 7049 7046 3377" at bounding box center [349, 91] width 241 height 13
copy div "700 7049 7046 3377"
click at [626, 30] on button "×" at bounding box center [631, 31] width 25 height 30
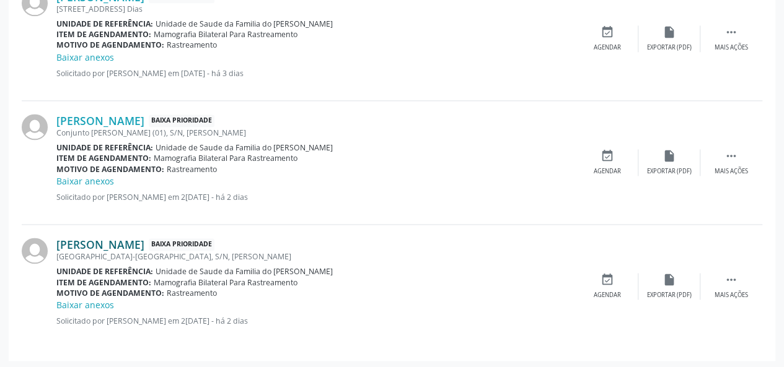
click at [134, 242] on link "[PERSON_NAME]" at bounding box center [100, 245] width 88 height 14
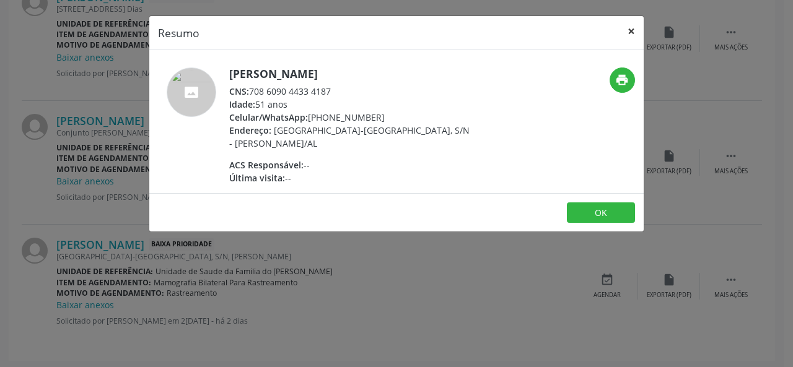
click at [634, 34] on button "×" at bounding box center [631, 31] width 25 height 30
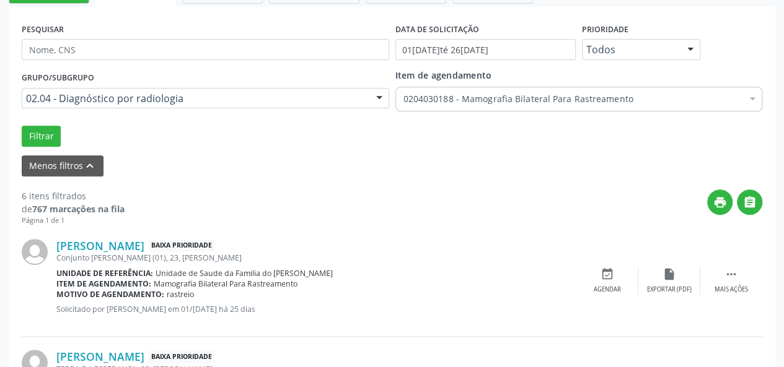
scroll to position [154, 0]
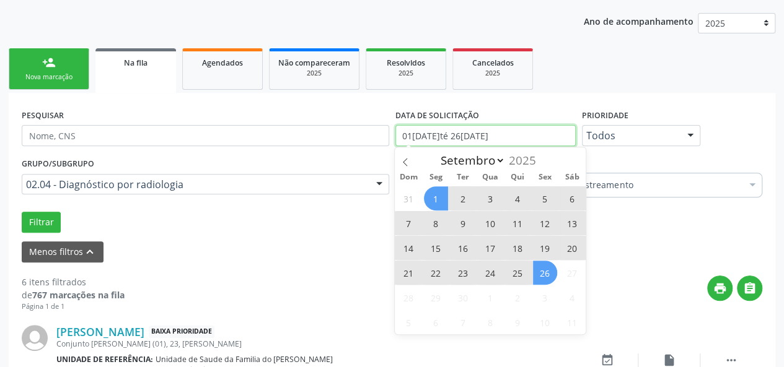
click at [493, 134] on input "01[DATE]té 26[DATE]" at bounding box center [485, 135] width 180 height 21
click at [408, 163] on icon at bounding box center [405, 162] width 9 height 9
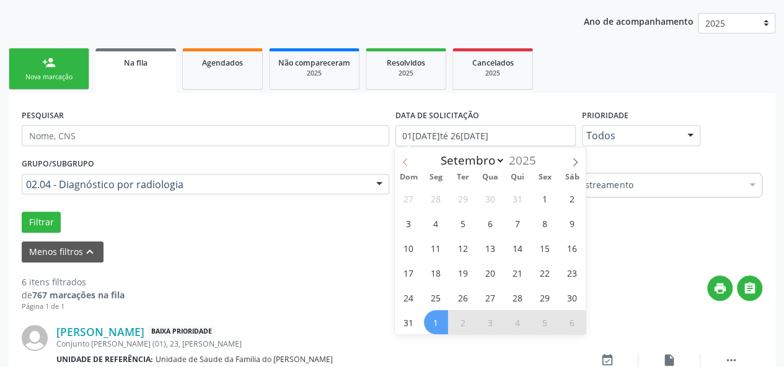
select select "7"
click at [543, 199] on span "1" at bounding box center [545, 198] width 24 height 24
type input "[DATE]"
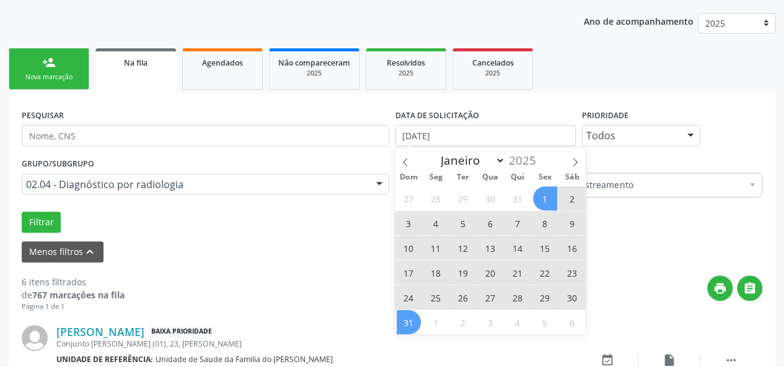
click at [413, 315] on span "31" at bounding box center [408, 322] width 24 height 24
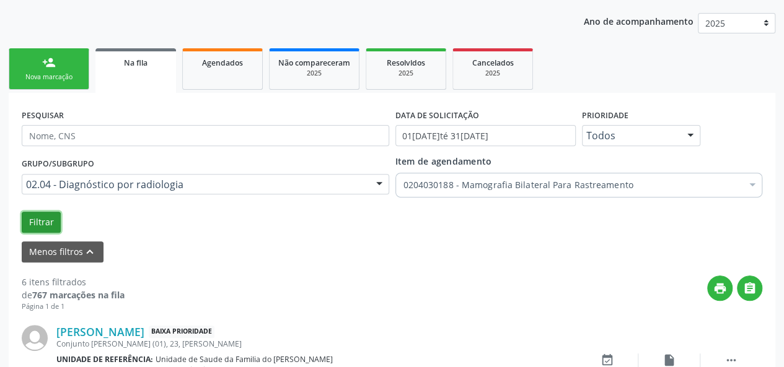
click at [48, 216] on button "Filtrar" at bounding box center [41, 222] width 39 height 21
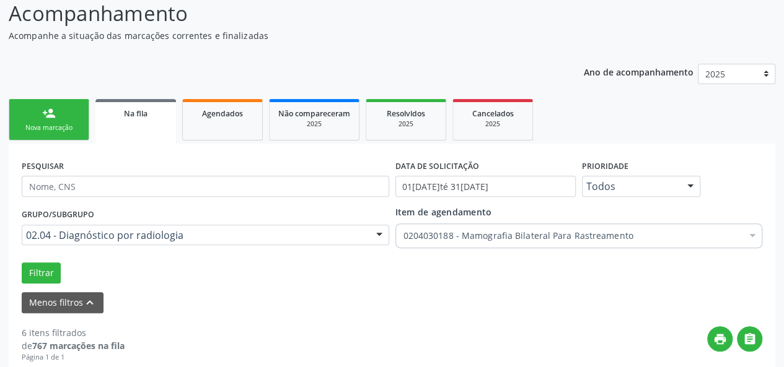
scroll to position [102, 0]
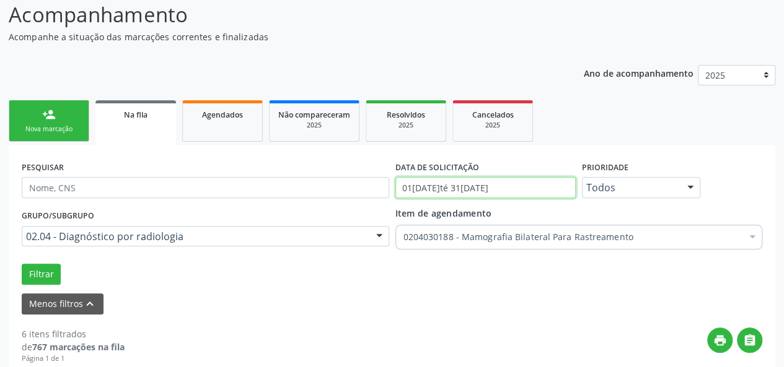
click at [502, 190] on input "01[DATE]té 31[DATE]" at bounding box center [485, 187] width 180 height 21
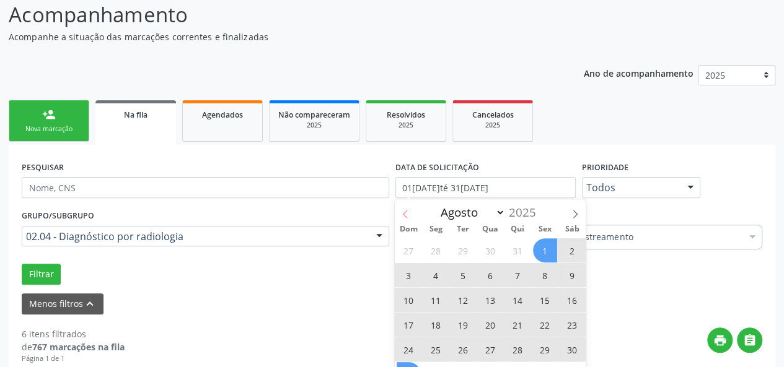
click at [401, 210] on icon at bounding box center [405, 214] width 9 height 9
select select "6"
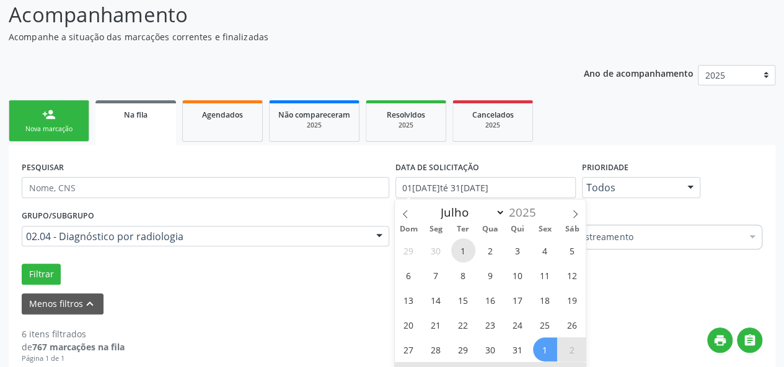
click at [468, 246] on span "1" at bounding box center [463, 250] width 24 height 24
type input "[DATE]"
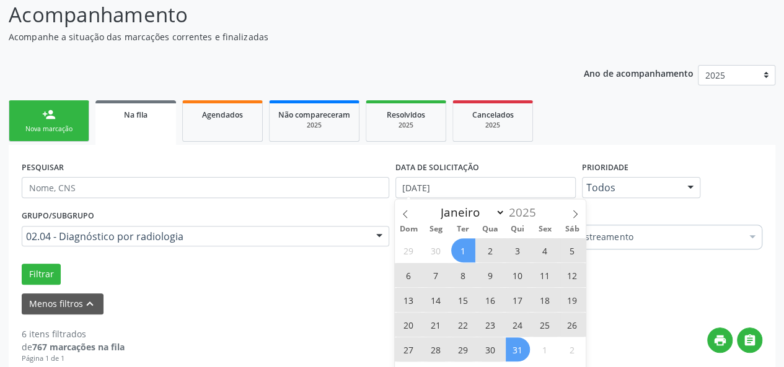
click at [512, 346] on span "31" at bounding box center [517, 350] width 24 height 24
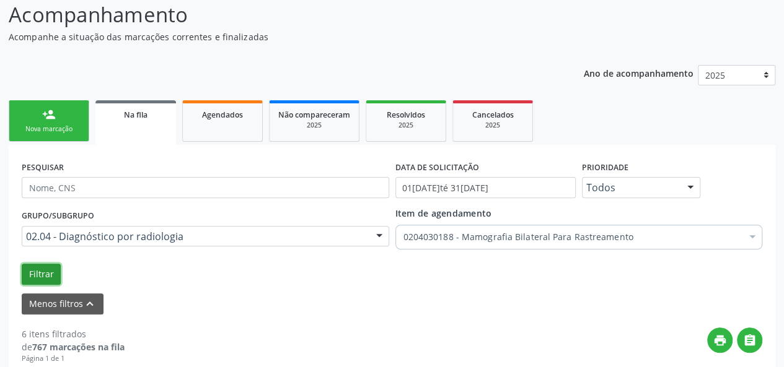
click at [33, 269] on button "Filtrar" at bounding box center [41, 274] width 39 height 21
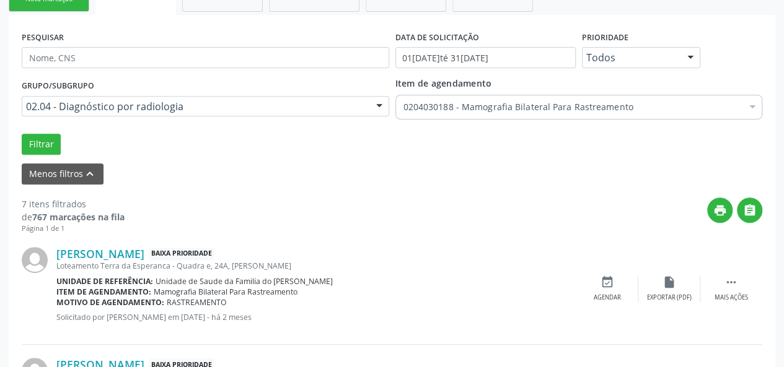
scroll to position [213, 0]
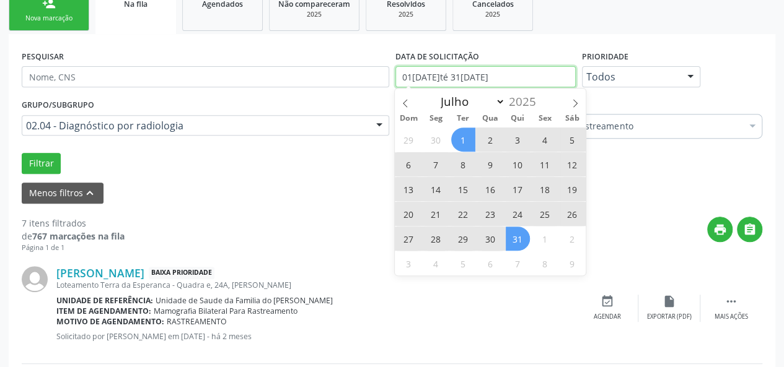
click at [453, 76] on input "01[DATE]té 31[DATE]" at bounding box center [485, 76] width 180 height 21
click at [402, 103] on icon at bounding box center [405, 103] width 9 height 9
select select "5"
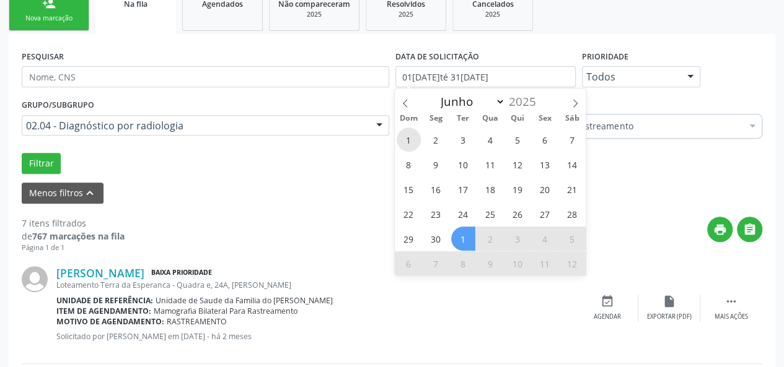
click at [417, 139] on span "1" at bounding box center [408, 140] width 24 height 24
type input "[DATE]"
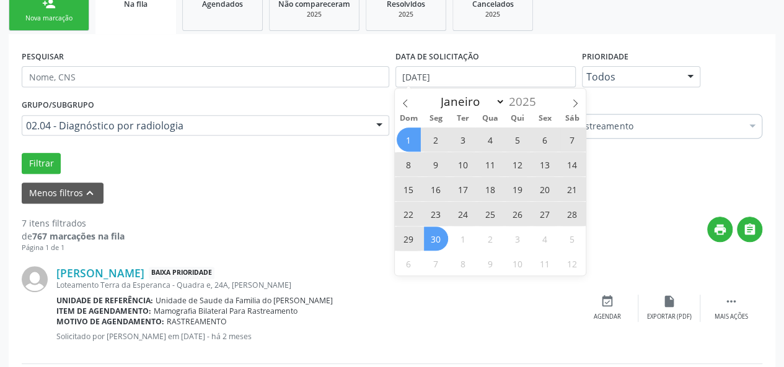
click at [437, 237] on span "30" at bounding box center [436, 239] width 24 height 24
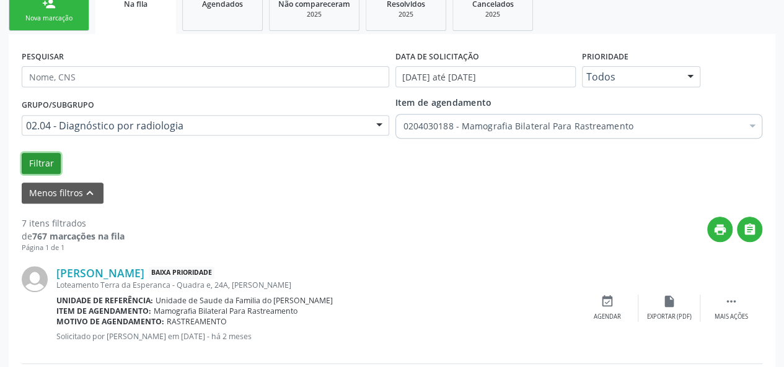
click at [31, 157] on button "Filtrar" at bounding box center [41, 163] width 39 height 21
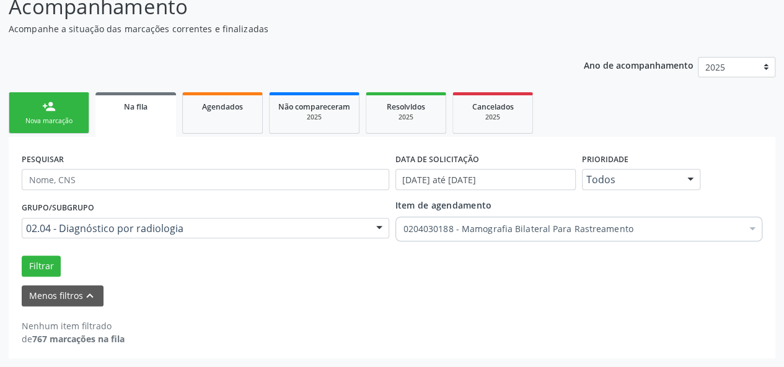
scroll to position [109, 0]
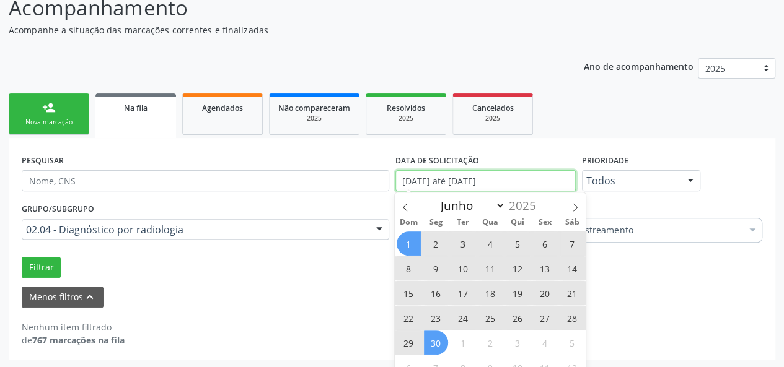
click at [437, 182] on input "[DATE] até [DATE]" at bounding box center [485, 180] width 180 height 21
click at [579, 209] on icon at bounding box center [574, 207] width 9 height 9
select select "6"
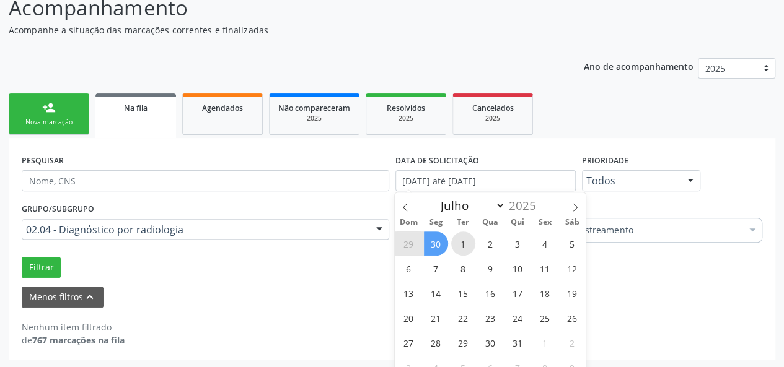
click at [457, 236] on span "1" at bounding box center [463, 244] width 24 height 24
type input "[DATE]"
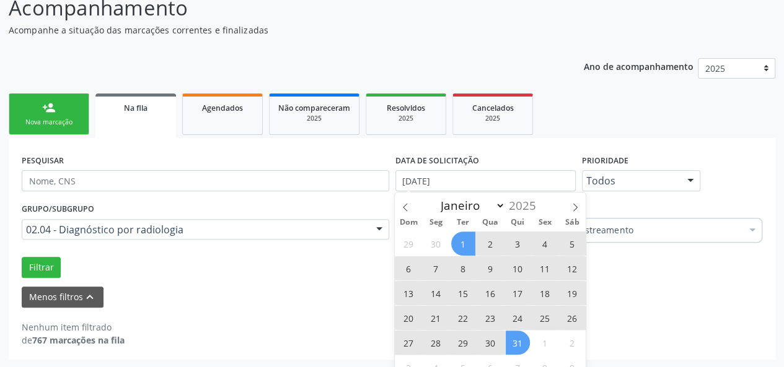
click at [522, 348] on span "31" at bounding box center [517, 343] width 24 height 24
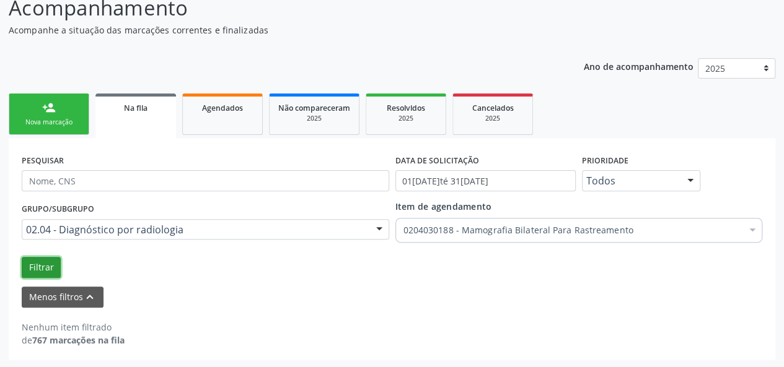
click at [48, 266] on button "Filtrar" at bounding box center [41, 267] width 39 height 21
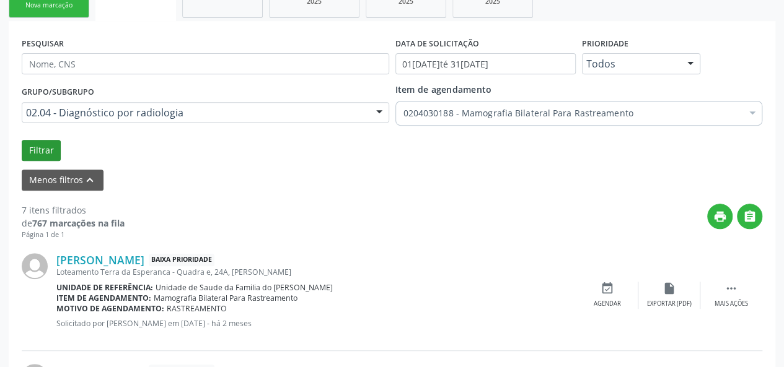
scroll to position [233, 0]
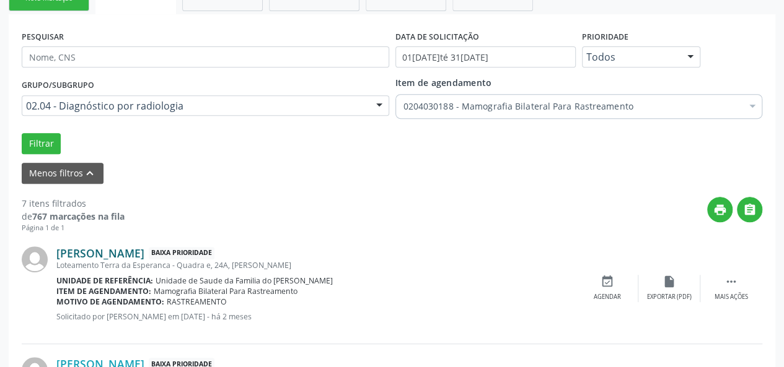
click at [113, 257] on link "[PERSON_NAME]" at bounding box center [100, 254] width 88 height 14
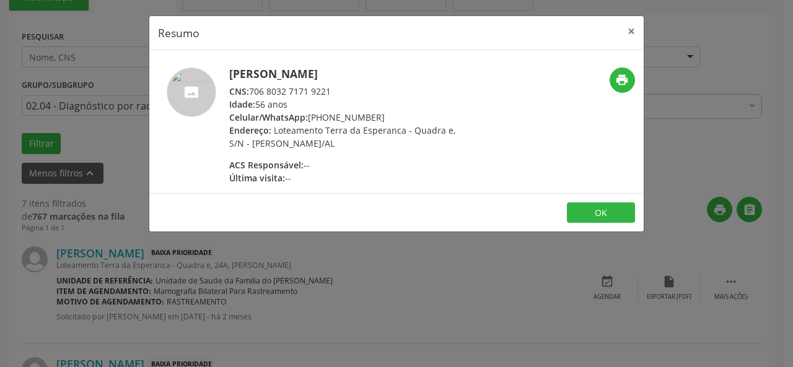
drag, startPoint x: 406, startPoint y: 68, endPoint x: 229, endPoint y: 73, distance: 177.8
click at [229, 73] on h5 "[PERSON_NAME]" at bounding box center [349, 74] width 241 height 13
drag, startPoint x: 333, startPoint y: 91, endPoint x: 253, endPoint y: 93, distance: 80.5
click at [253, 93] on div "CNS: 706 8032 7171 9221" at bounding box center [349, 91] width 241 height 13
copy div "706 8032 7171 9221"
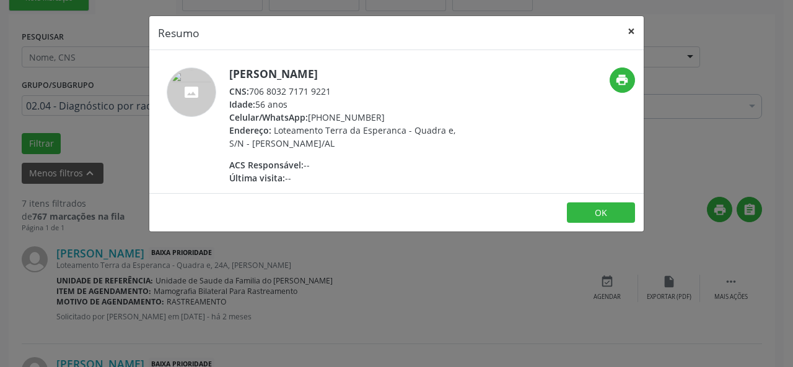
click at [629, 32] on button "×" at bounding box center [631, 31] width 25 height 30
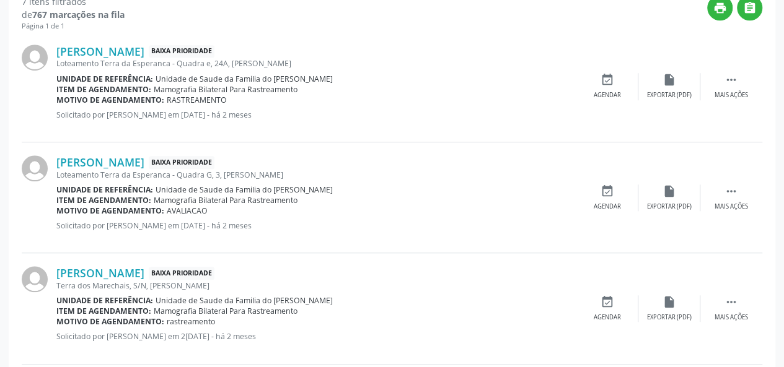
scroll to position [543, 0]
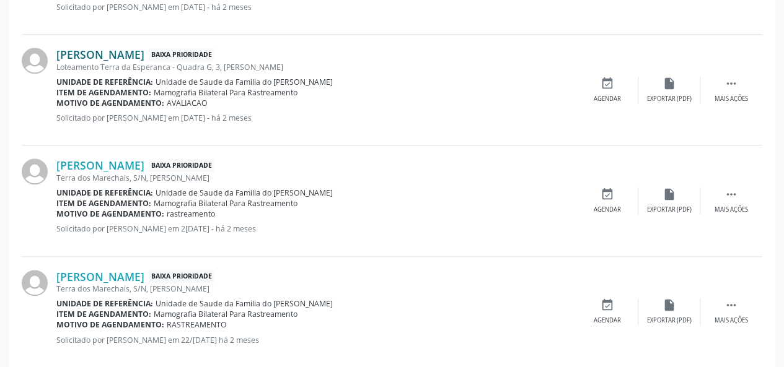
click at [144, 57] on link "[PERSON_NAME]" at bounding box center [100, 55] width 88 height 14
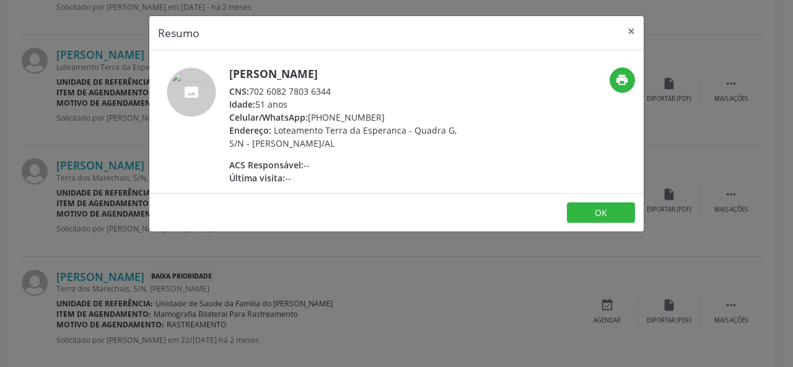
drag, startPoint x: 342, startPoint y: 92, endPoint x: 251, endPoint y: 87, distance: 91.2
click at [251, 87] on div "CNS: 702 6082 7803 6344" at bounding box center [349, 91] width 241 height 13
click at [634, 26] on button "×" at bounding box center [631, 31] width 25 height 30
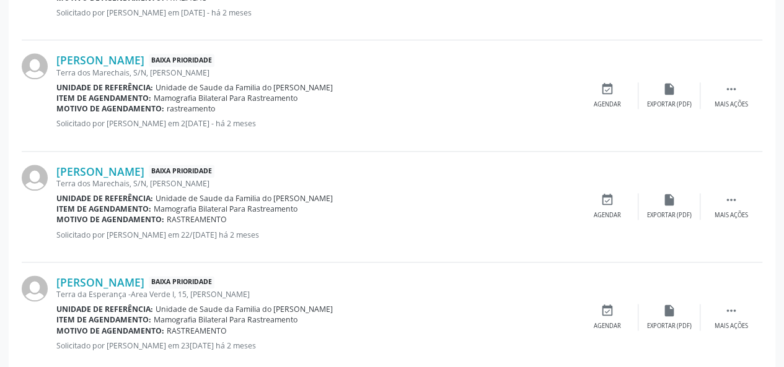
scroll to position [667, 0]
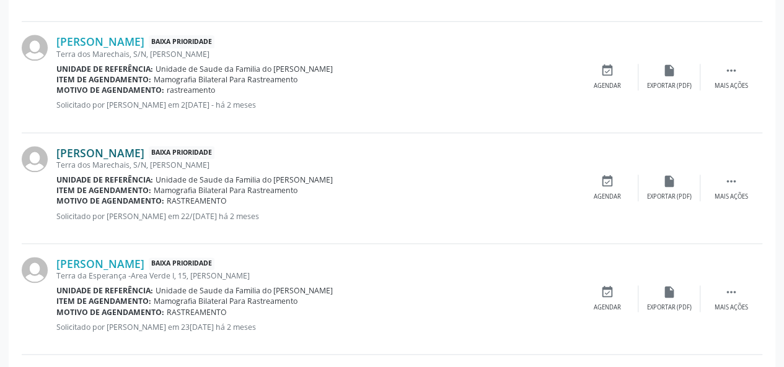
click at [119, 151] on link "[PERSON_NAME]" at bounding box center [100, 153] width 88 height 14
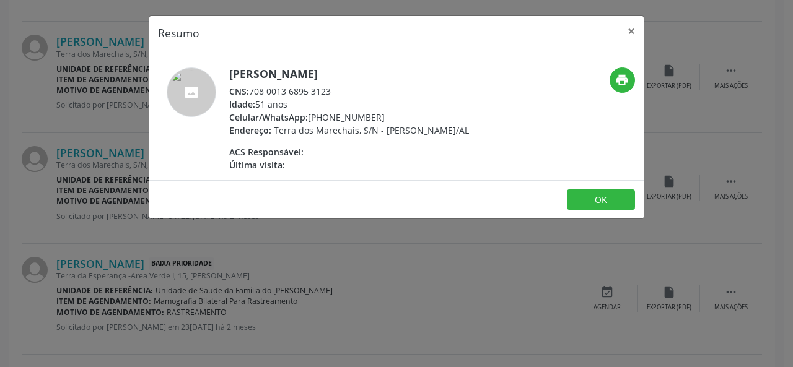
drag, startPoint x: 331, startPoint y: 92, endPoint x: 253, endPoint y: 91, distance: 78.1
click at [253, 91] on div "CNS: 708 0013 6895 3123" at bounding box center [349, 91] width 240 height 13
click at [628, 28] on button "×" at bounding box center [631, 31] width 25 height 30
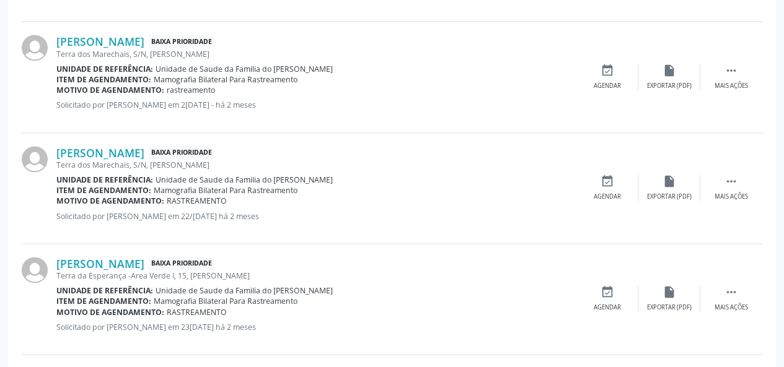
scroll to position [728, 0]
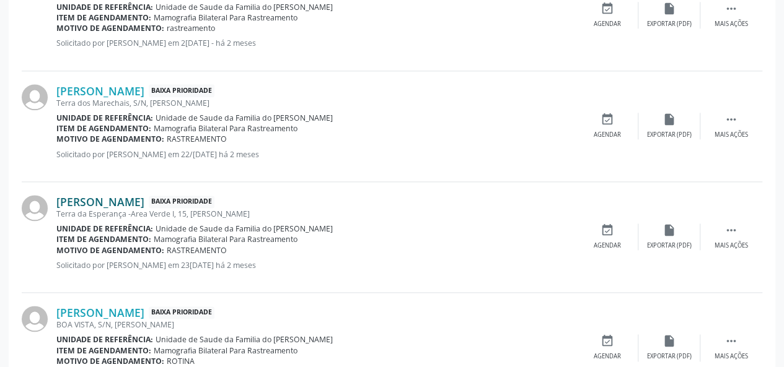
click at [144, 200] on link "[PERSON_NAME]" at bounding box center [100, 202] width 88 height 14
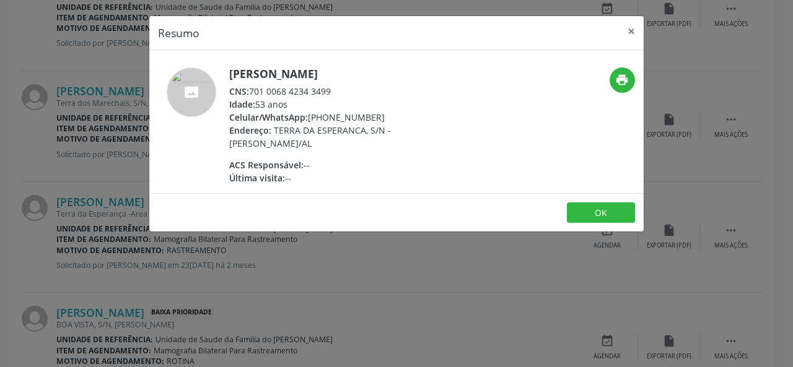
drag, startPoint x: 334, startPoint y: 90, endPoint x: 253, endPoint y: 92, distance: 81.8
click at [253, 92] on div "CNS: 701 0068 4234 3499" at bounding box center [349, 91] width 241 height 13
click at [632, 28] on button "×" at bounding box center [631, 31] width 25 height 30
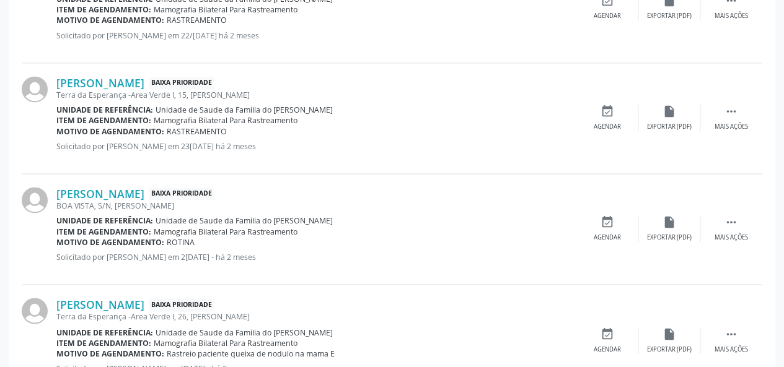
scroll to position [852, 0]
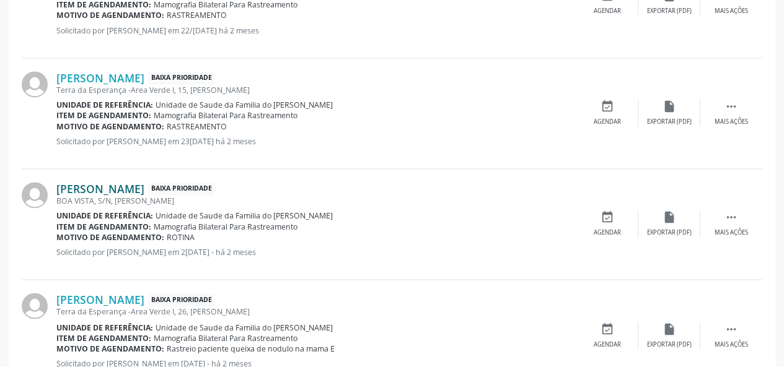
click at [144, 189] on link "[PERSON_NAME]" at bounding box center [100, 189] width 88 height 14
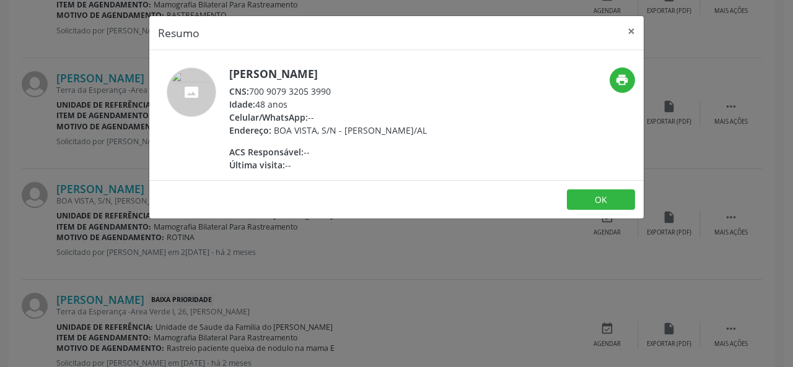
drag, startPoint x: 333, startPoint y: 91, endPoint x: 246, endPoint y: 94, distance: 86.8
click at [246, 94] on div "CNS: 700 9079 3205 3990" at bounding box center [328, 91] width 198 height 13
click at [629, 29] on button "×" at bounding box center [631, 31] width 25 height 30
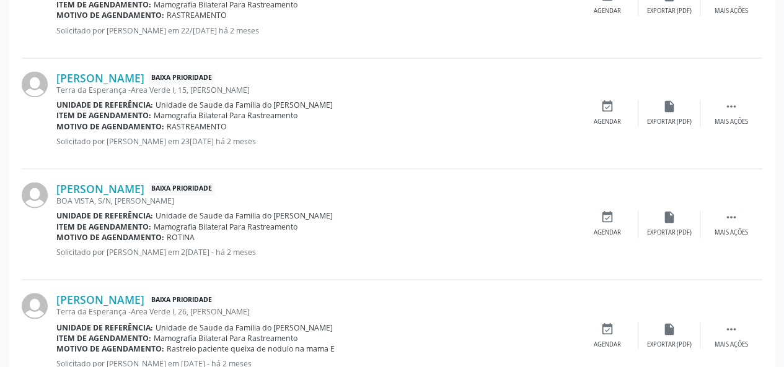
scroll to position [894, 0]
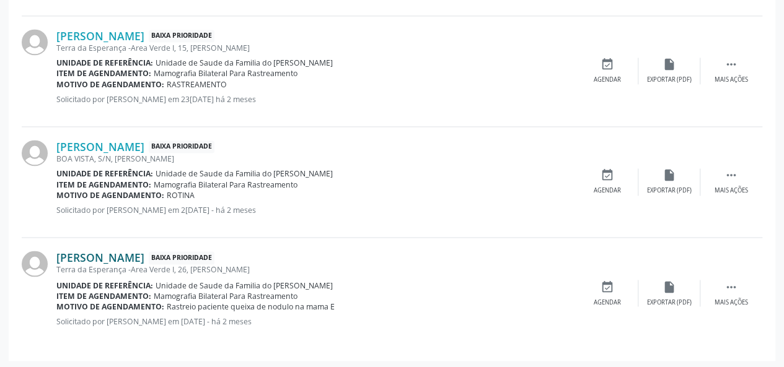
click at [144, 251] on link "[PERSON_NAME]" at bounding box center [100, 258] width 88 height 14
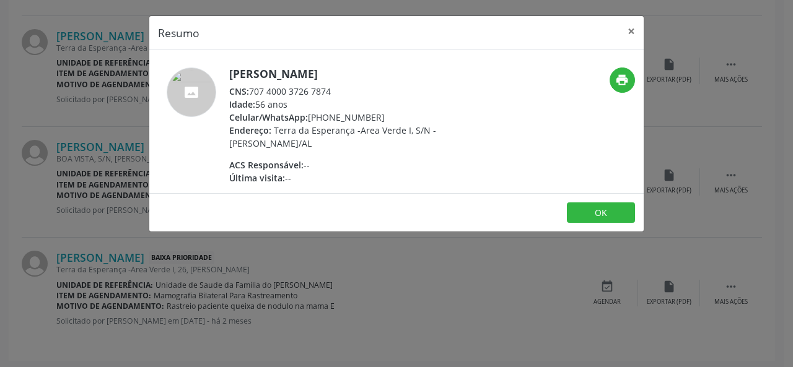
drag, startPoint x: 343, startPoint y: 91, endPoint x: 249, endPoint y: 90, distance: 93.5
click at [249, 90] on div "CNS: 707 4000 3726 7874" at bounding box center [349, 91] width 241 height 13
click at [631, 30] on button "×" at bounding box center [631, 31] width 25 height 30
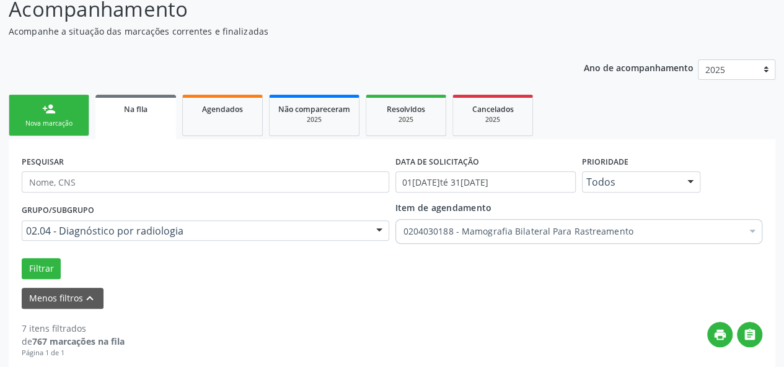
scroll to position [89, 0]
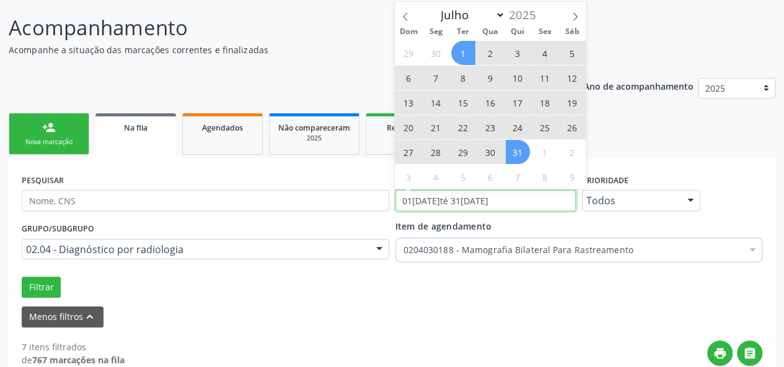
click at [496, 204] on input "01[DATE]té 31[DATE]" at bounding box center [485, 200] width 180 height 21
click at [456, 50] on span "1" at bounding box center [463, 53] width 24 height 24
type input "[DATE]"
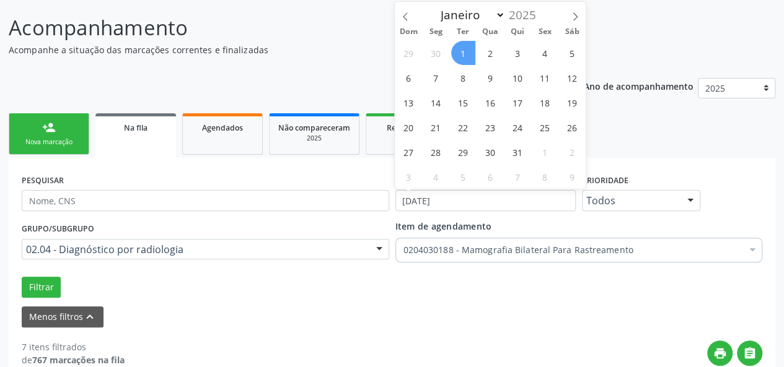
click at [460, 55] on span "1" at bounding box center [463, 53] width 24 height 24
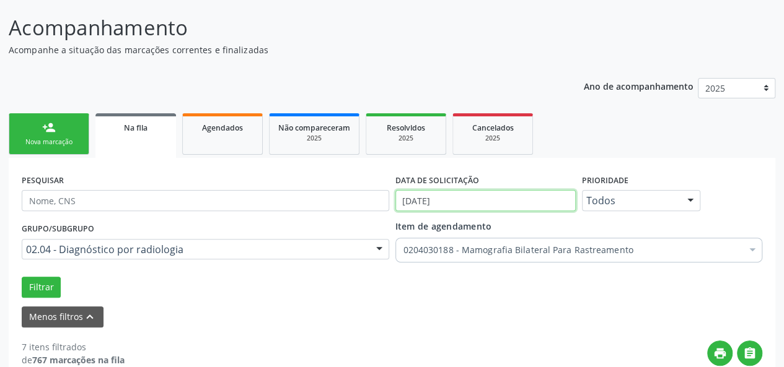
click at [432, 204] on input "[DATE]" at bounding box center [485, 200] width 180 height 21
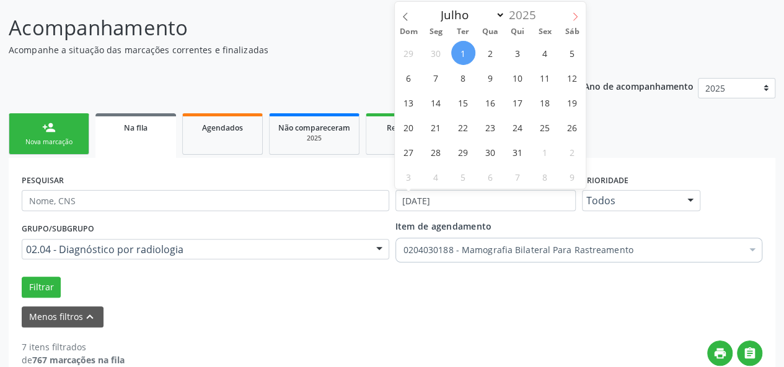
click at [574, 14] on icon at bounding box center [575, 16] width 4 height 8
select select "7"
click at [536, 50] on span "1" at bounding box center [545, 53] width 24 height 24
type input "[DATE]"
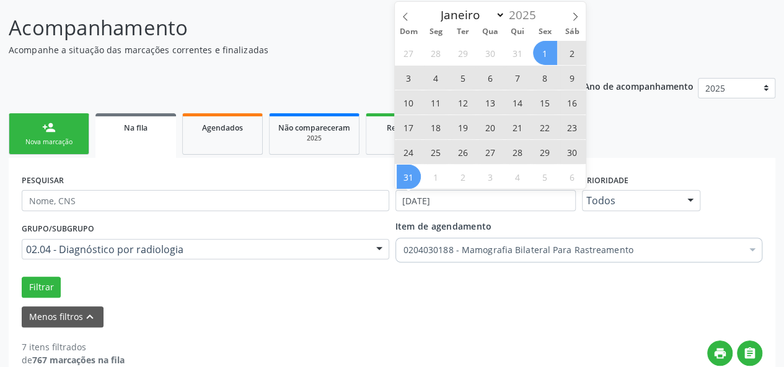
click at [416, 175] on span "31" at bounding box center [408, 177] width 24 height 24
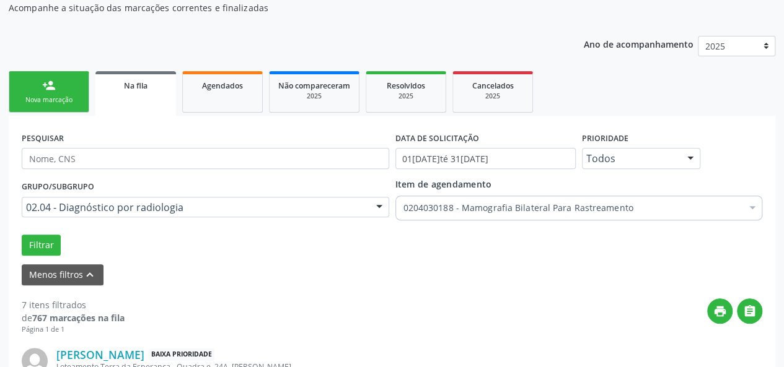
scroll to position [151, 0]
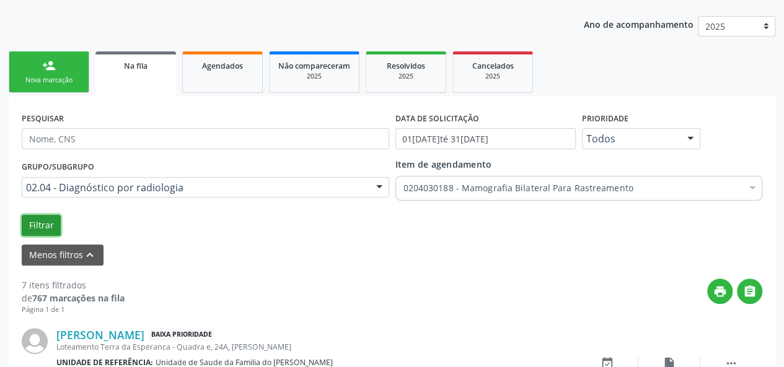
click at [32, 221] on button "Filtrar" at bounding box center [41, 225] width 39 height 21
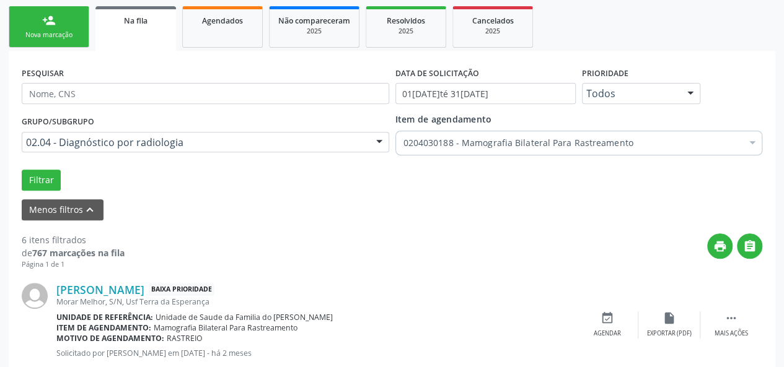
scroll to position [102, 0]
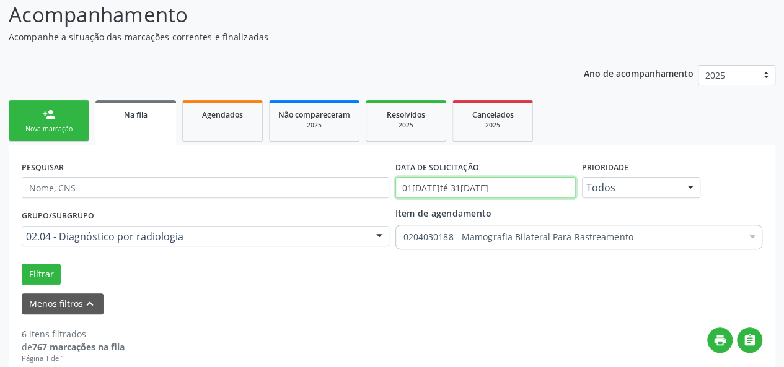
click at [486, 189] on input "01[DATE]té 31[DATE]" at bounding box center [485, 187] width 180 height 21
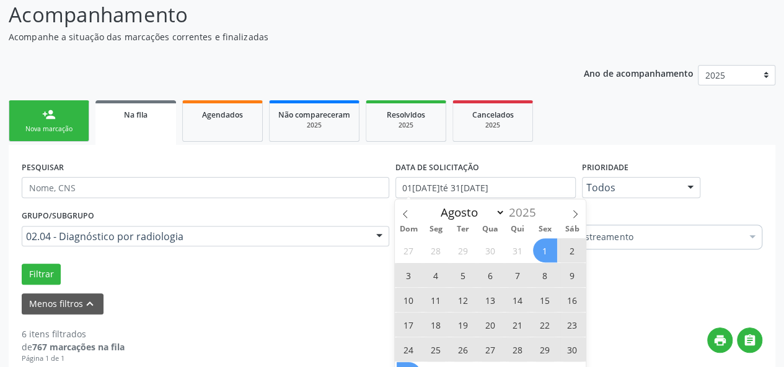
click at [548, 250] on span "1" at bounding box center [545, 250] width 24 height 24
type input "[DATE]"
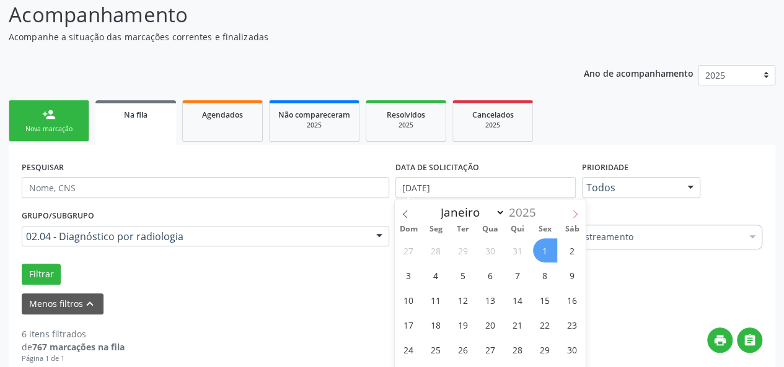
click at [571, 209] on span at bounding box center [574, 209] width 21 height 21
select select "8"
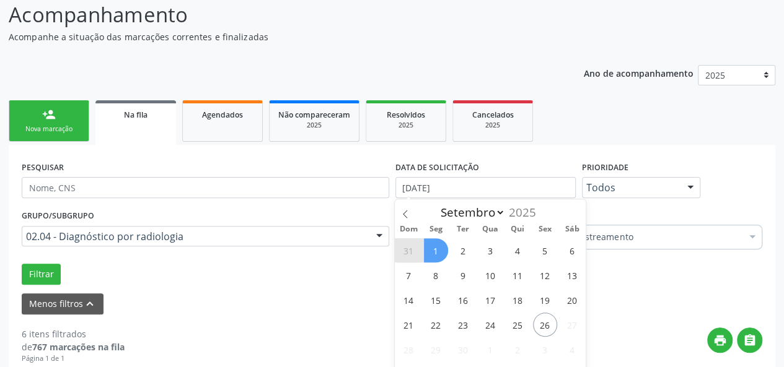
click at [431, 248] on span "1" at bounding box center [436, 250] width 24 height 24
select select "8"
click at [489, 185] on input "[DATE] até [DATE]" at bounding box center [485, 187] width 180 height 21
click at [440, 247] on span "1" at bounding box center [436, 250] width 24 height 24
type input "0[DATE]"
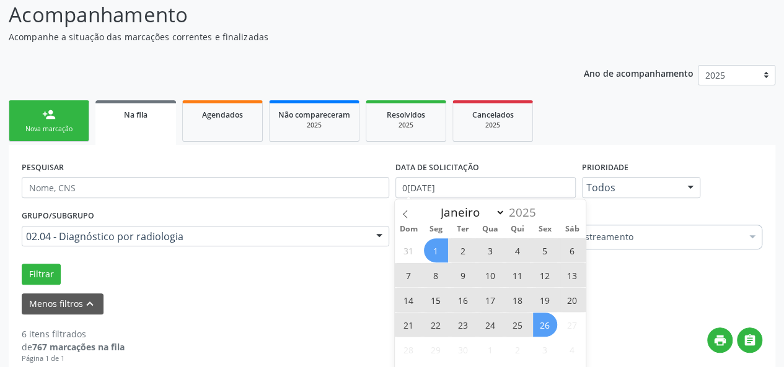
click at [536, 320] on span "26" at bounding box center [545, 325] width 24 height 24
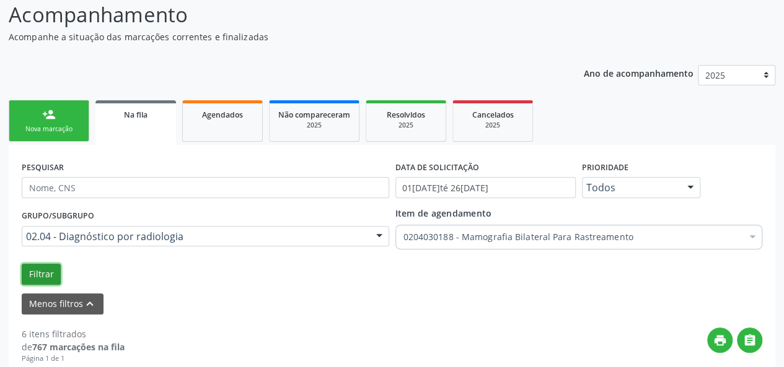
click at [42, 271] on button "Filtrar" at bounding box center [41, 274] width 39 height 21
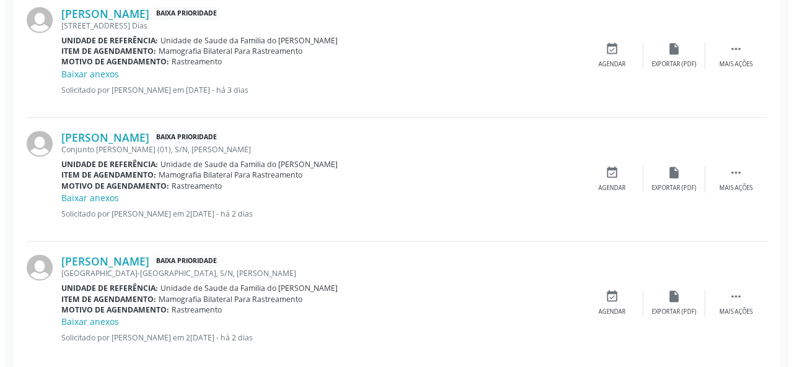
scroll to position [836, 0]
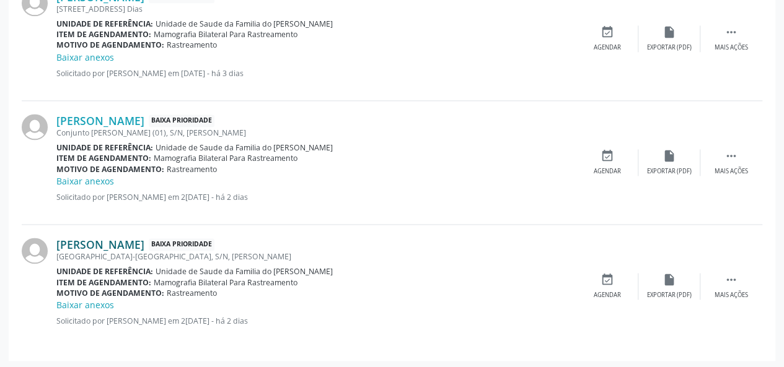
click at [144, 246] on link "[PERSON_NAME]" at bounding box center [100, 245] width 88 height 14
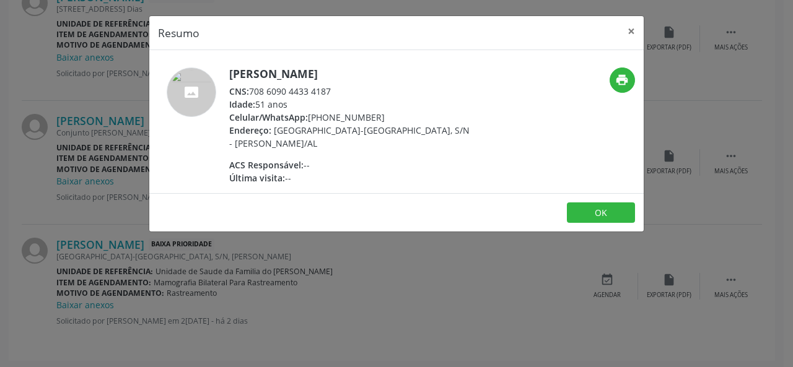
drag, startPoint x: 330, startPoint y: 90, endPoint x: 251, endPoint y: 88, distance: 78.1
click at [251, 88] on div "CNS: 708 6090 4433 4187" at bounding box center [349, 91] width 241 height 13
